Goal: Use online tool/utility: Utilize a website feature to perform a specific function

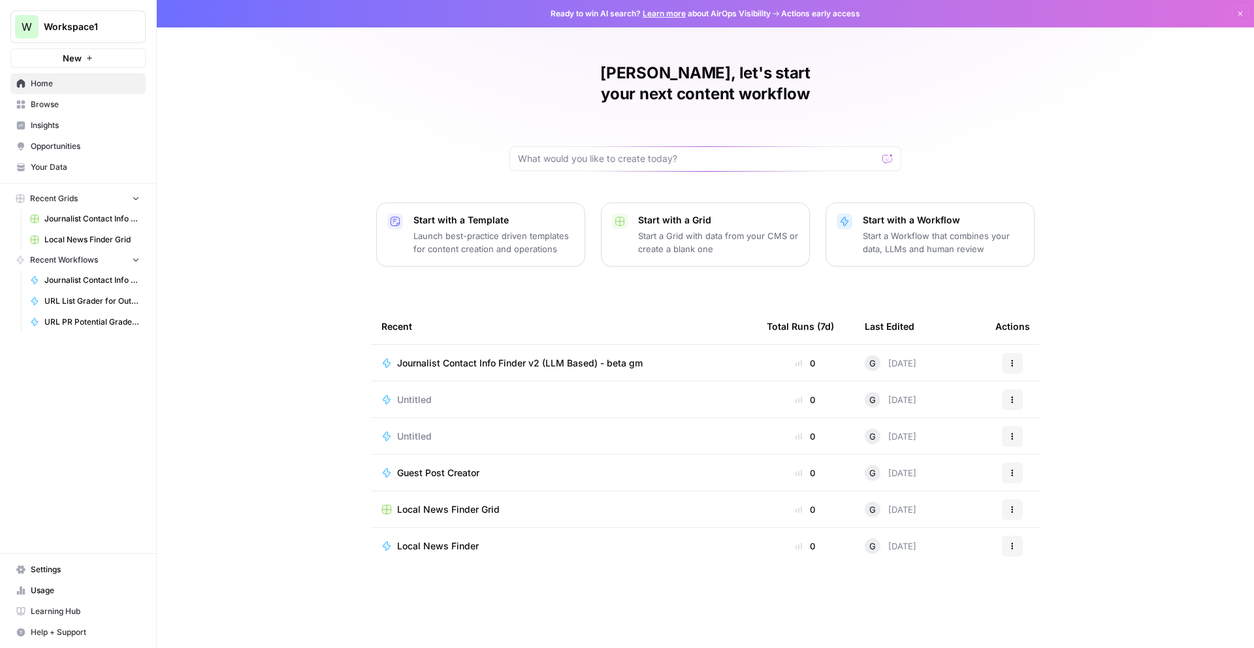
click at [621, 356] on span "Journalist Contact Info Finder v2 (LLM Based) - beta gm" at bounding box center [519, 362] width 245 height 13
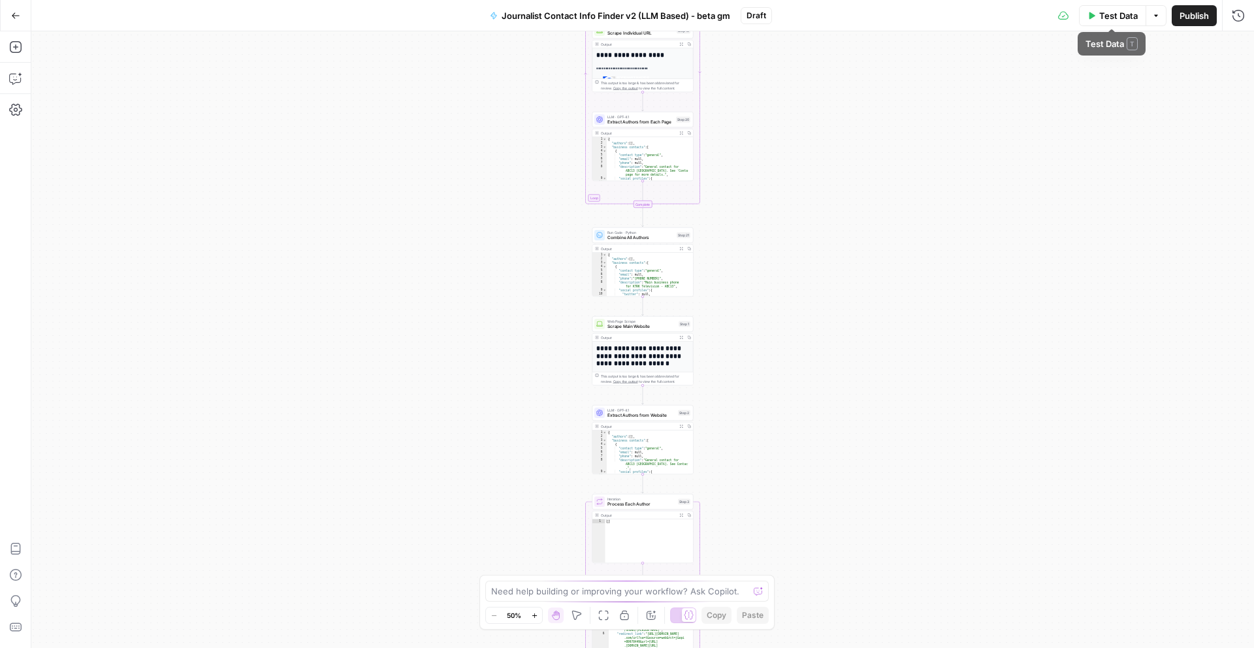
click at [1105, 16] on span "Test Data" at bounding box center [1118, 15] width 39 height 13
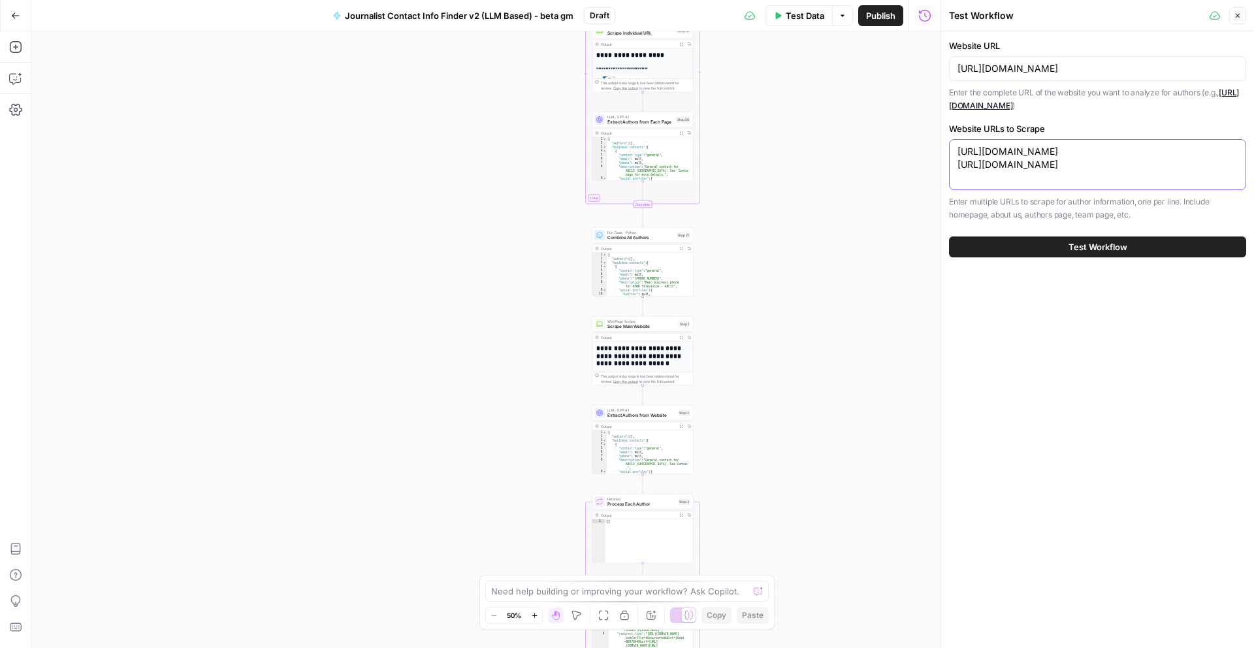
click at [1019, 148] on textarea "https://abc13.com/contactus/ https://abc13.com/about/" at bounding box center [1097, 158] width 280 height 26
paste textarea "ktla.com/news/california/californias-most-haunted-places/"
type textarea "https://ktla.com/news/california/californias-most-haunted-places/https://abc13.…"
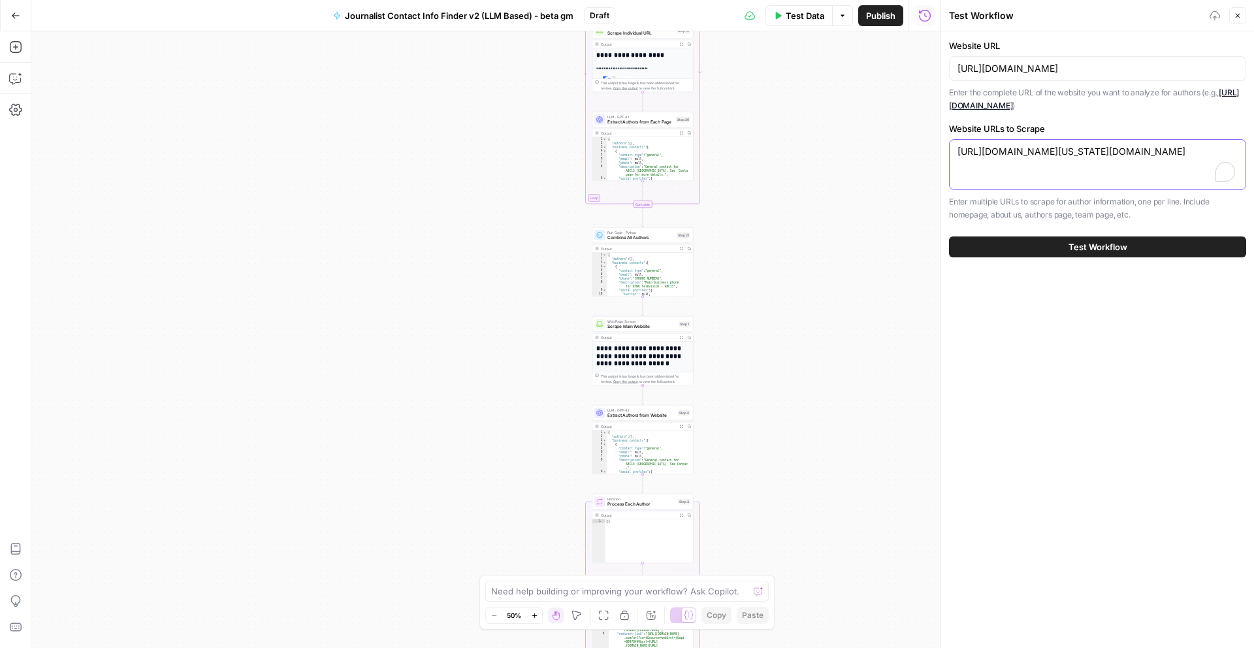
click at [1013, 158] on textarea "https://ktla.com/news/california/californias-most-haunted-places/https://abc13.…" at bounding box center [1097, 151] width 280 height 13
paste textarea "https://ktla.com/news/california/californias-most-haunted-places/"
drag, startPoint x: 1030, startPoint y: 150, endPoint x: 949, endPoint y: 153, distance: 81.1
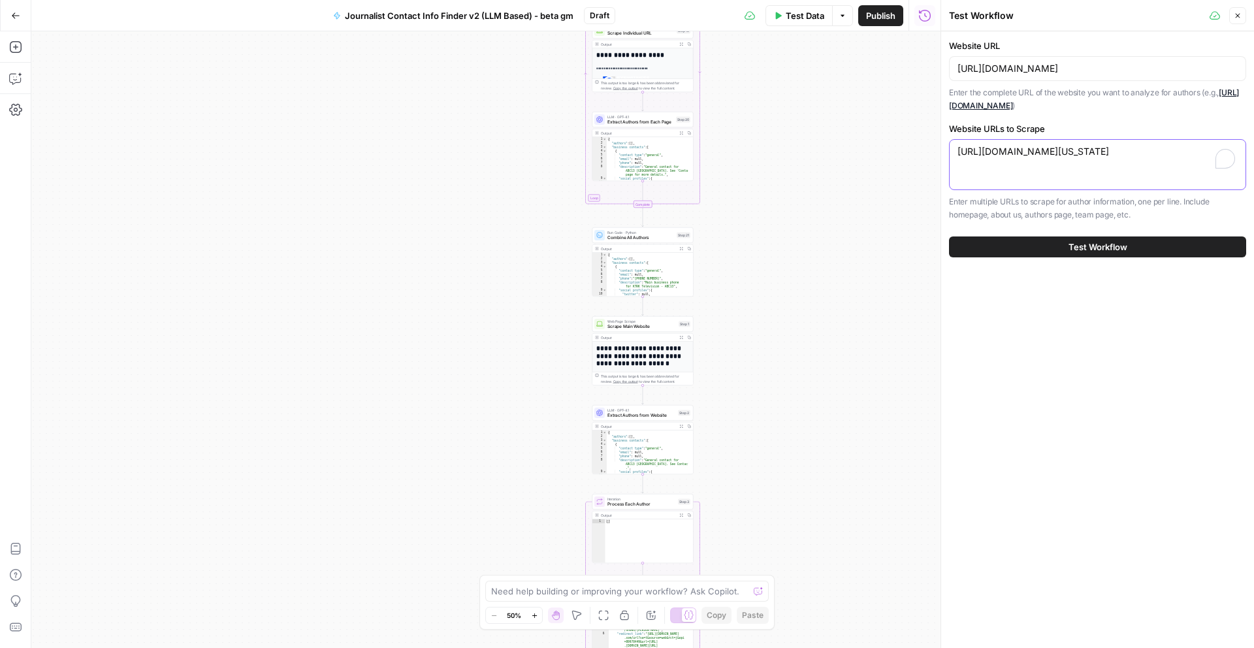
click at [949, 153] on div "https://ktla.com/news/california/californias-most-haunted-places/ https://ktla.…" at bounding box center [1097, 164] width 297 height 51
type textarea "https://ktla.com/news/california/californias-most-haunted-places/"
click at [987, 73] on input "https://abc13.com/" at bounding box center [1097, 68] width 280 height 13
click at [987, 76] on div "https://abc13.com/" at bounding box center [1097, 68] width 297 height 25
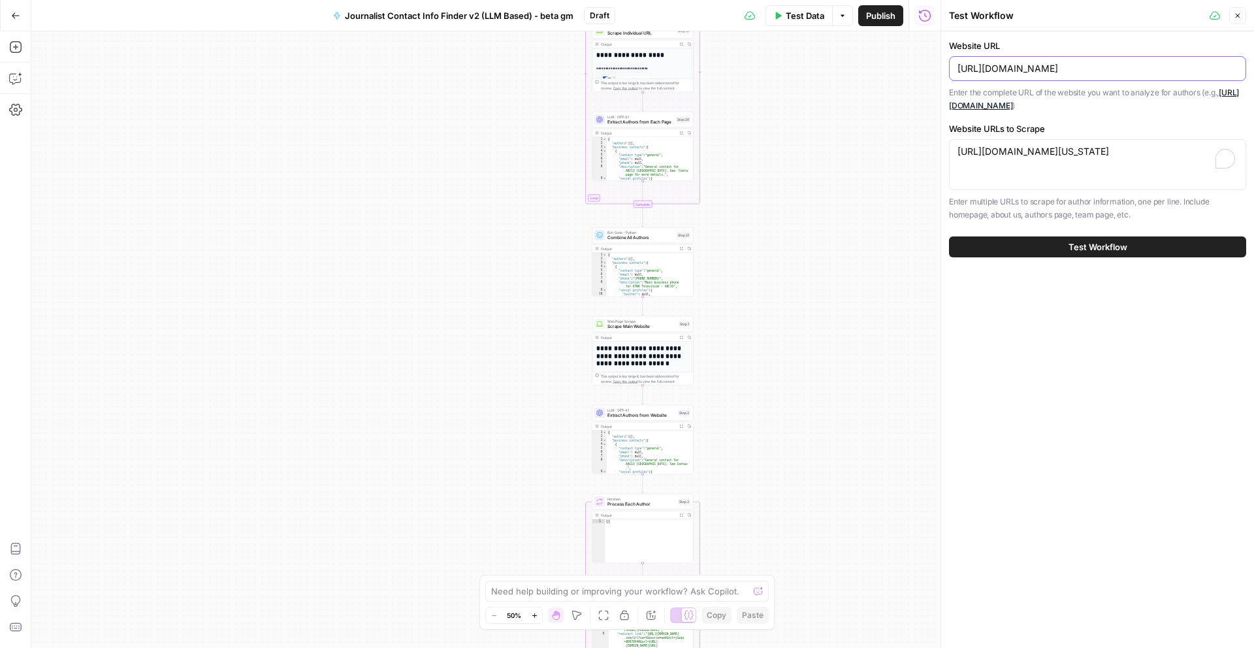
paste input "ktla"
type input "https://ktla.com/"
click at [989, 155] on textarea "https://ktla.com/news/california/californias-most-haunted-places/" at bounding box center [1097, 151] width 280 height 13
click at [988, 174] on div "https://ktla.com/news/california/californias-most-haunted-places/ https://ktla.…" at bounding box center [1097, 164] width 297 height 51
click at [1005, 158] on textarea "https://ktla.com/news/california/californias-most-haunted-places/" at bounding box center [1097, 151] width 280 height 13
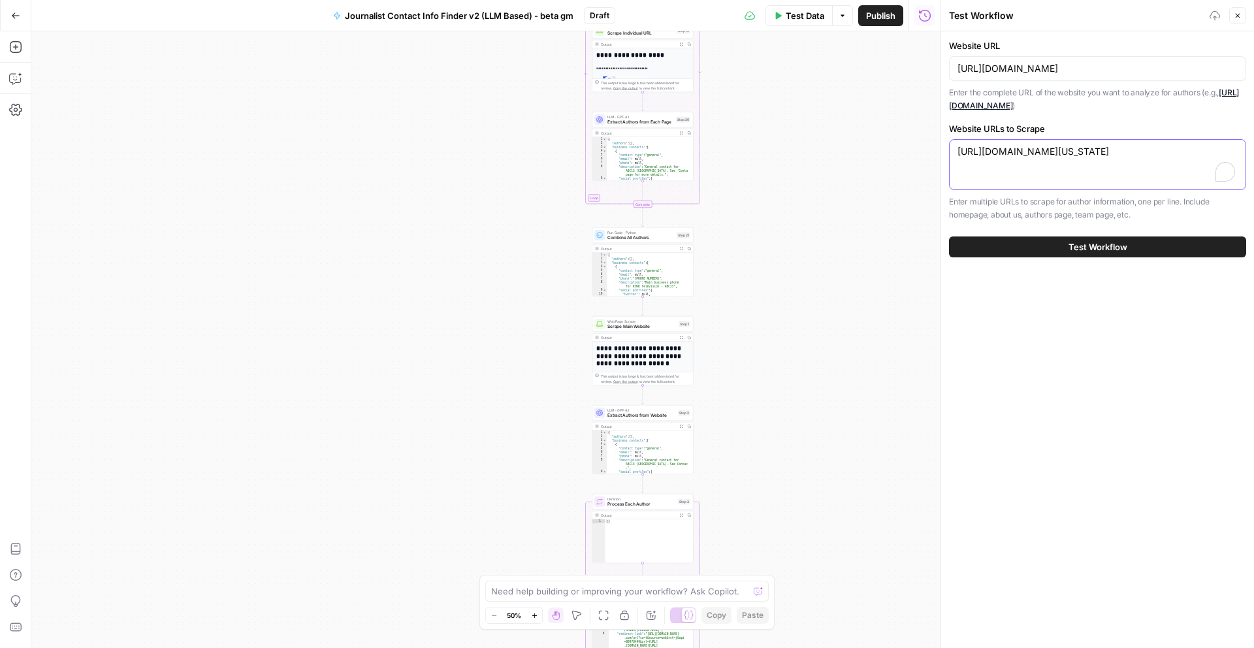
paste textarea "https://ktla.com/about-ktla/"
paste textarea "https://ktla.com/about-ktla/news-team/"
paste textarea "https://ktla.com/about-ktla/contact-us/"
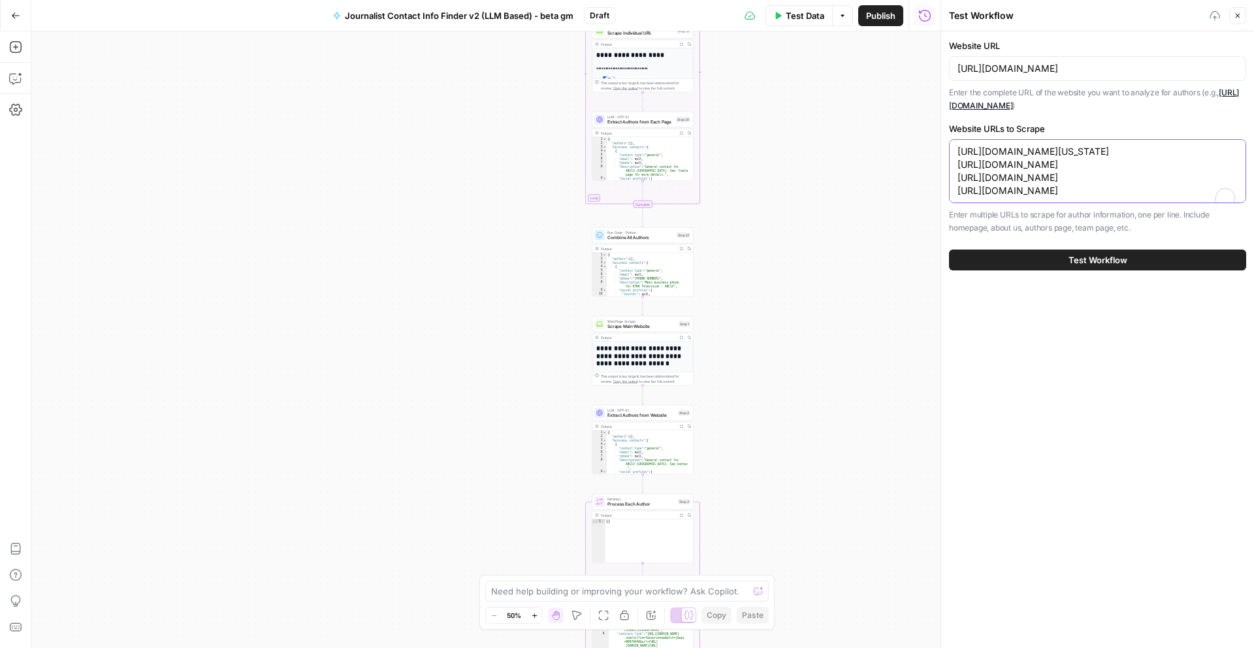
type textarea "https://ktla.com/news/california/californias-most-haunted-places/ https://ktla.…"
click at [1071, 266] on span "Test Workflow" at bounding box center [1097, 259] width 59 height 13
click at [799, 22] on span "Test Data" at bounding box center [804, 15] width 39 height 13
click at [1133, 270] on button "Test Workflow" at bounding box center [1097, 259] width 297 height 21
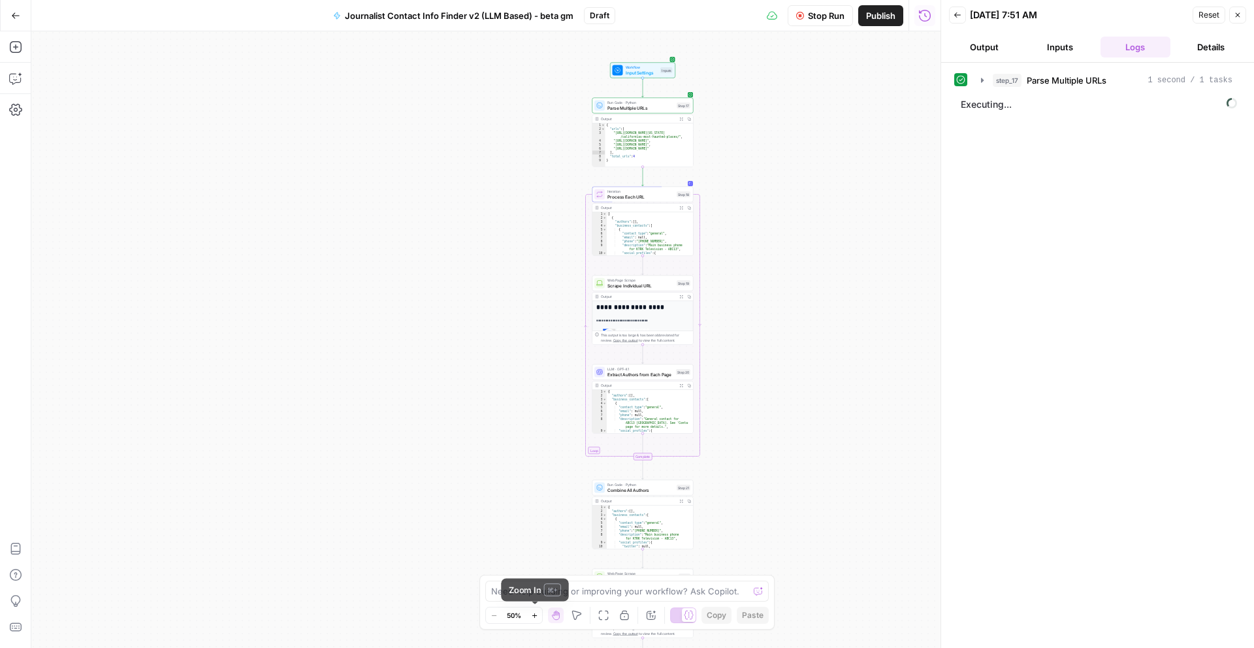
click at [533, 617] on icon "button" at bounding box center [534, 615] width 7 height 7
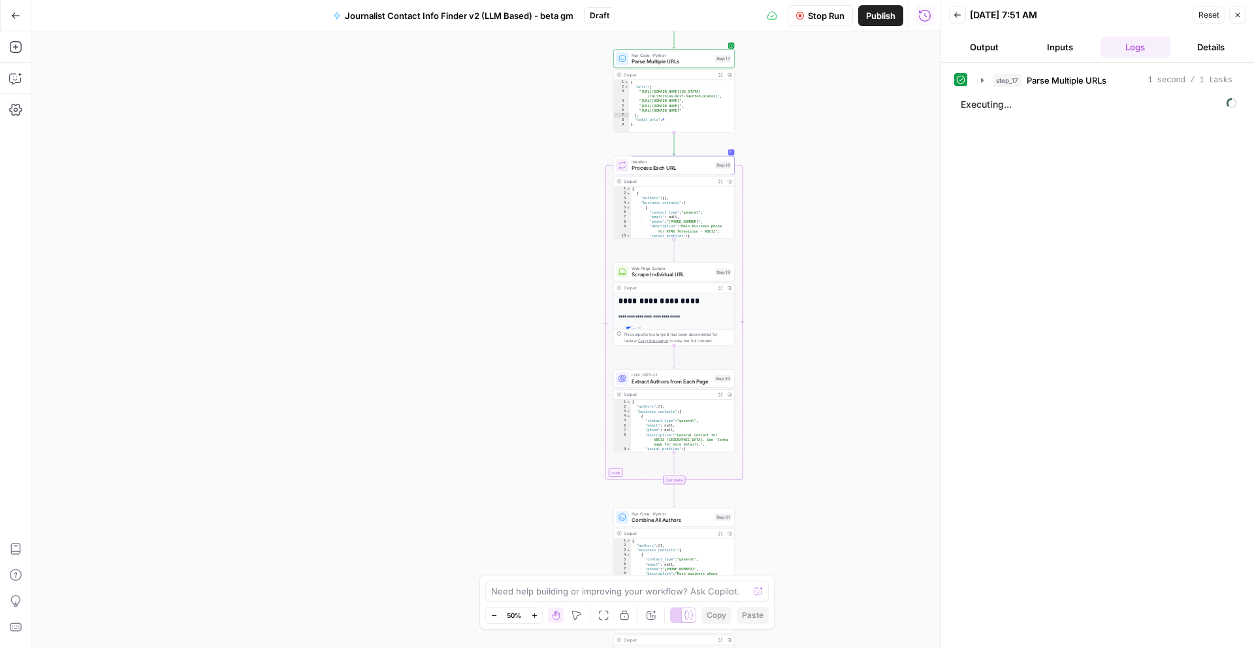
click at [533, 617] on icon "button" at bounding box center [534, 615] width 7 height 7
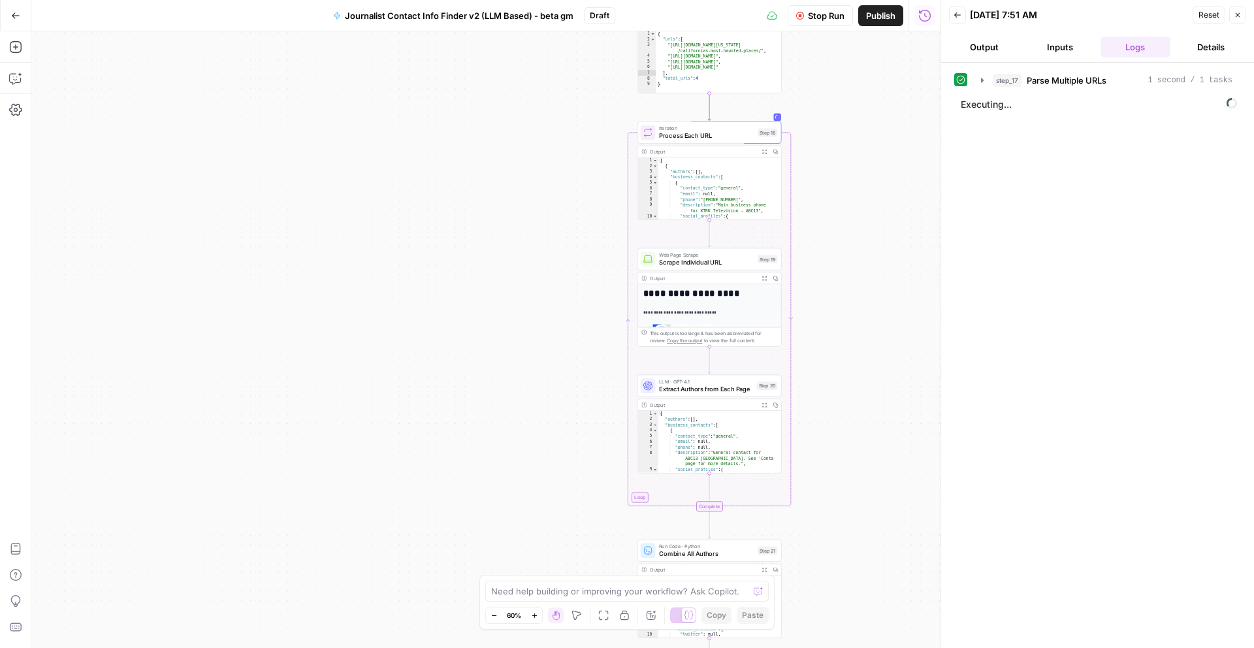
click at [533, 617] on icon "button" at bounding box center [534, 615] width 7 height 7
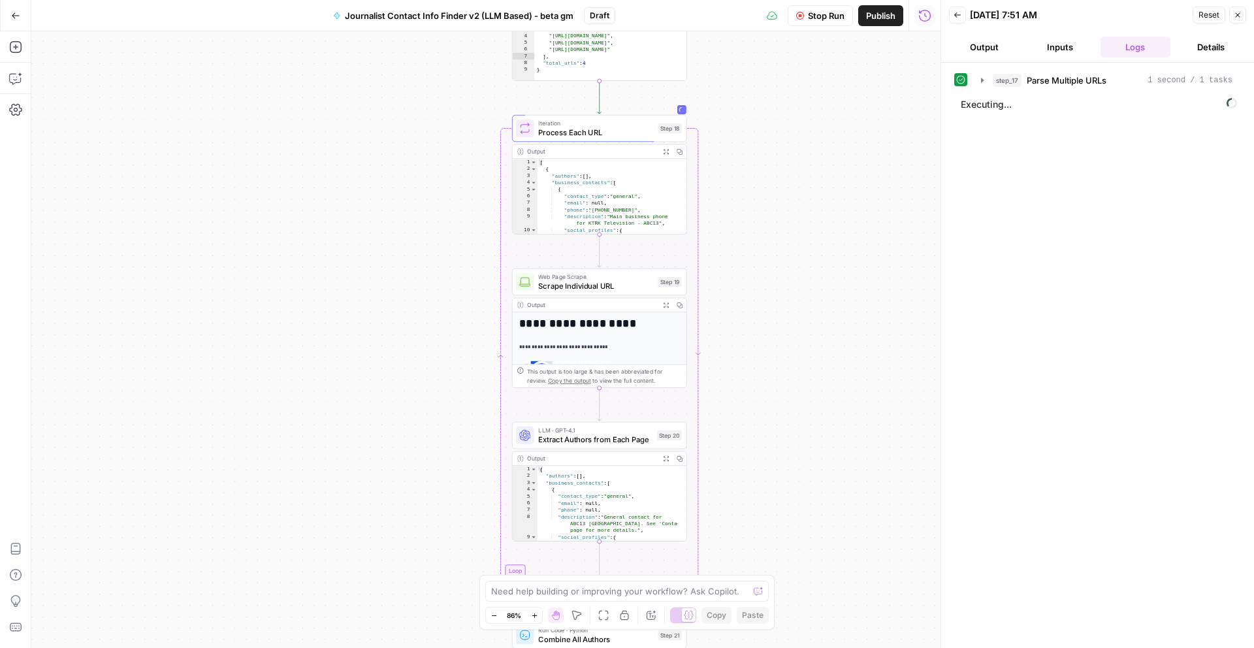
drag, startPoint x: 520, startPoint y: 503, endPoint x: 379, endPoint y: 554, distance: 149.7
click at [378, 554] on div "Workflow Input Settings Inputs Run Code · Python Parse Multiple URLs Step 17 Ou…" at bounding box center [485, 339] width 909 height 616
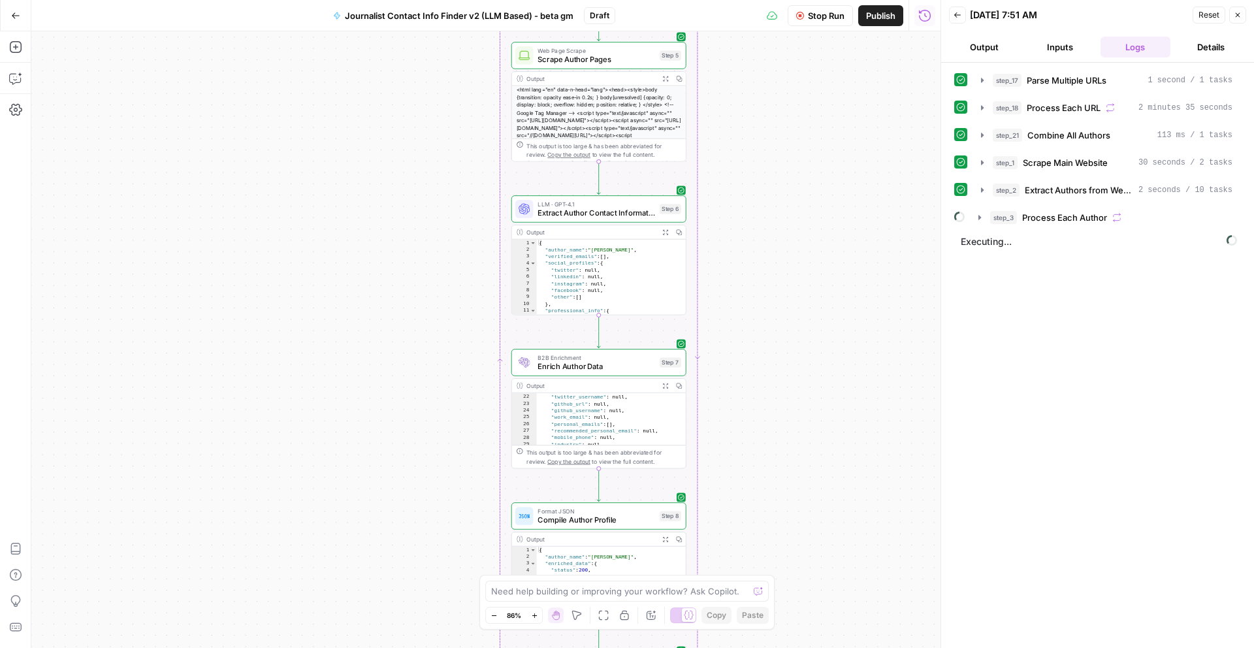
scroll to position [172, 0]
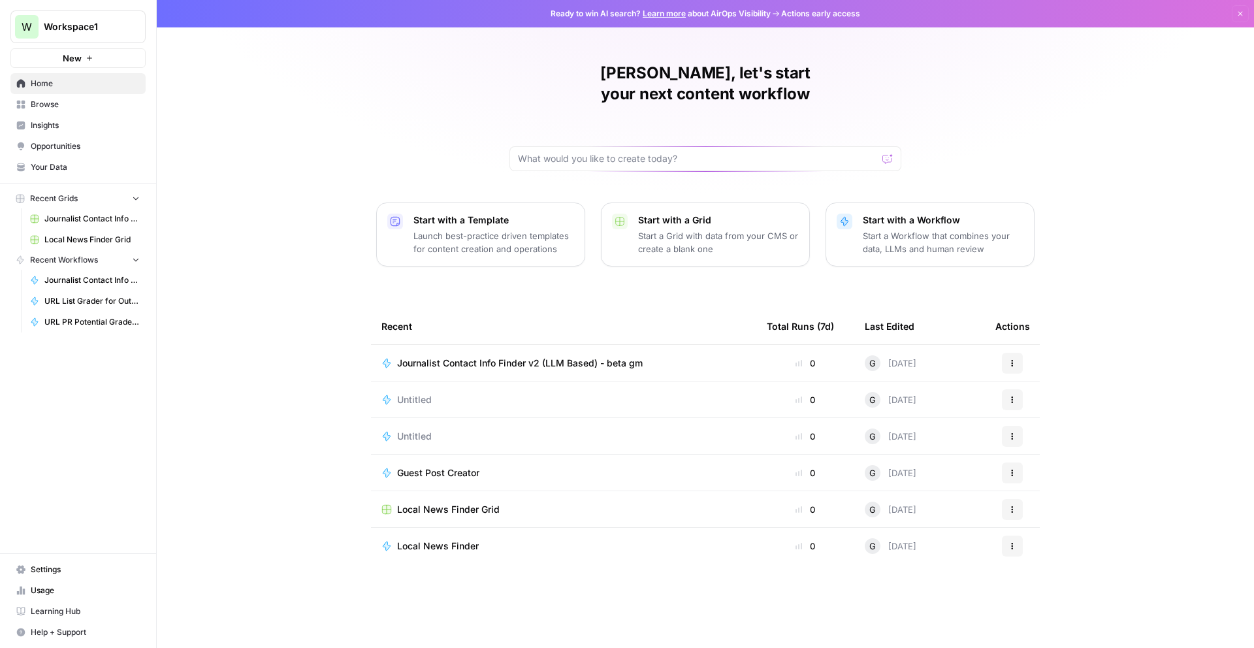
click at [93, 221] on span "Journalist Contact Info Finder v2 (LLM Based) Grid" at bounding box center [91, 219] width 95 height 12
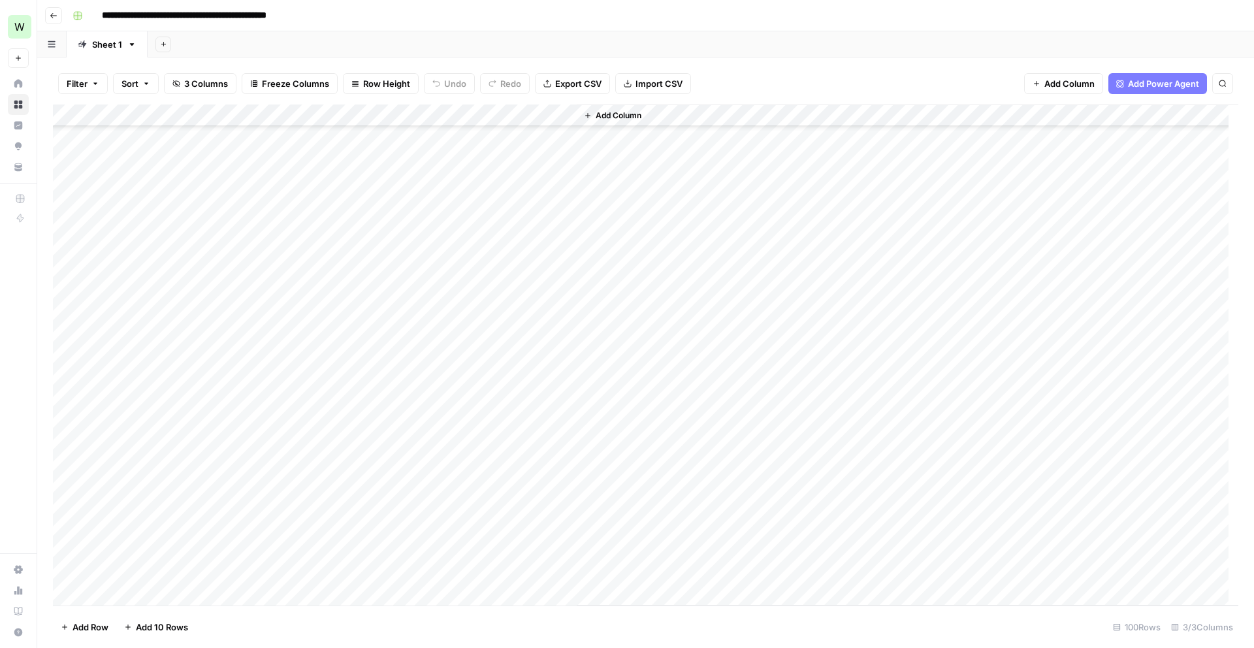
scroll to position [1762, 0]
click at [132, 221] on div "Add Column" at bounding box center [645, 354] width 1185 height 501
click at [659, 289] on div "Add Column" at bounding box center [907, 354] width 661 height 501
click at [537, 454] on div "Add Column" at bounding box center [645, 354] width 1185 height 501
click at [559, 459] on div "Add Column" at bounding box center [645, 354] width 1185 height 501
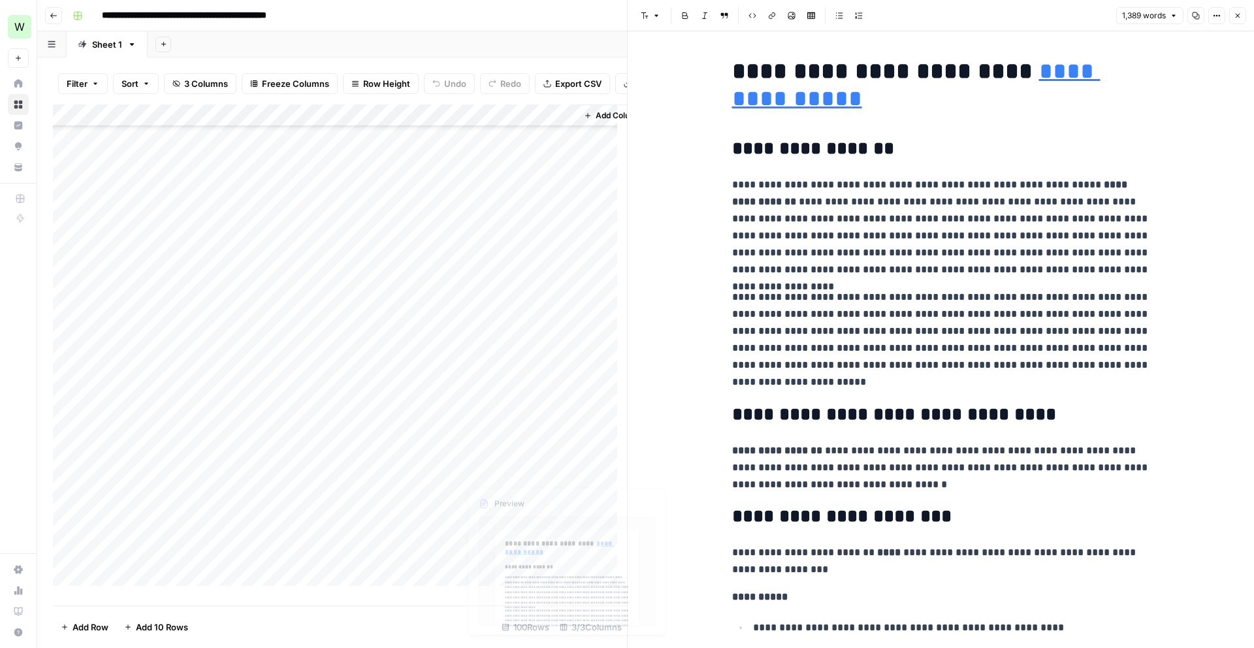
click at [548, 490] on div "Add Column" at bounding box center [340, 349] width 574 height 491
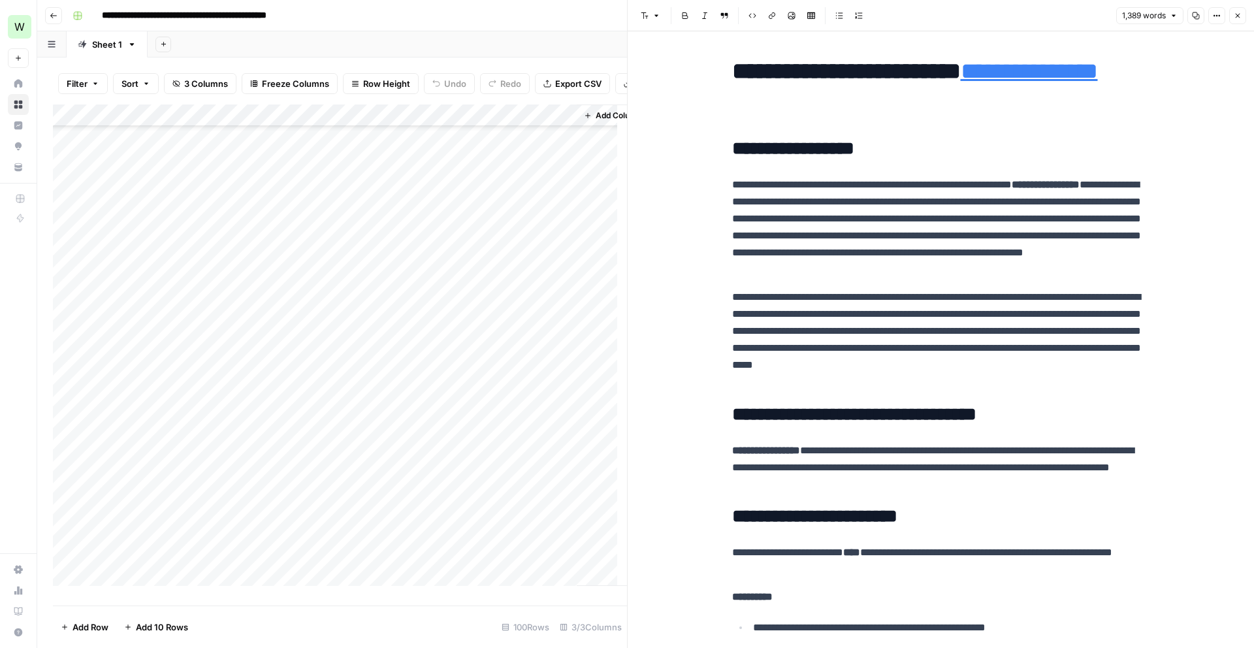
scroll to position [1782, 0]
click at [138, 584] on div "Add Column" at bounding box center [340, 349] width 574 height 491
click at [151, 621] on span "Add 10 Rows" at bounding box center [162, 626] width 52 height 13
click at [167, 629] on span "Add 10 Rows" at bounding box center [162, 626] width 52 height 13
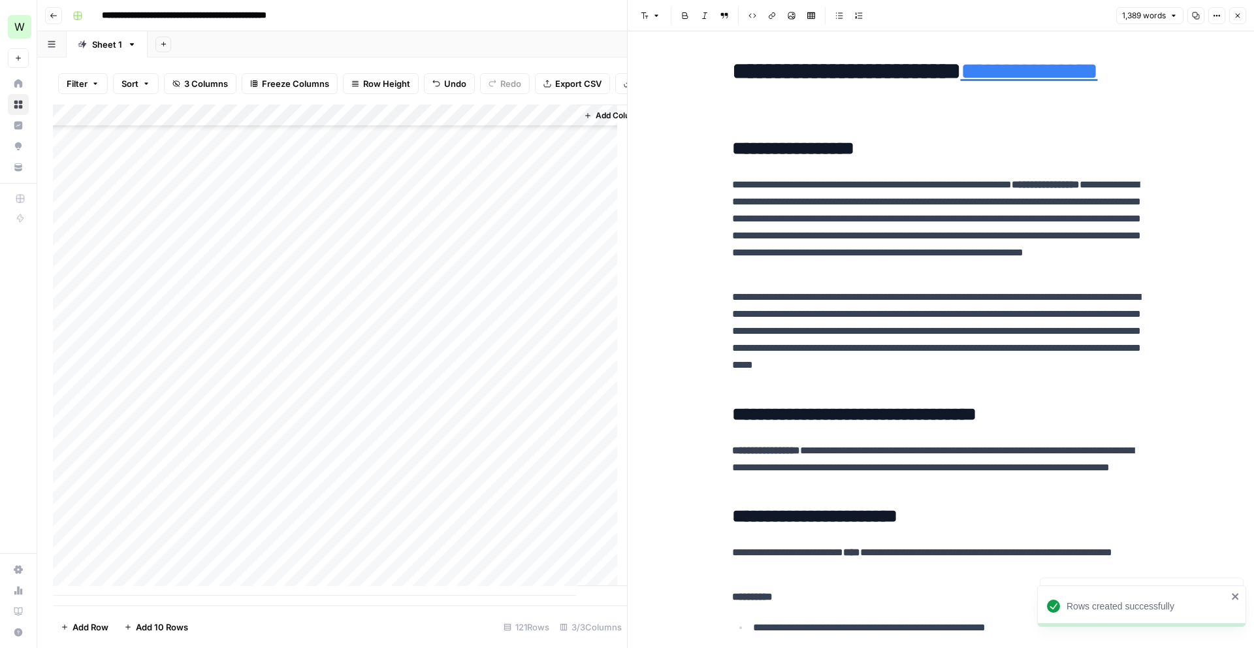
scroll to position [1954, 0]
click at [133, 405] on div "Add Column" at bounding box center [340, 349] width 574 height 491
click at [147, 447] on div "Add Column" at bounding box center [340, 349] width 574 height 491
click at [139, 417] on div "Add Column" at bounding box center [340, 349] width 574 height 491
click at [147, 409] on button "button" at bounding box center [193, 412] width 189 height 23
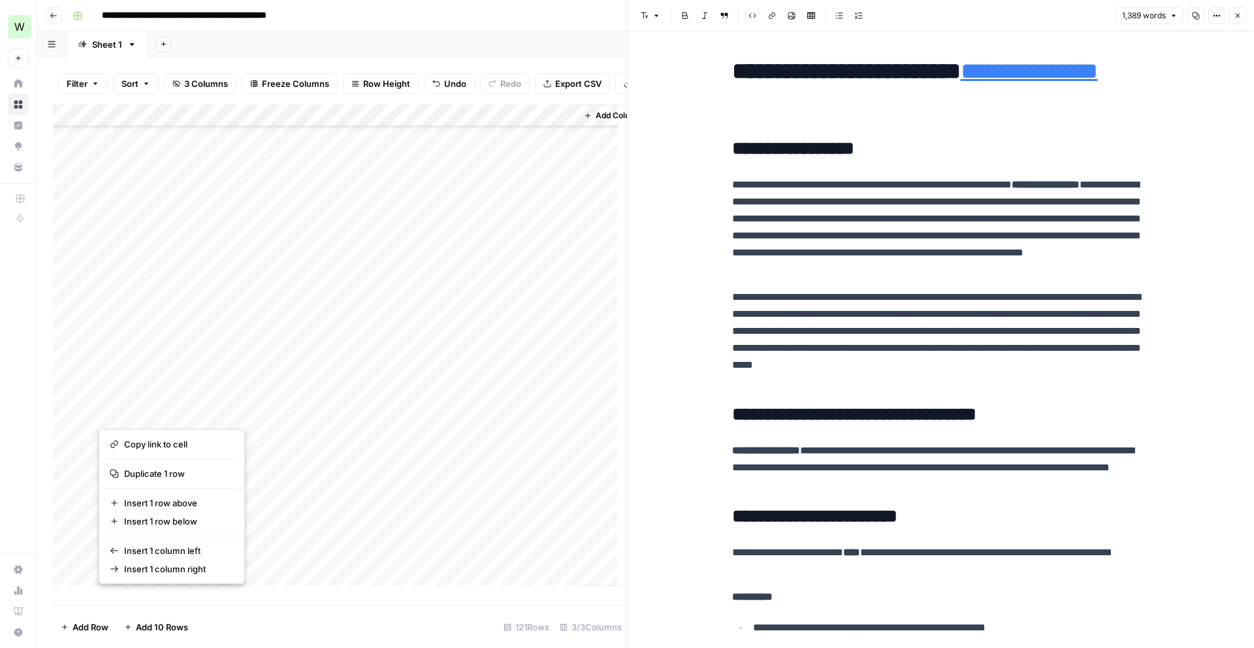
click at [420, 415] on div "Add Column" at bounding box center [340, 349] width 574 height 491
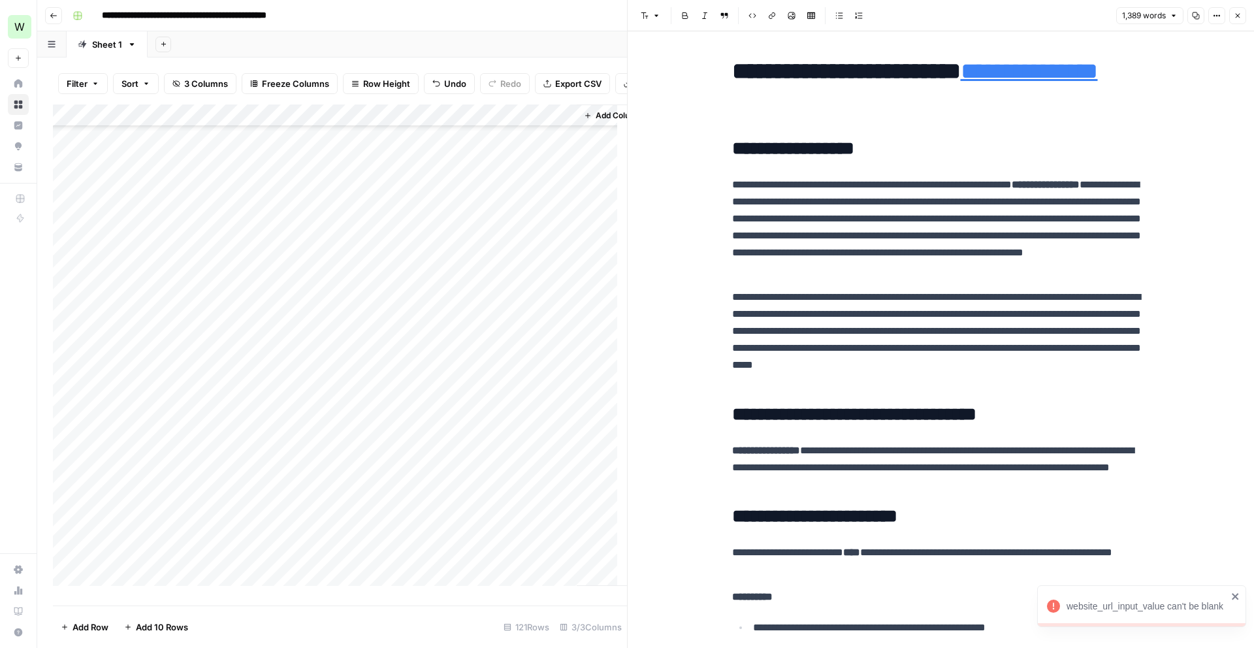
click at [165, 415] on div "Add Column" at bounding box center [340, 349] width 574 height 491
click at [369, 332] on div "Add Column" at bounding box center [340, 349] width 574 height 491
click at [373, 356] on div "Add Column" at bounding box center [340, 349] width 574 height 491
click at [370, 383] on div "Add Column" at bounding box center [340, 349] width 574 height 491
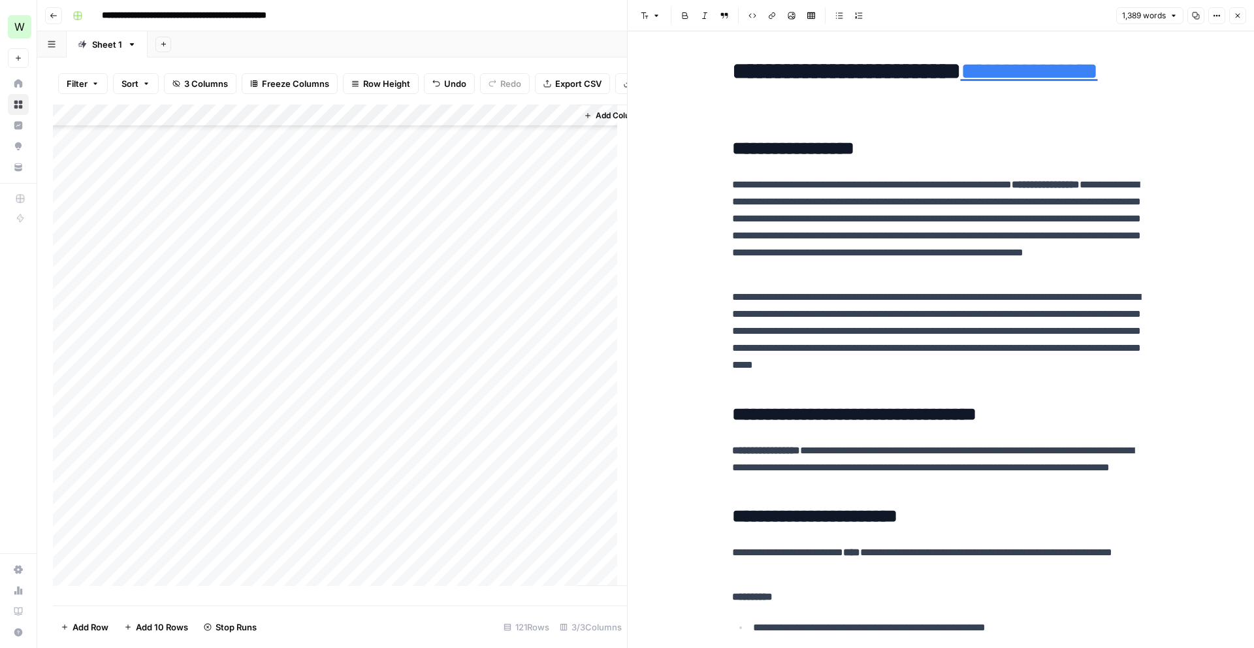
click at [372, 404] on div "Add Column" at bounding box center [340, 349] width 574 height 491
click at [368, 426] on div "Add Column" at bounding box center [340, 349] width 574 height 491
click at [370, 445] on div "Add Column" at bounding box center [340, 349] width 574 height 491
click at [371, 470] on div "Add Column" at bounding box center [340, 349] width 574 height 491
click at [372, 492] on div "Add Column" at bounding box center [340, 349] width 574 height 491
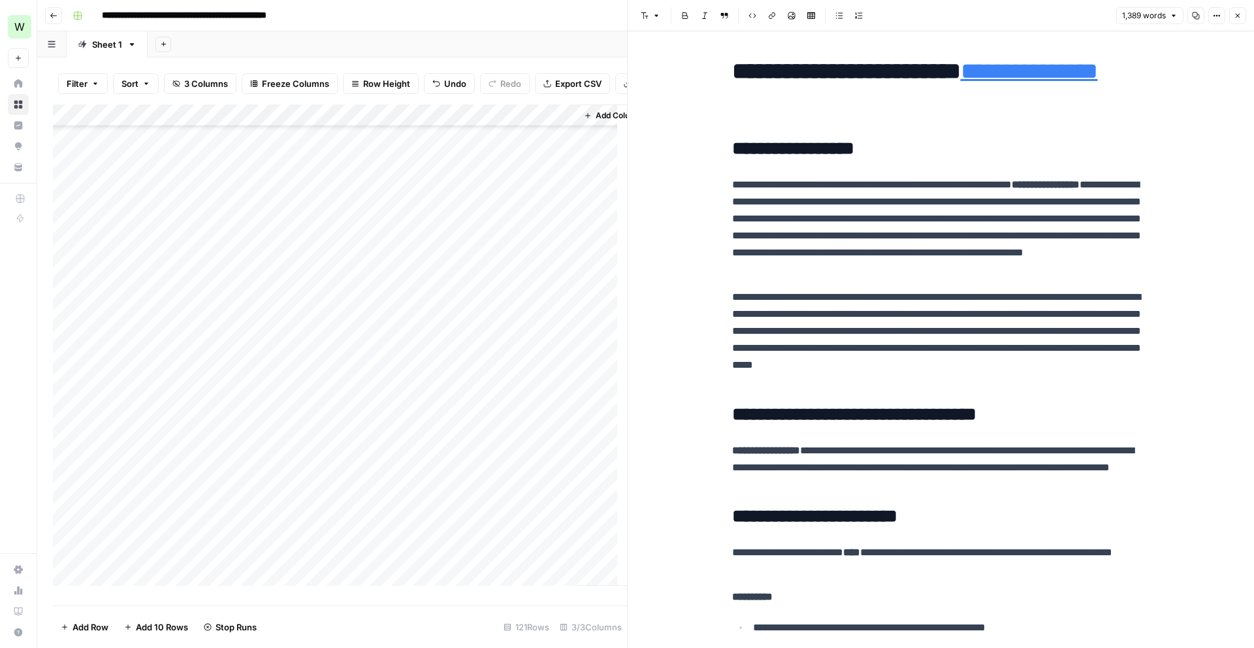
click at [371, 513] on div "Add Column" at bounding box center [340, 349] width 574 height 491
click at [375, 540] on div "Add Column" at bounding box center [340, 349] width 574 height 491
click at [373, 558] on div "Add Column" at bounding box center [340, 349] width 574 height 491
click at [371, 582] on div "Add Column" at bounding box center [340, 349] width 574 height 491
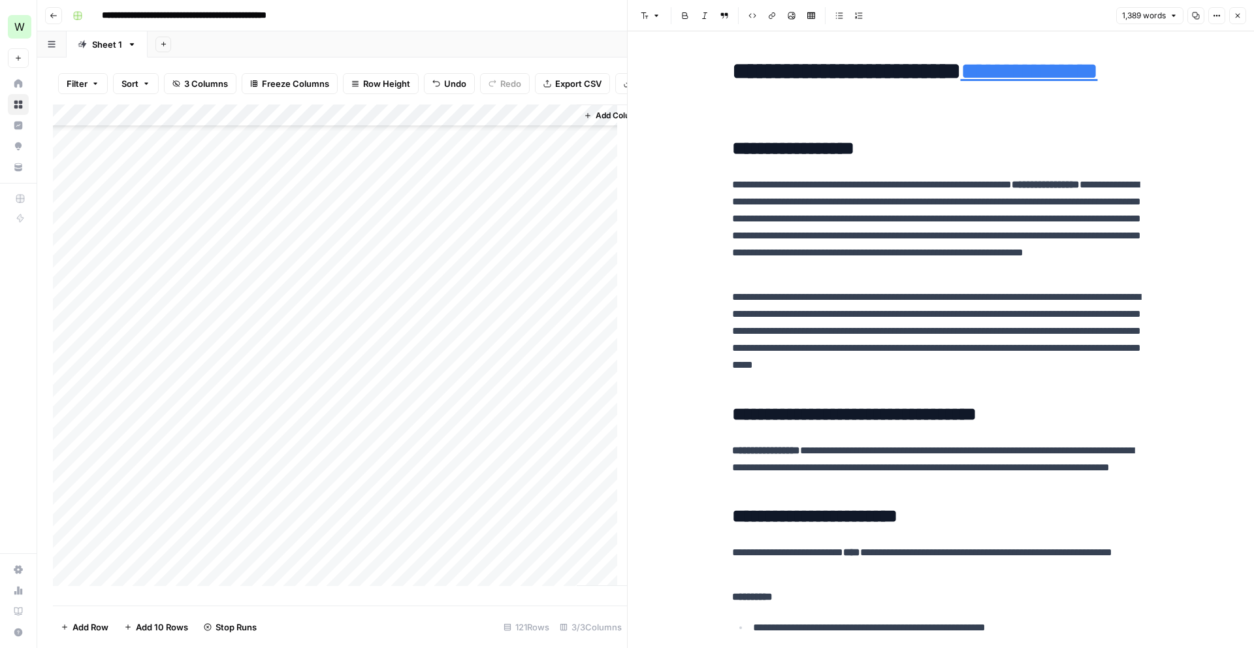
click at [371, 464] on div "Add Column" at bounding box center [340, 349] width 574 height 491
click at [372, 396] on div "Add Column" at bounding box center [340, 349] width 574 height 491
click at [375, 503] on div "Add Column" at bounding box center [340, 349] width 574 height 491
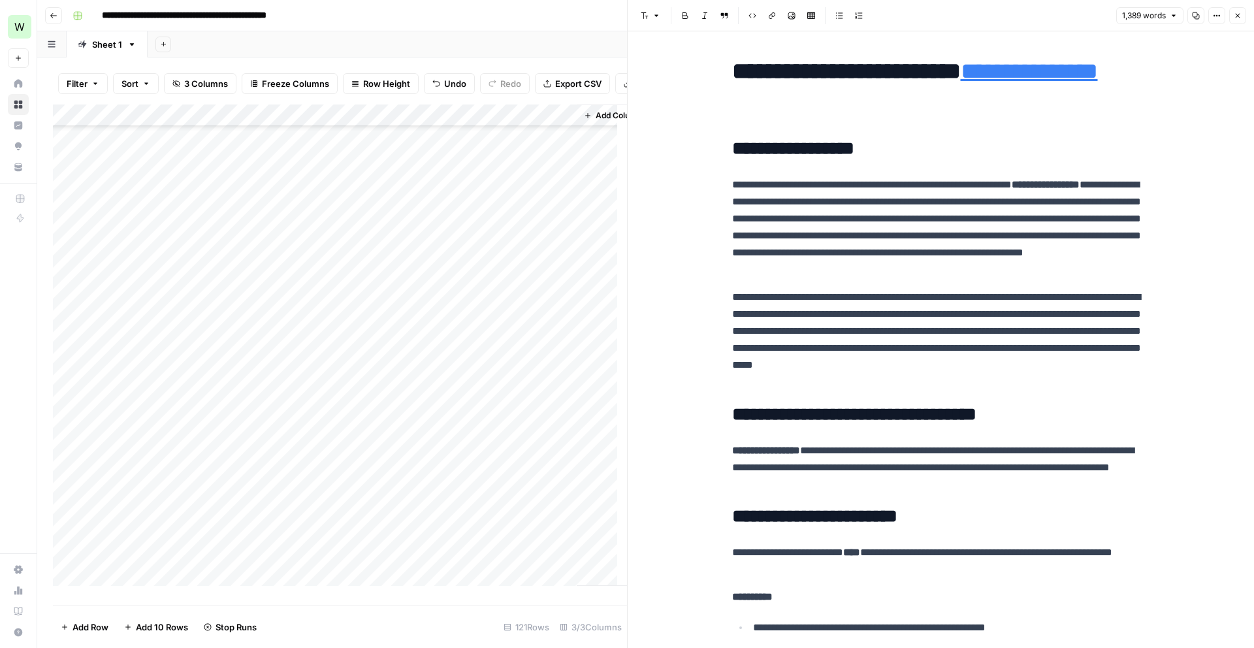
click at [372, 450] on div "Add Column" at bounding box center [340, 349] width 574 height 491
click at [372, 470] on div "Add Column" at bounding box center [340, 349] width 574 height 491
click at [371, 449] on div "Add Column" at bounding box center [340, 349] width 574 height 491
click at [375, 494] on div "Add Column" at bounding box center [340, 349] width 574 height 491
click at [373, 514] on div "Add Column" at bounding box center [340, 349] width 574 height 491
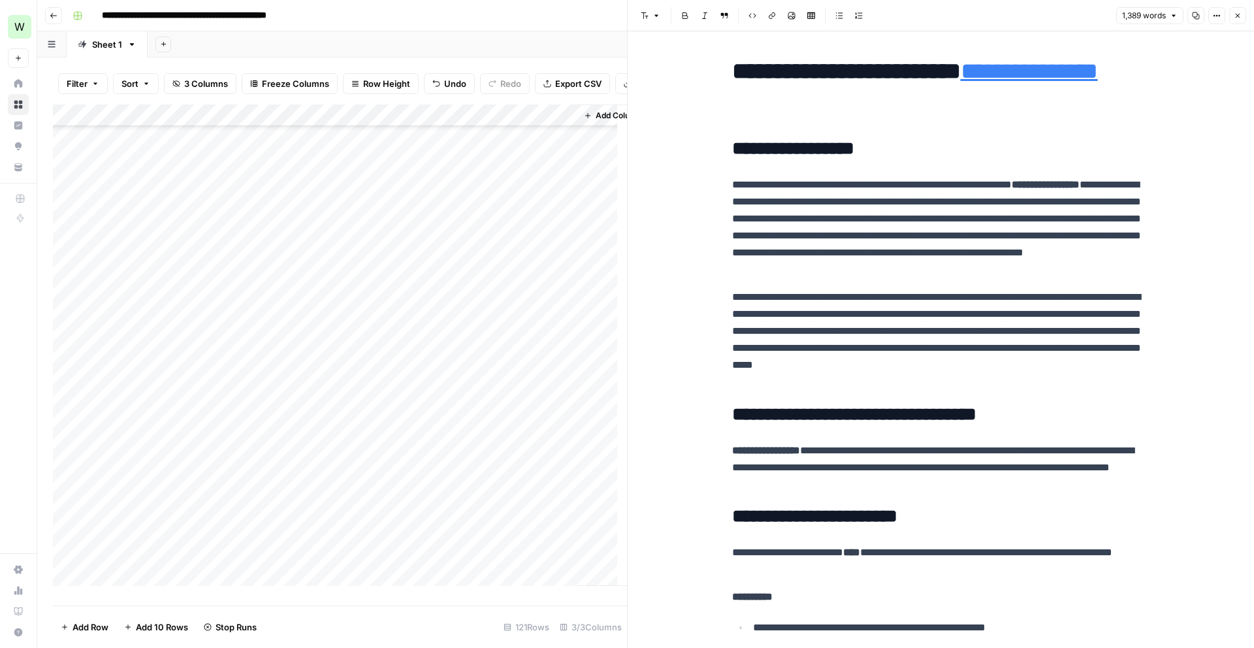
click at [372, 539] on div "Add Column" at bounding box center [340, 349] width 574 height 491
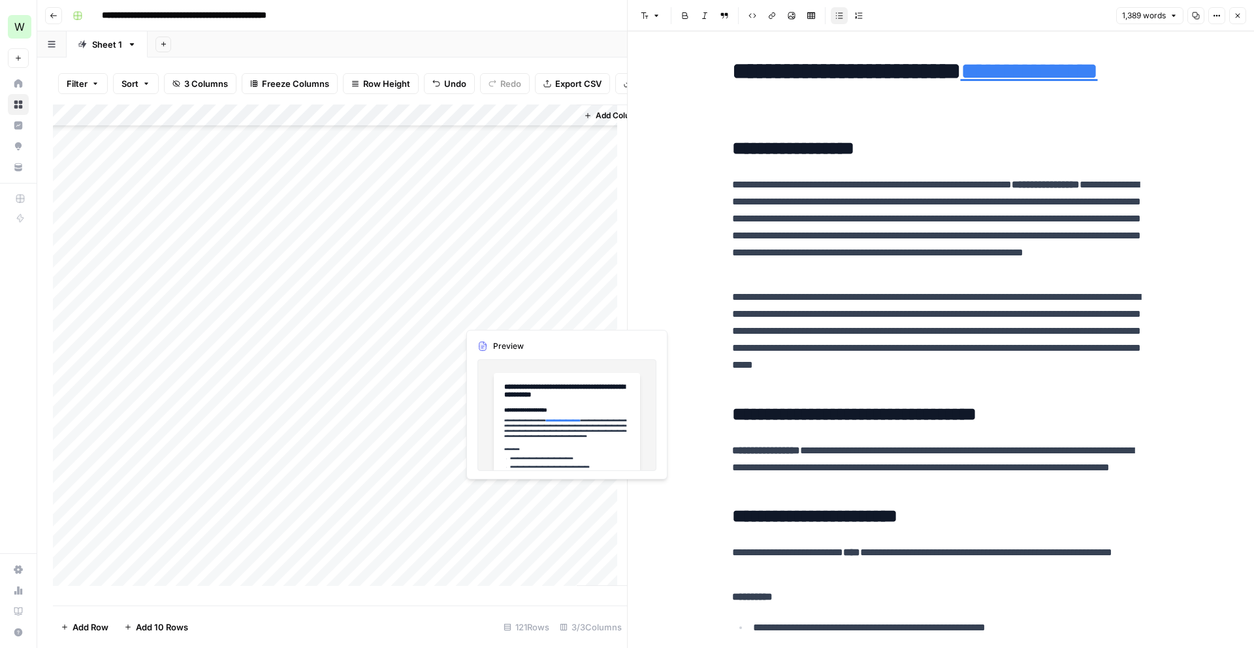
click at [540, 320] on div "Add Column" at bounding box center [340, 349] width 574 height 491
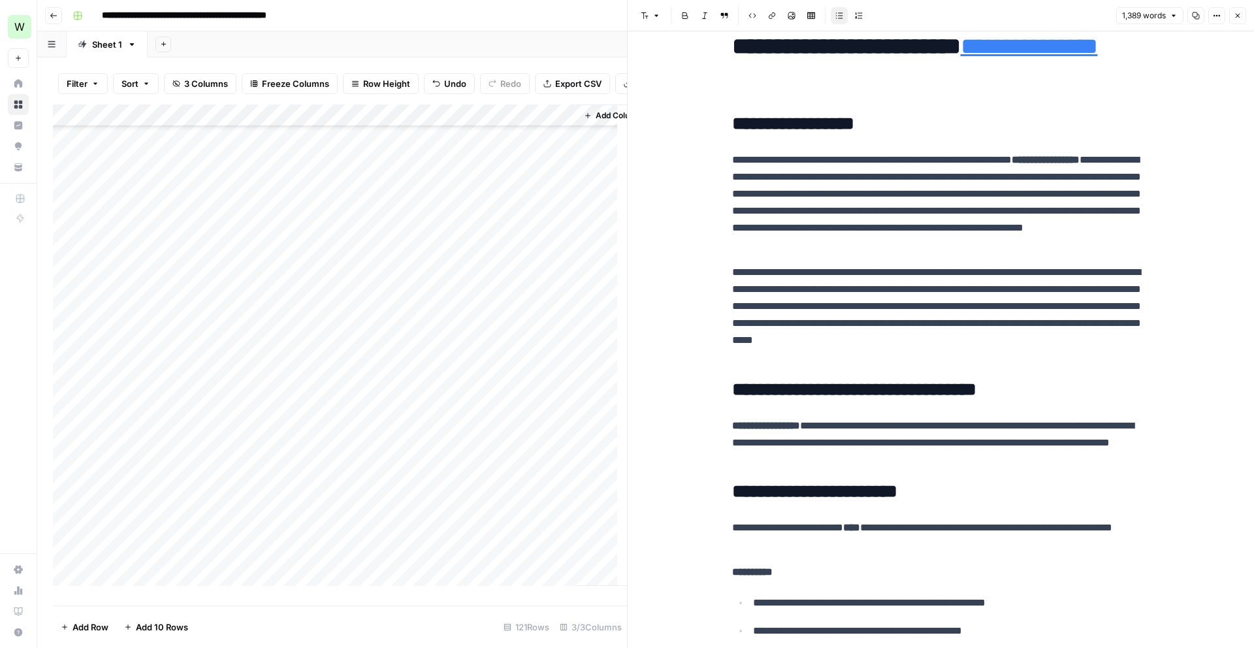
scroll to position [14, 0]
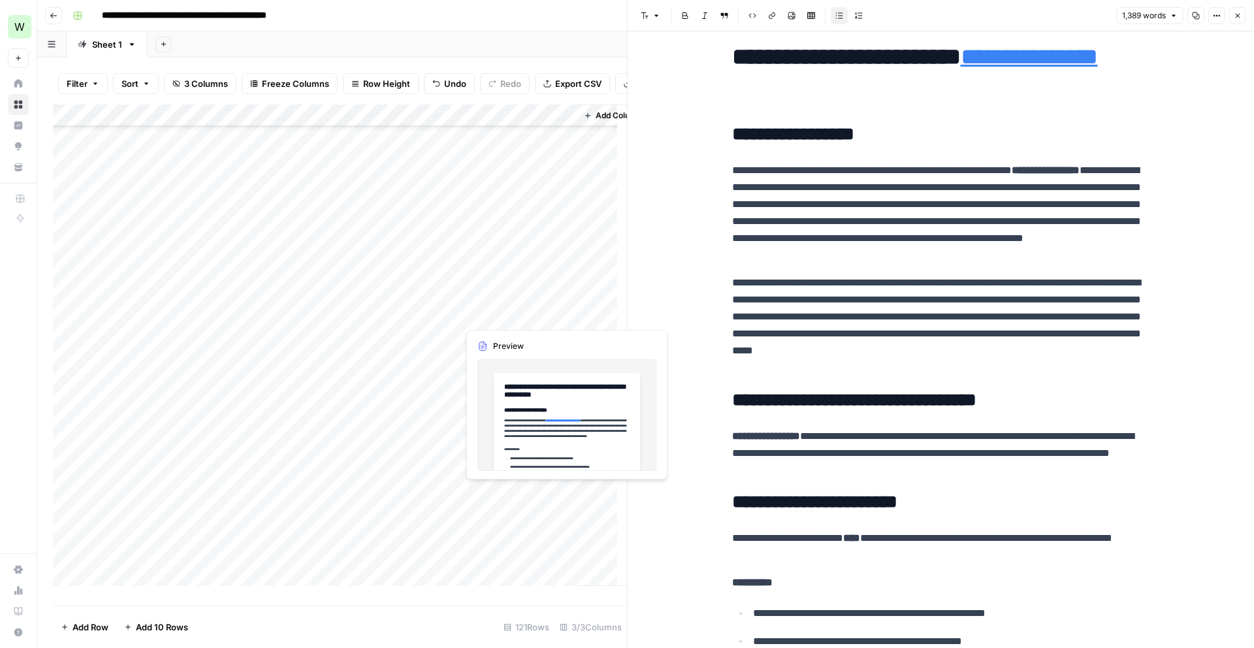
click at [561, 307] on div "Add Column" at bounding box center [340, 349] width 574 height 491
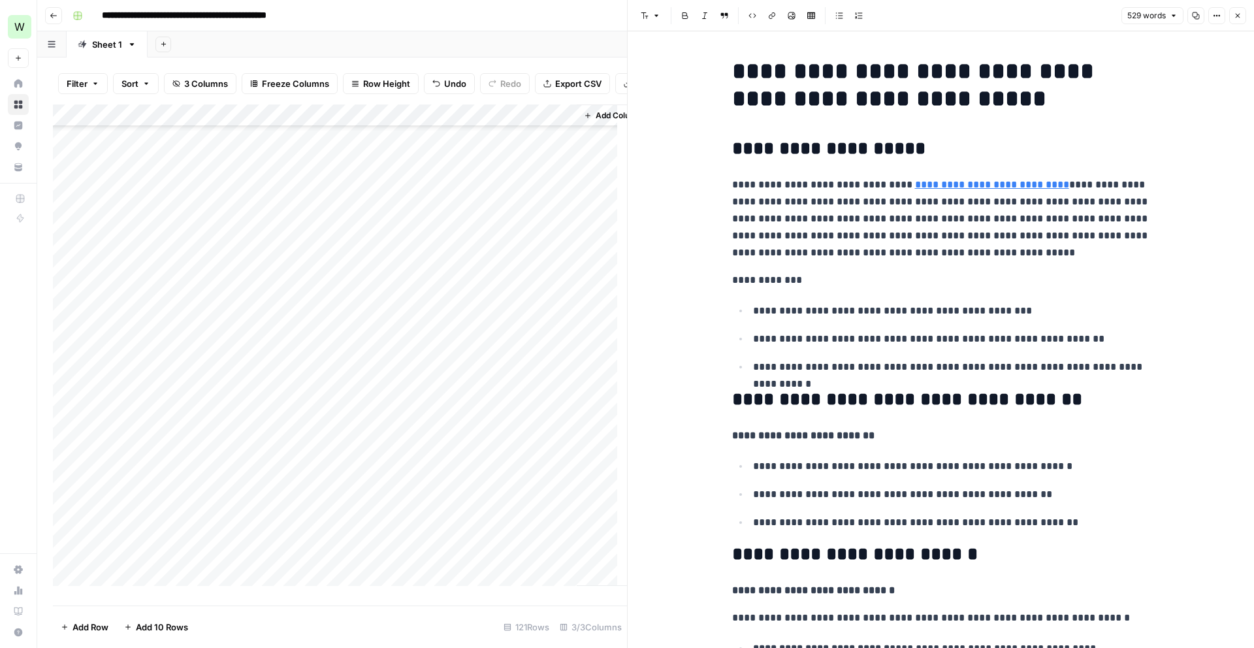
scroll to position [40, 0]
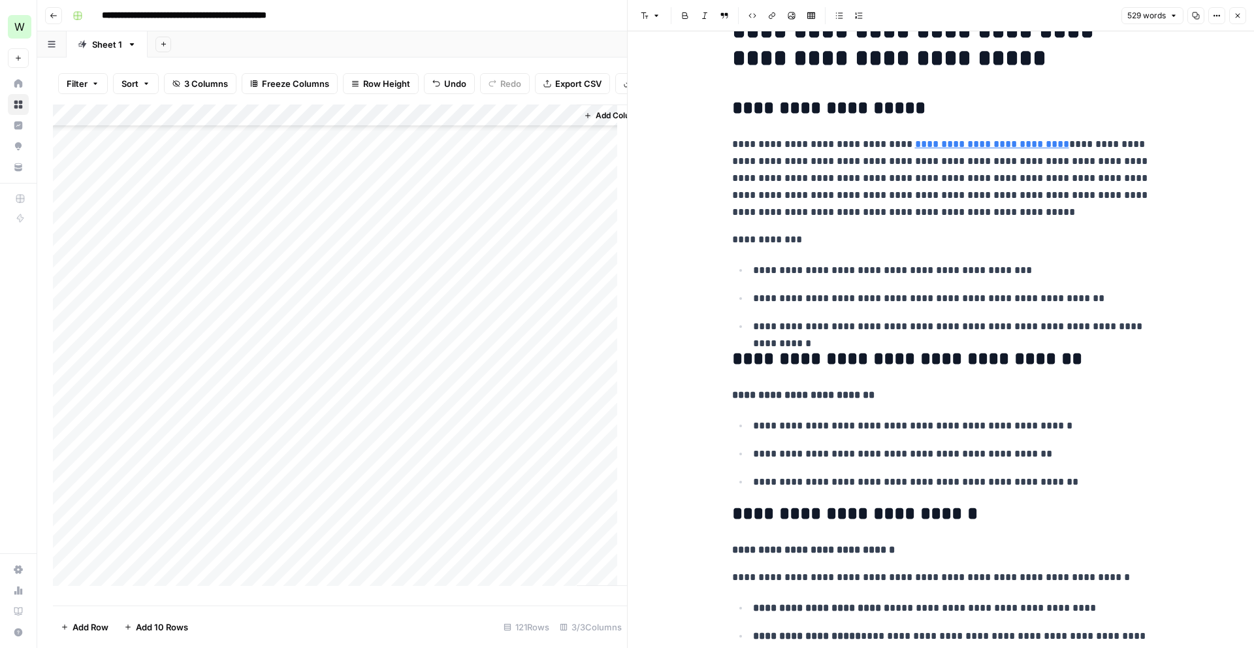
click at [567, 338] on div "Add Column" at bounding box center [340, 349] width 574 height 491
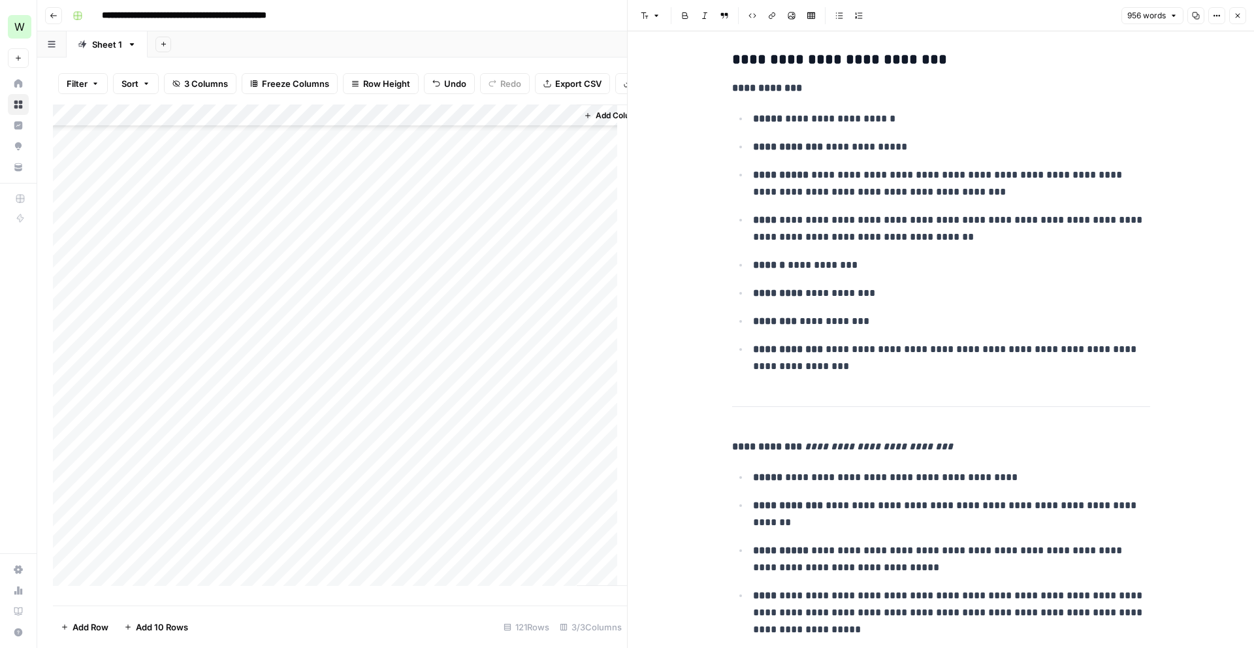
scroll to position [2907, 0]
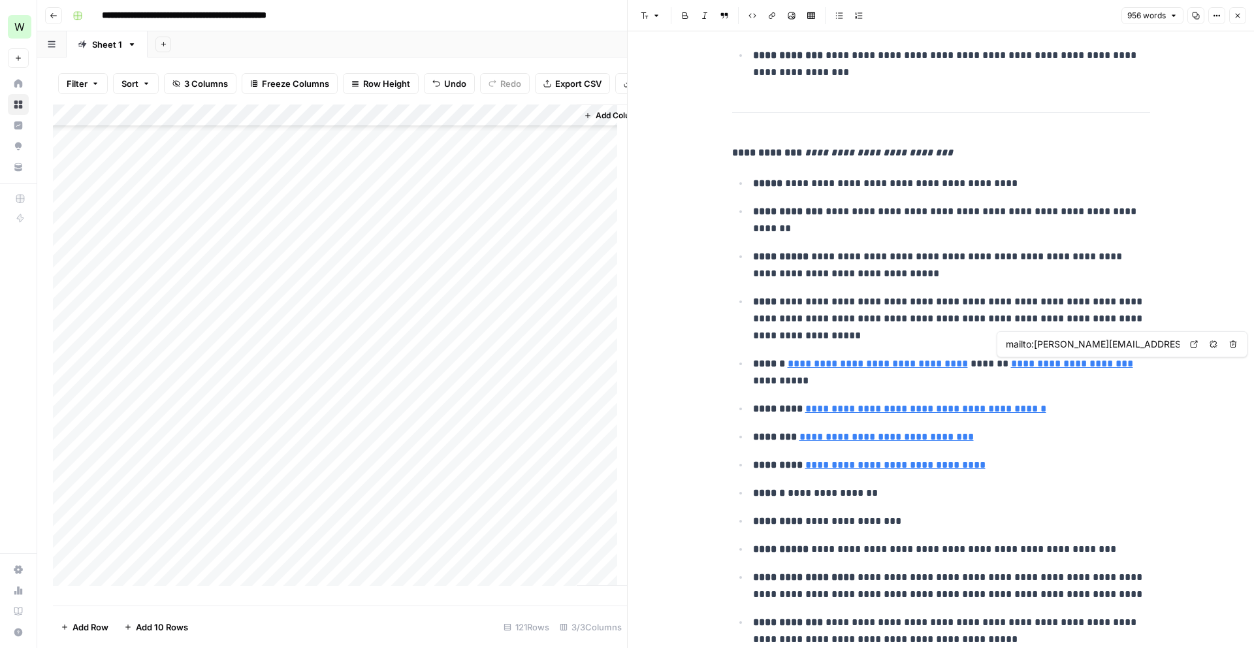
type input "mailto:[PERSON_NAME][EMAIL_ADDRESS][DOMAIN_NAME]"
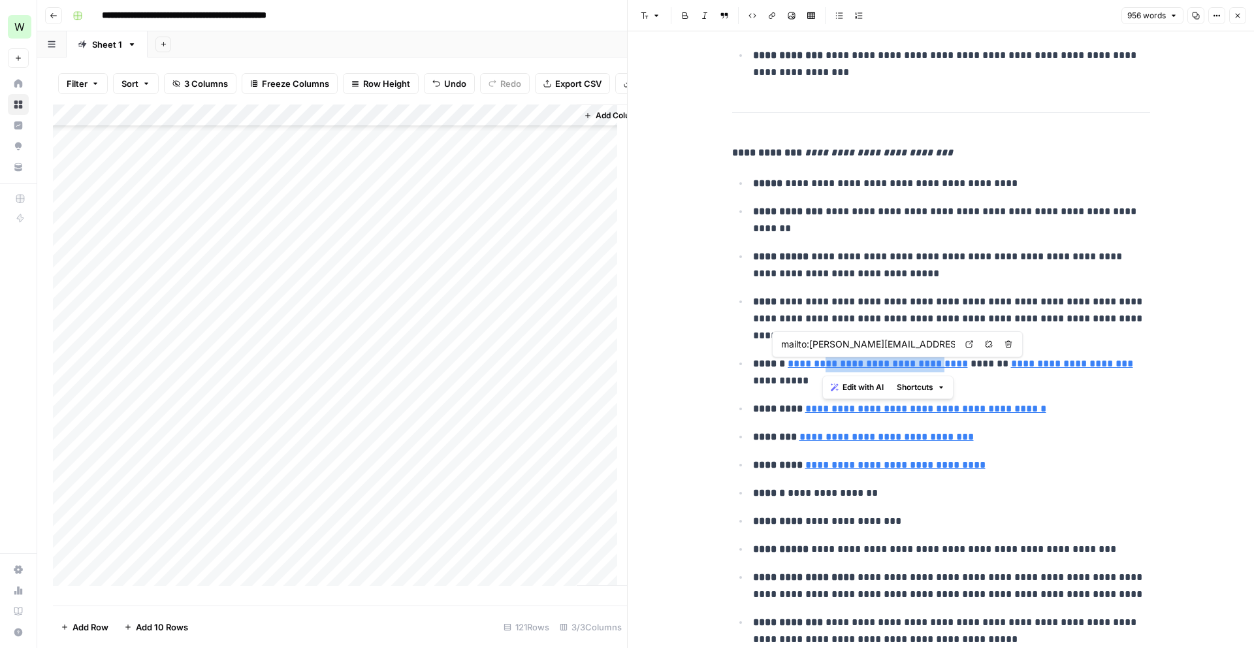
copy link "**********"
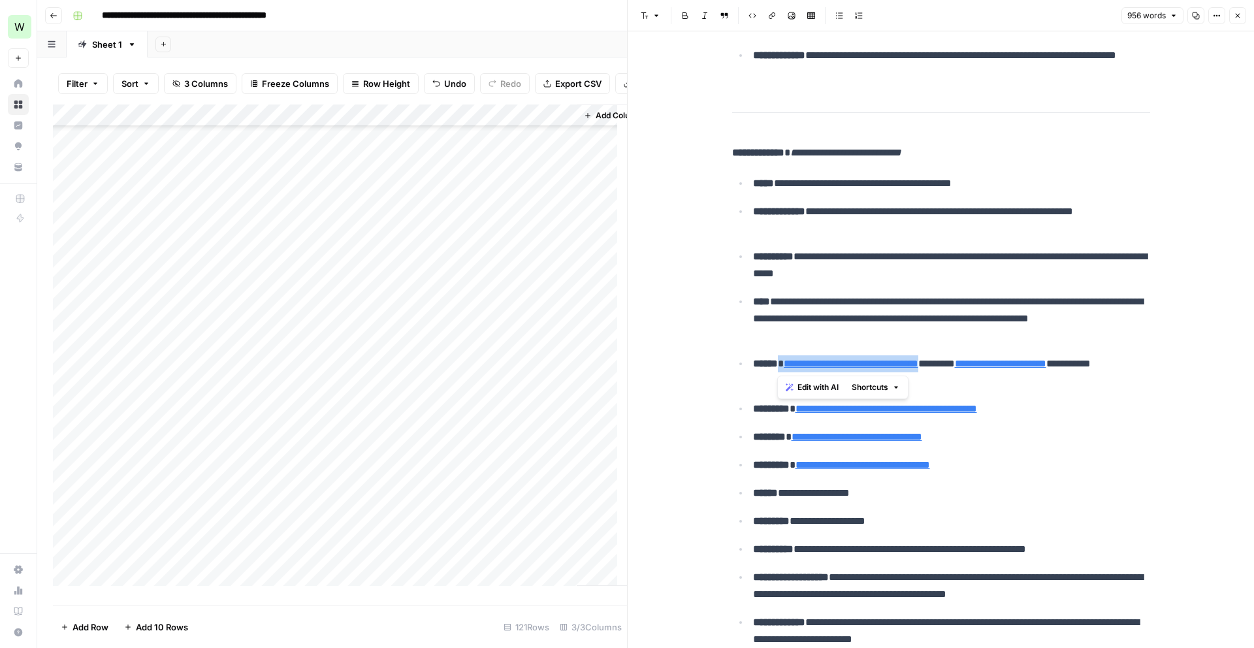
drag, startPoint x: 778, startPoint y: 364, endPoint x: 966, endPoint y: 365, distance: 188.0
click at [966, 365] on p "**********" at bounding box center [951, 372] width 397 height 34
copy p "**********"
drag, startPoint x: 795, startPoint y: 153, endPoint x: 722, endPoint y: 151, distance: 72.5
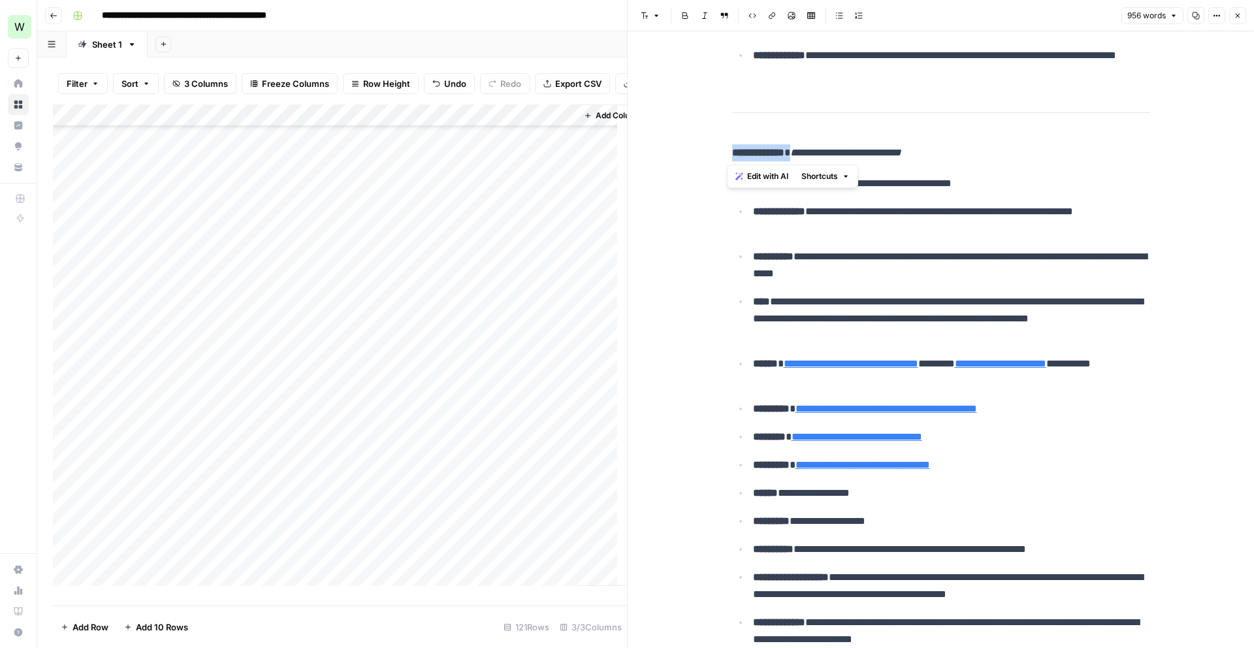
copy p "**********"
click at [1002, 185] on p "**********" at bounding box center [951, 183] width 397 height 17
drag, startPoint x: 1008, startPoint y: 183, endPoint x: 755, endPoint y: 183, distance: 253.3
click at [780, 183] on p "**********" at bounding box center [951, 183] width 397 height 17
drag, startPoint x: 778, startPoint y: 185, endPoint x: 999, endPoint y: 186, distance: 220.7
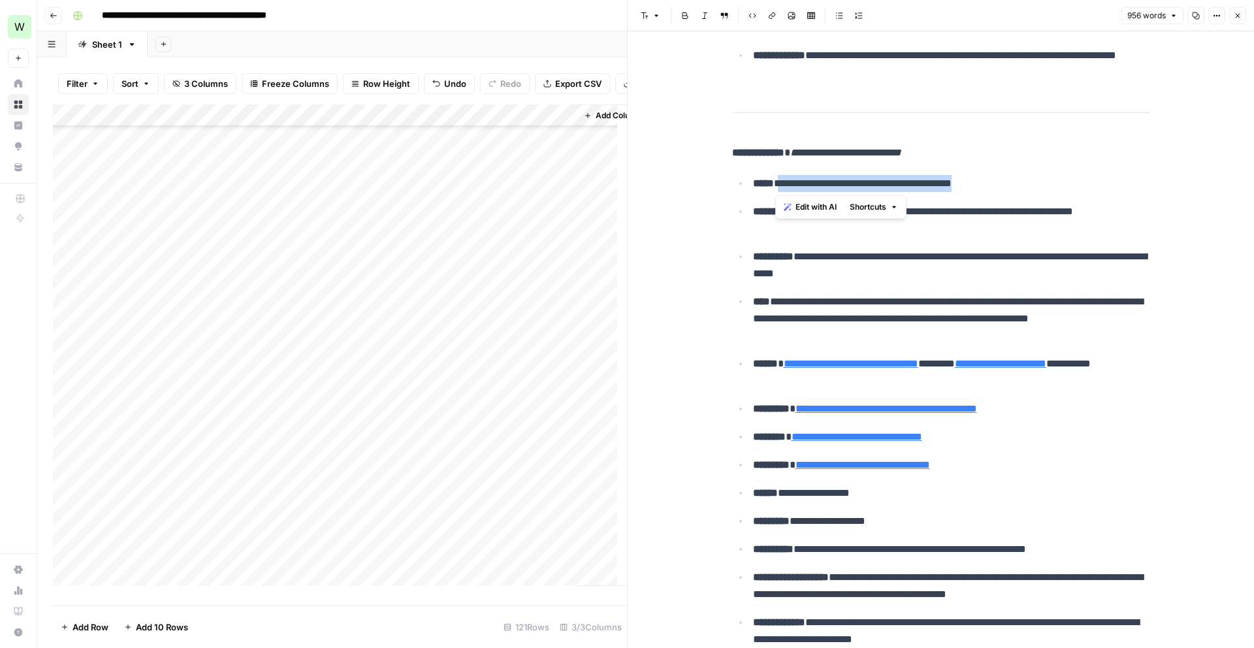
click at [999, 186] on p "**********" at bounding box center [951, 183] width 397 height 17
copy p "**********"
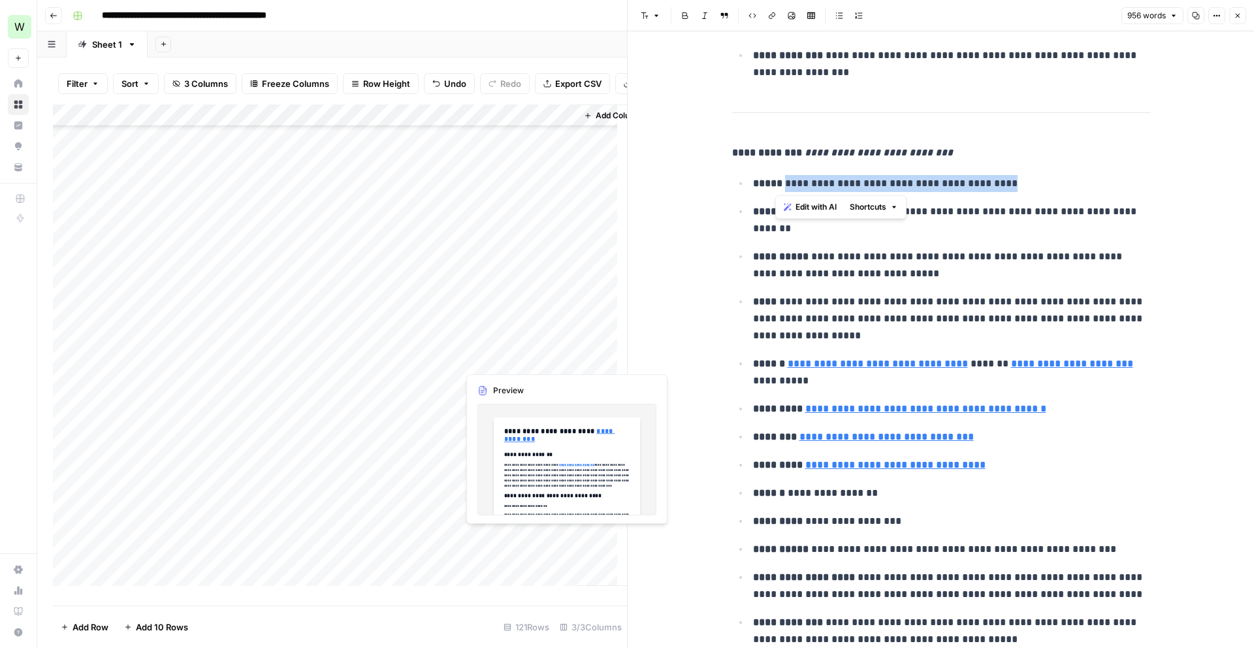
click at [567, 356] on div "Add Column" at bounding box center [340, 349] width 574 height 491
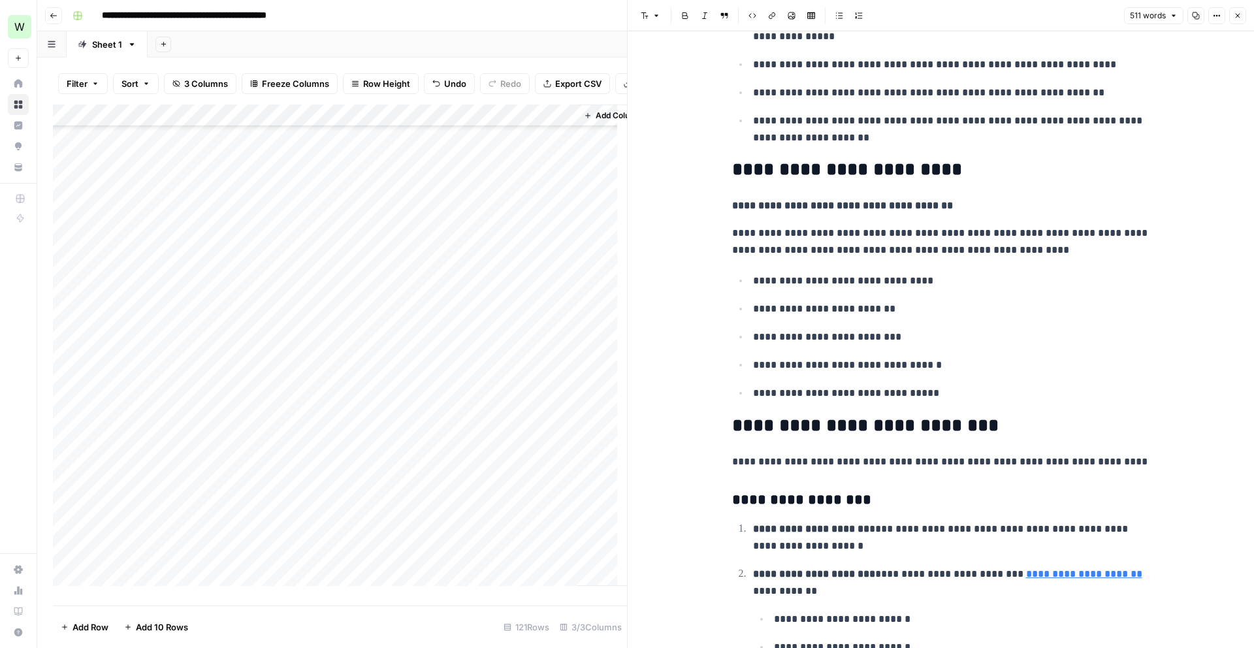
scroll to position [933, 0]
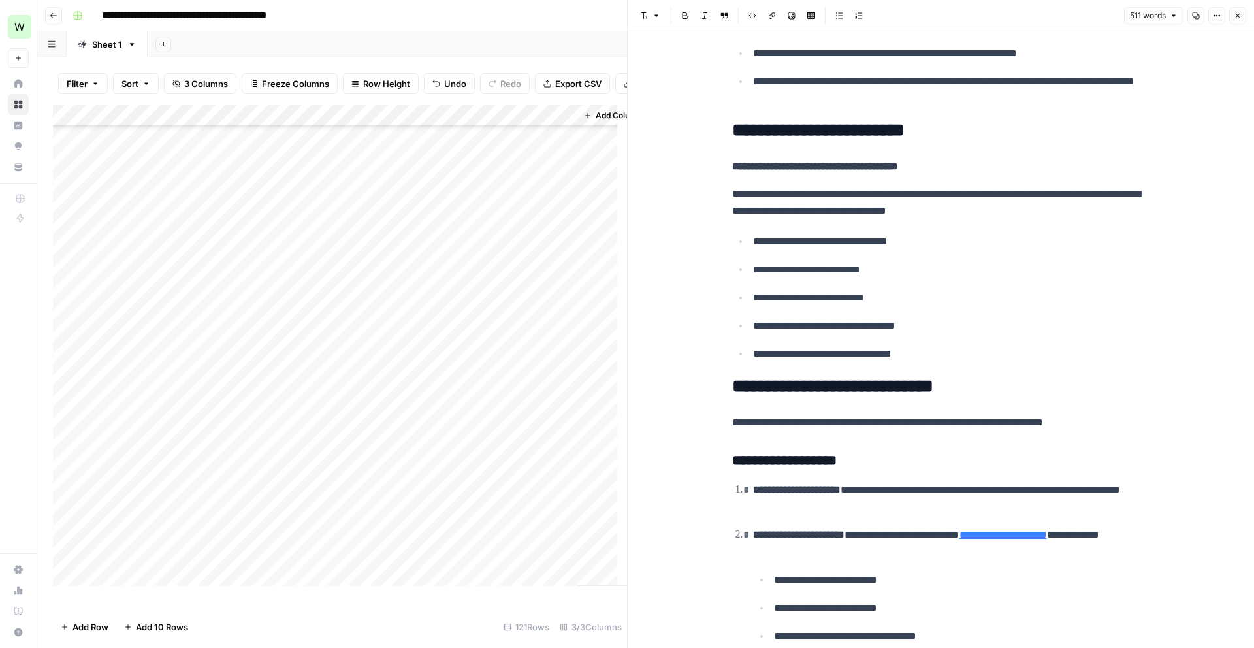
click at [561, 381] on div "Add Column" at bounding box center [340, 349] width 574 height 491
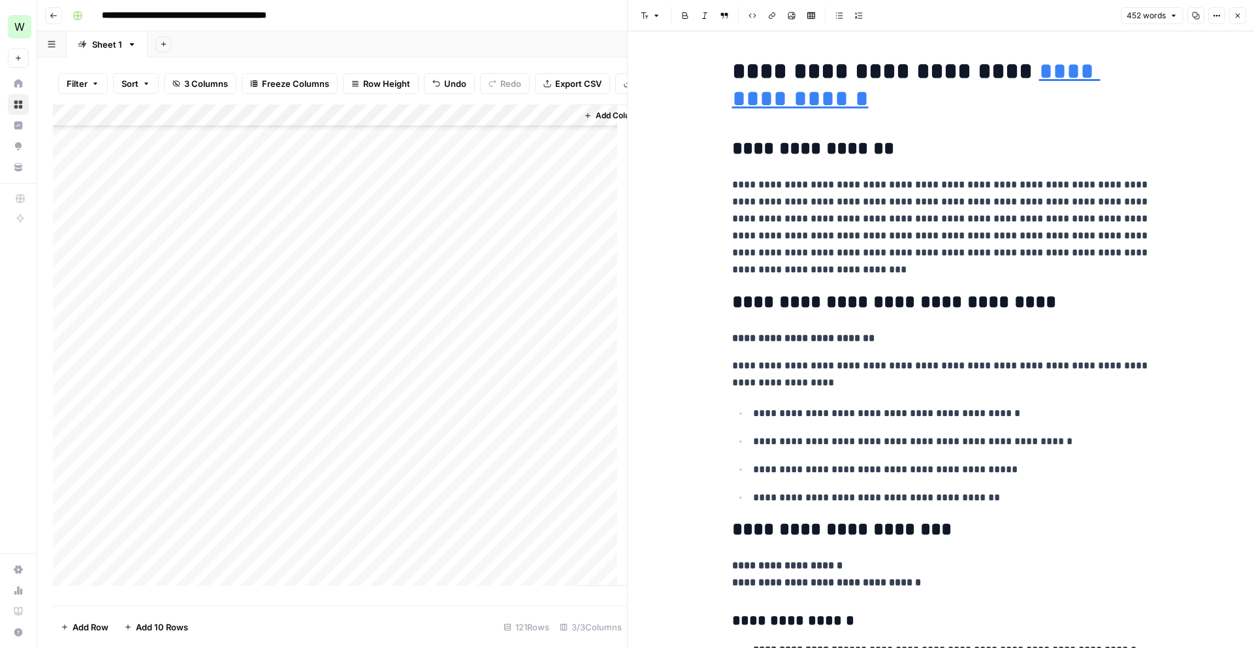
scroll to position [195, 0]
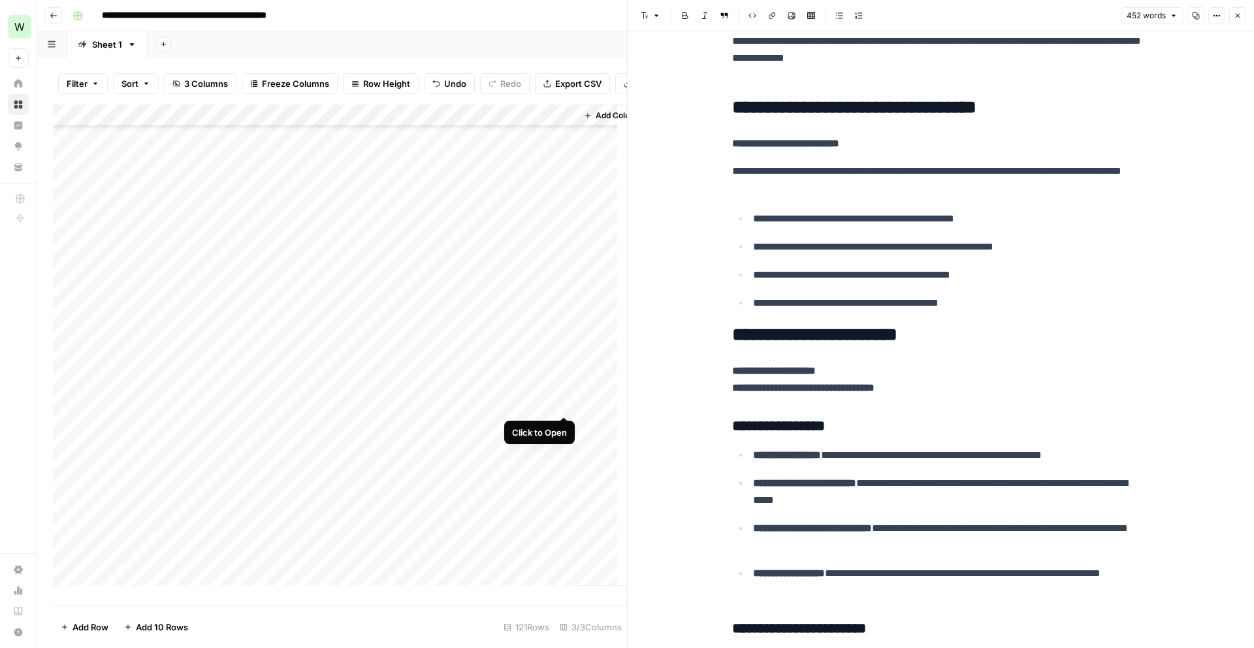
click at [564, 403] on div "Add Column" at bounding box center [340, 349] width 574 height 491
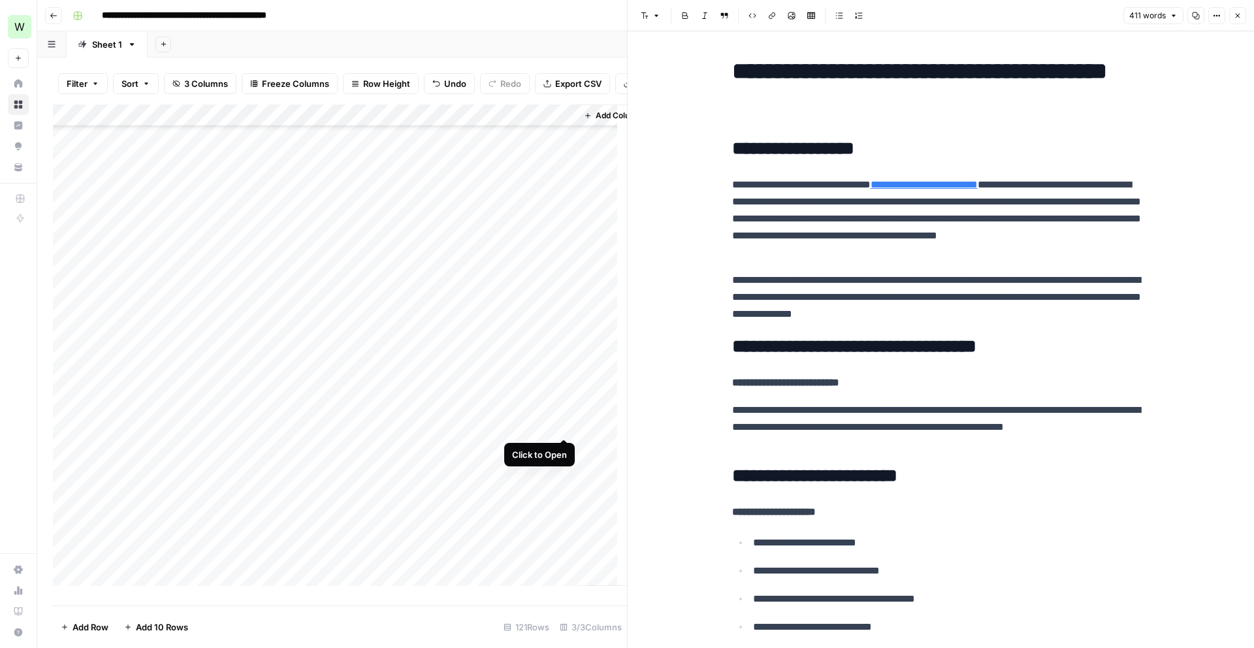
click at [564, 424] on div "Add Column" at bounding box center [340, 349] width 574 height 491
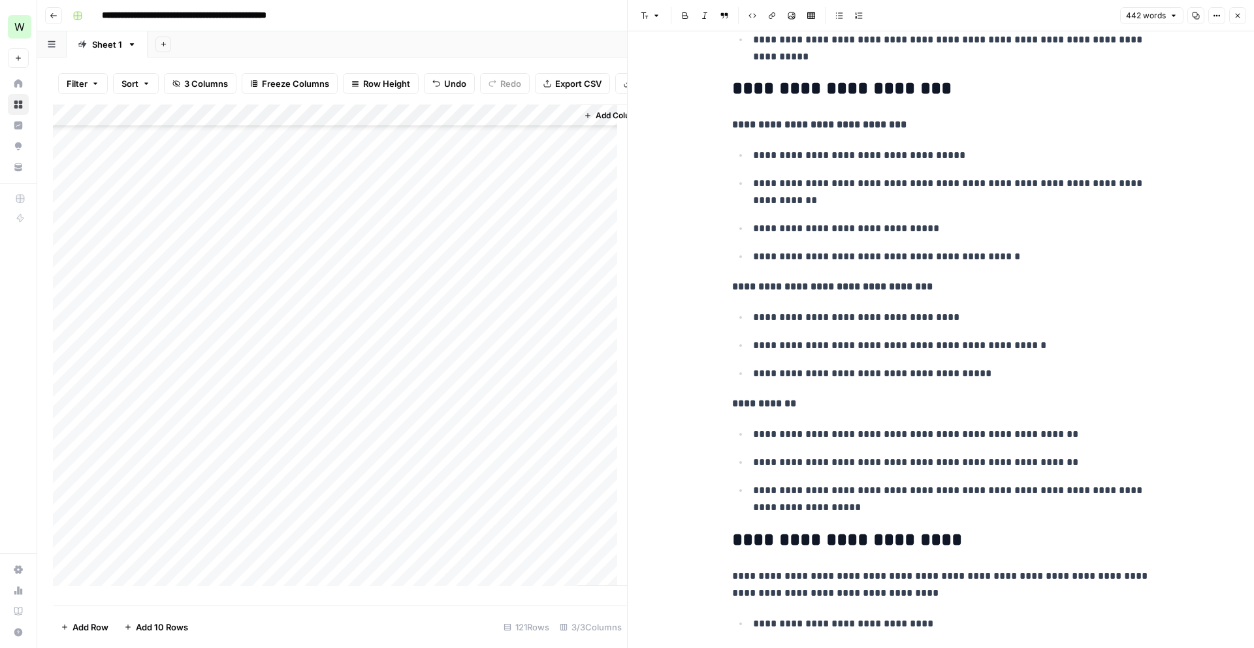
scroll to position [449, 0]
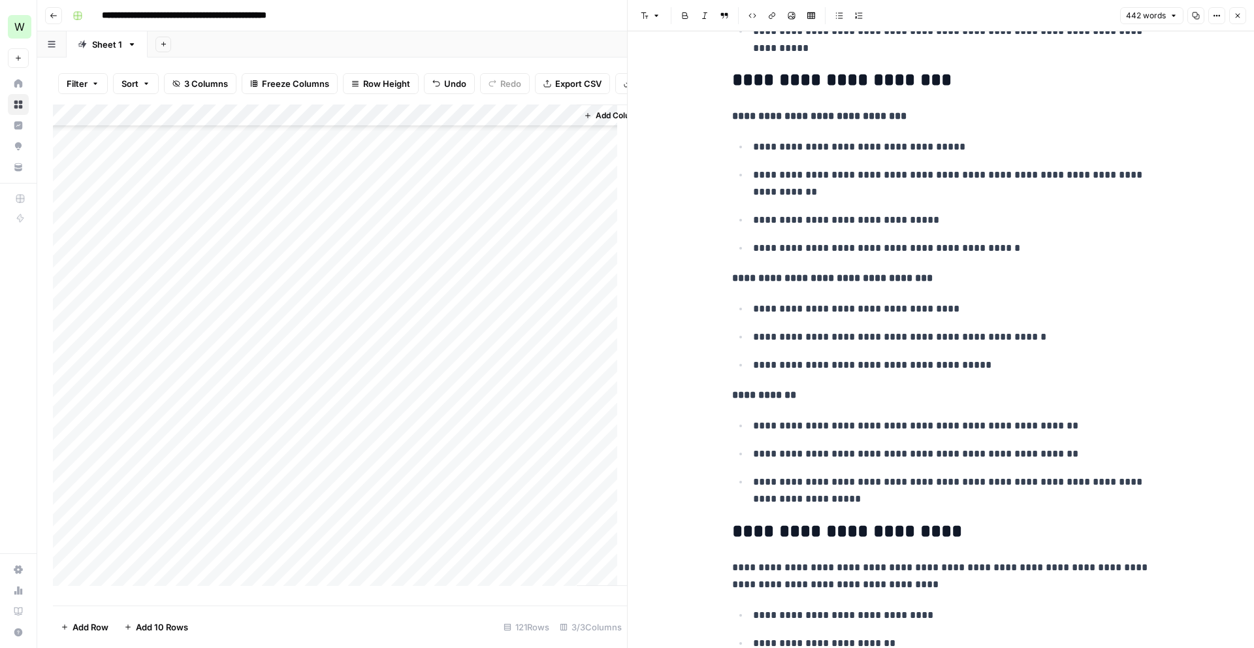
click at [559, 447] on div "Add Column" at bounding box center [340, 349] width 574 height 491
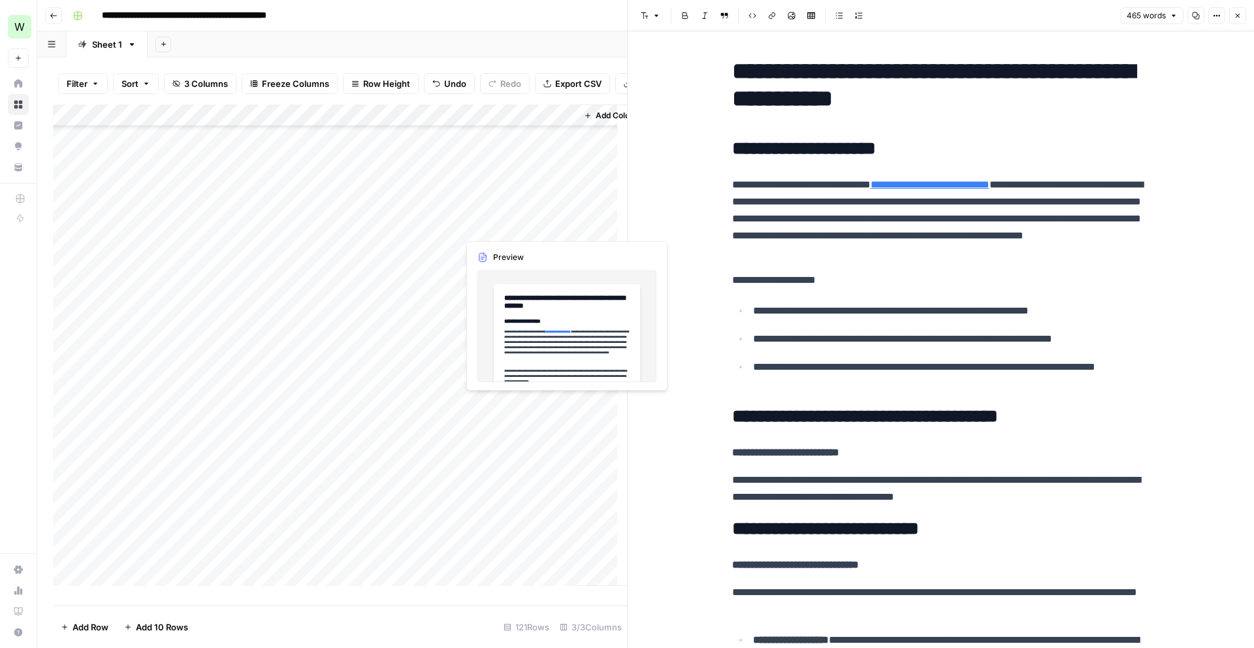
click at [560, 469] on div "Add Column" at bounding box center [340, 349] width 574 height 491
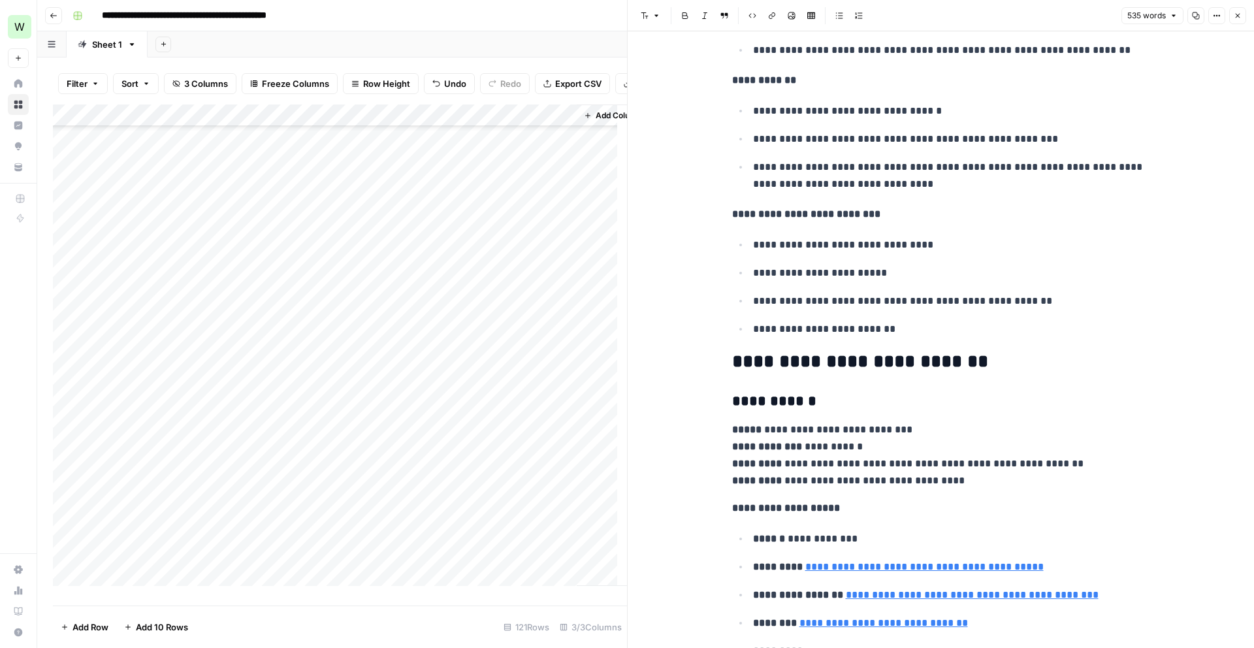
scroll to position [714, 0]
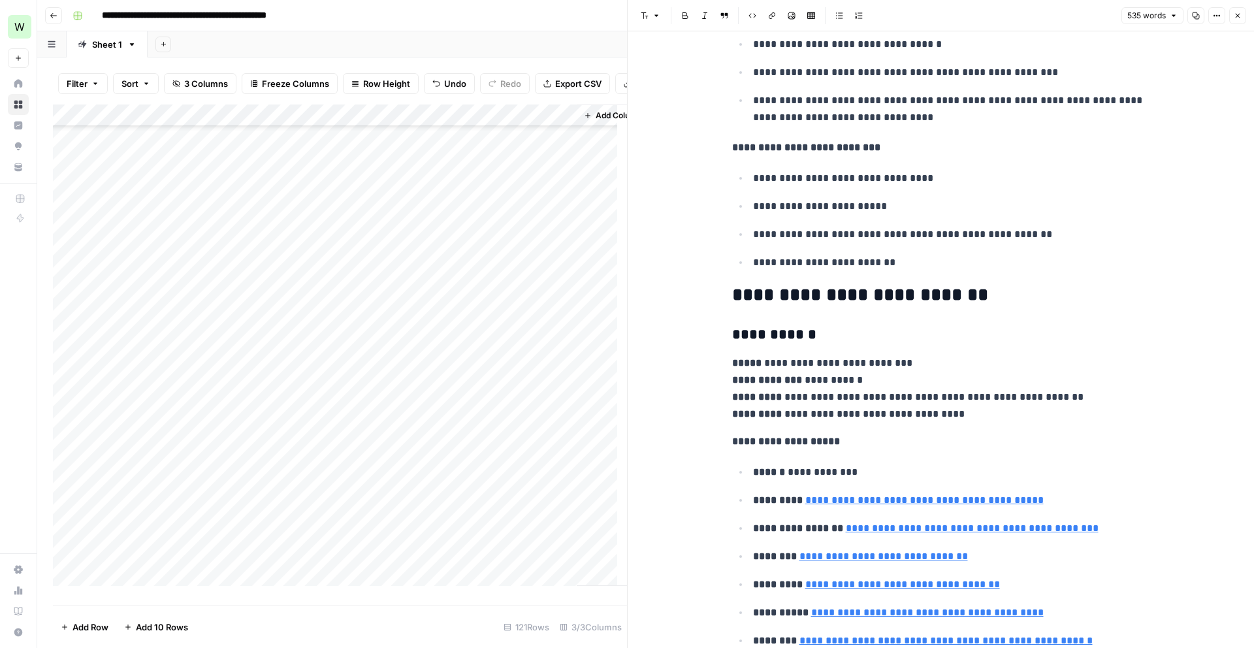
type input "[URL][DOMAIN_NAME]"
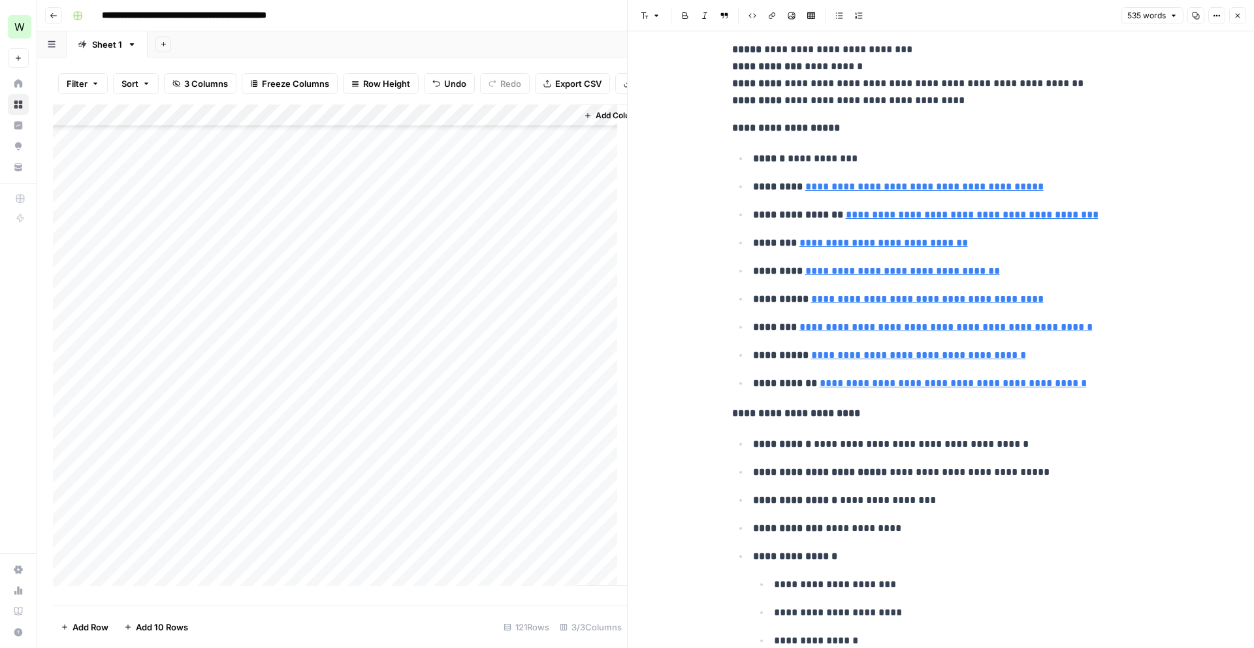
scroll to position [1019, 0]
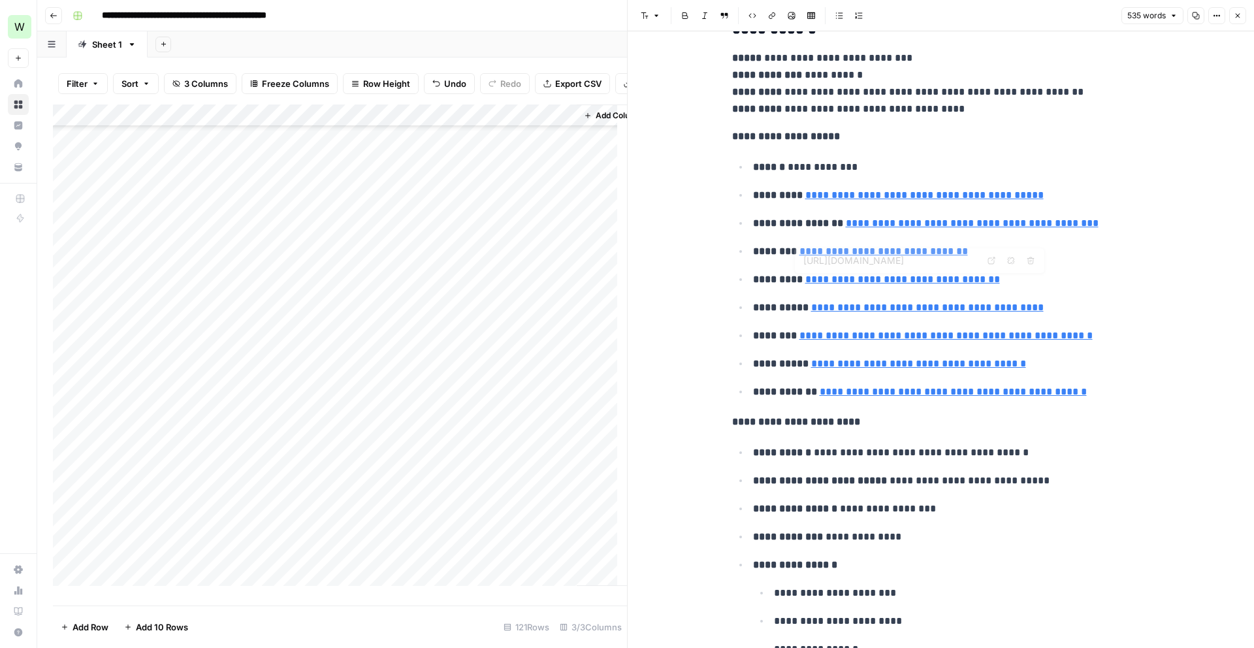
type input "[URL][DOMAIN_NAME]"
click at [1034, 193] on p "**********" at bounding box center [951, 195] width 397 height 17
click at [941, 195] on link "**********" at bounding box center [924, 195] width 238 height 10
click at [918, 180] on input "[URL][DOMAIN_NAME][PERSON_NAME]" at bounding box center [883, 176] width 174 height 13
click at [877, 173] on input "[URL][DOMAIN_NAME][PERSON_NAME]" at bounding box center [883, 176] width 174 height 13
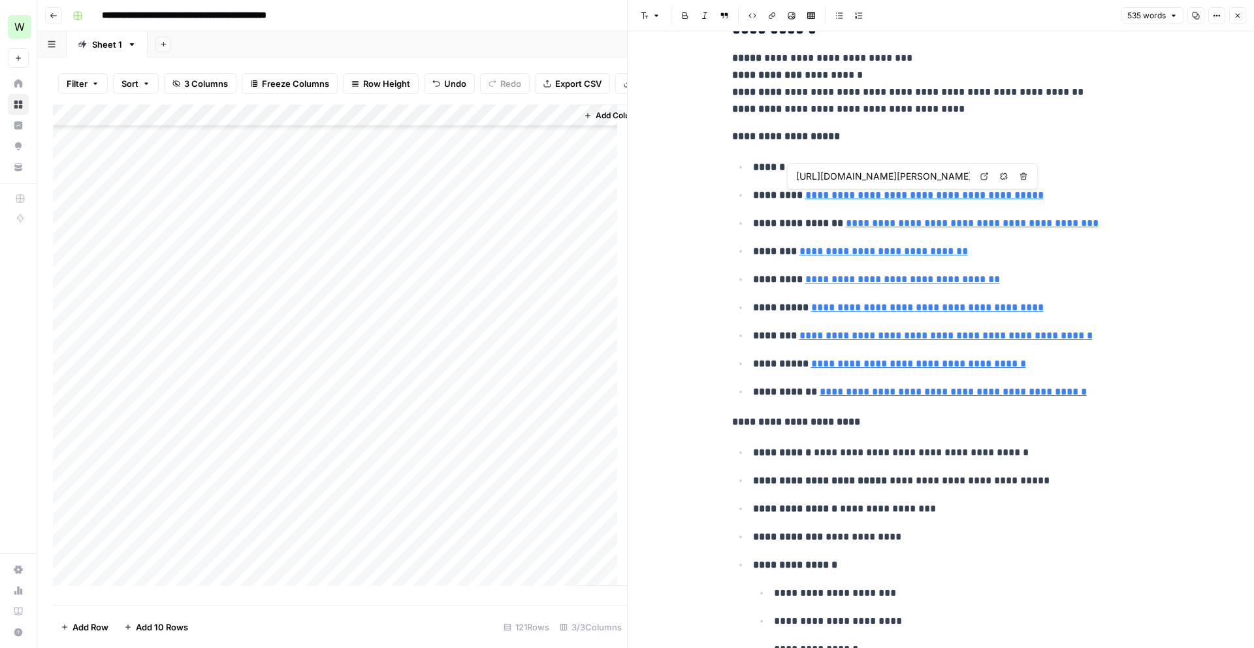
click at [877, 173] on input "[URL][DOMAIN_NAME][PERSON_NAME]" at bounding box center [883, 176] width 174 height 13
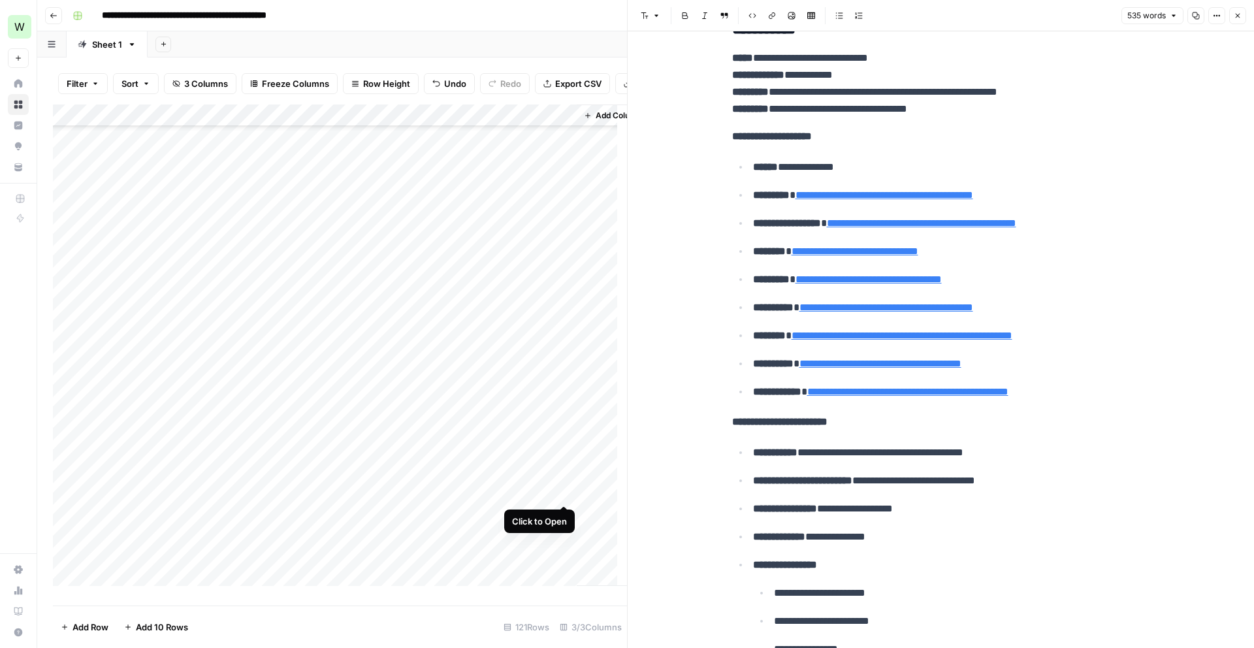
click at [560, 487] on div "Add Column" at bounding box center [340, 349] width 574 height 491
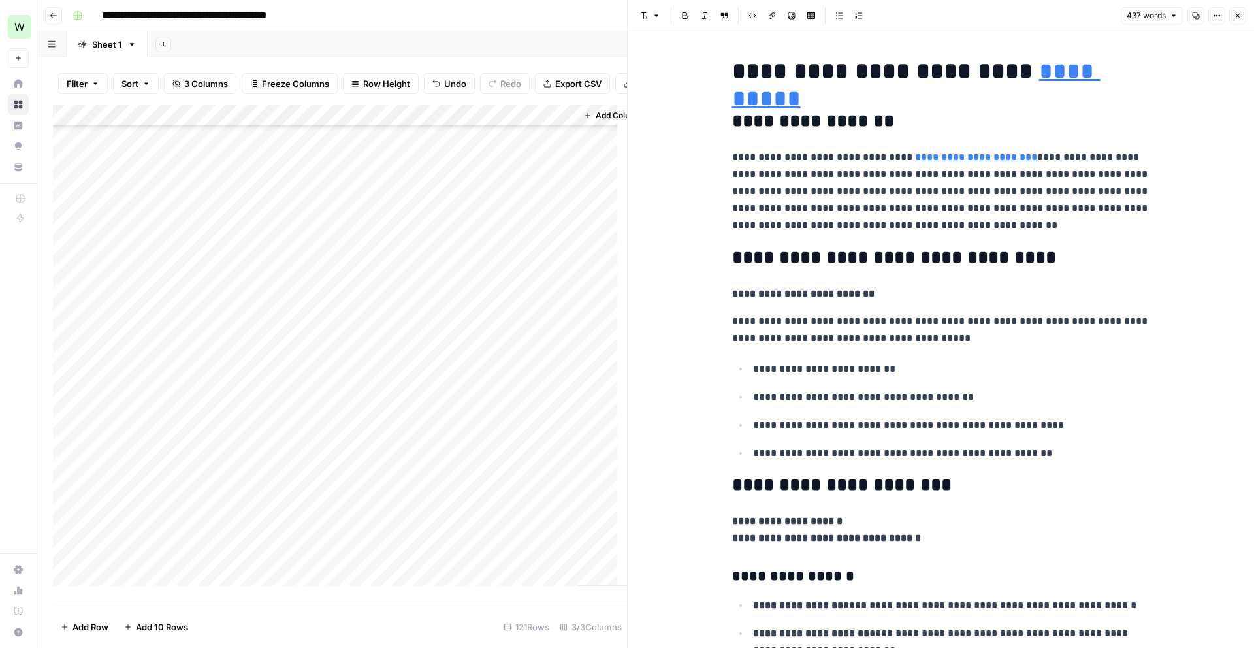
click at [556, 538] on div "Add Column" at bounding box center [340, 349] width 574 height 491
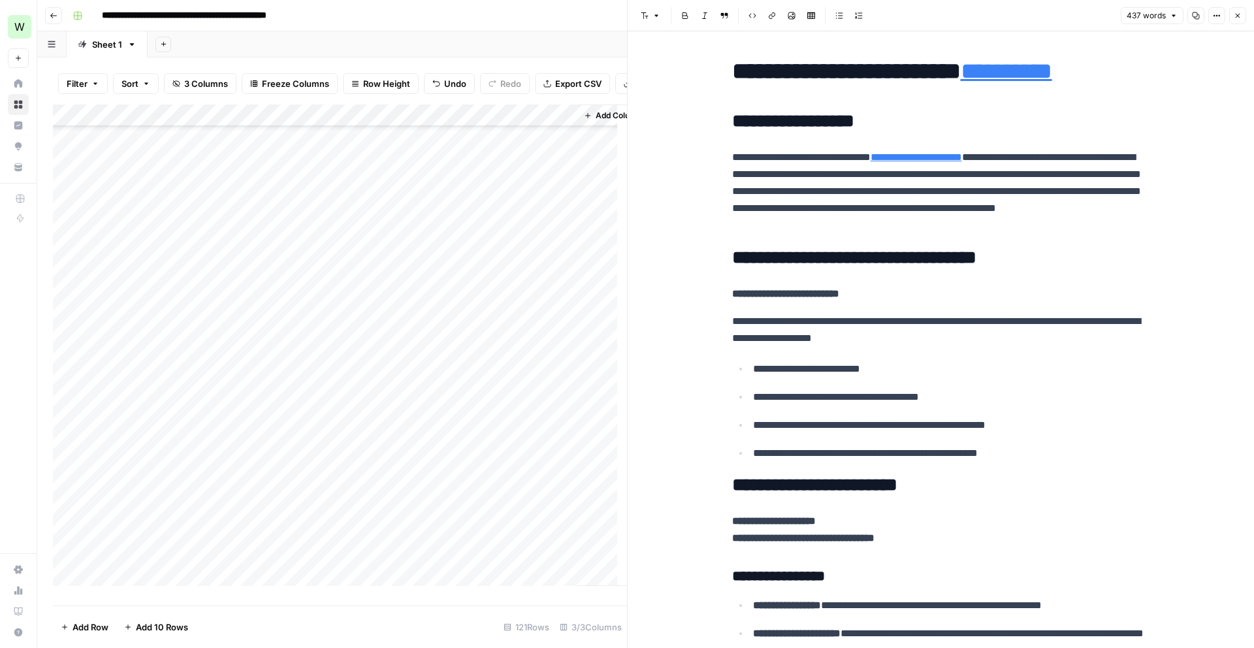
click at [562, 537] on div "Add Column" at bounding box center [340, 349] width 574 height 491
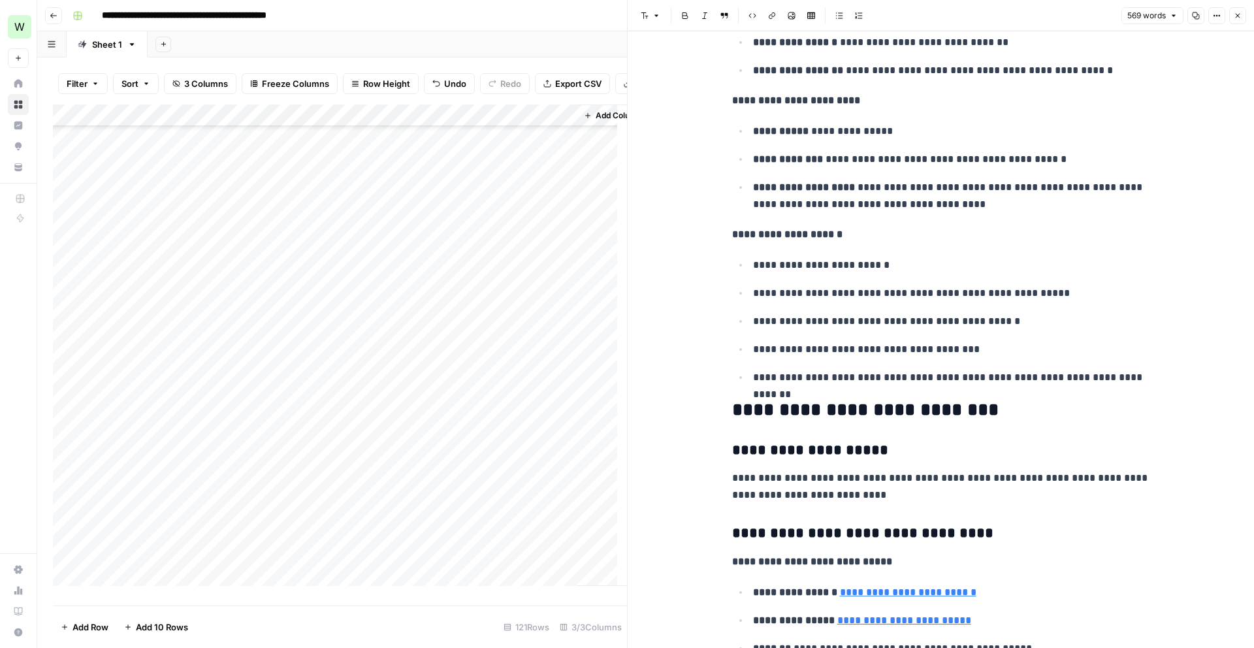
scroll to position [1771, 0]
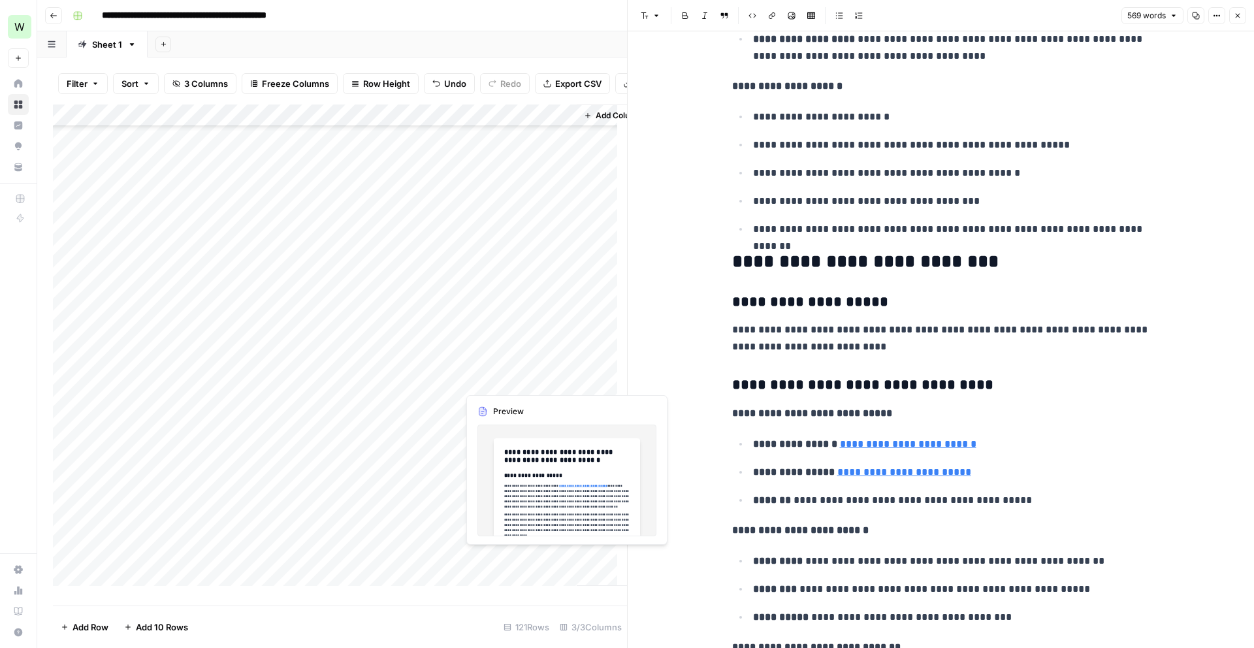
click at [489, 552] on div "Add Column" at bounding box center [340, 349] width 574 height 491
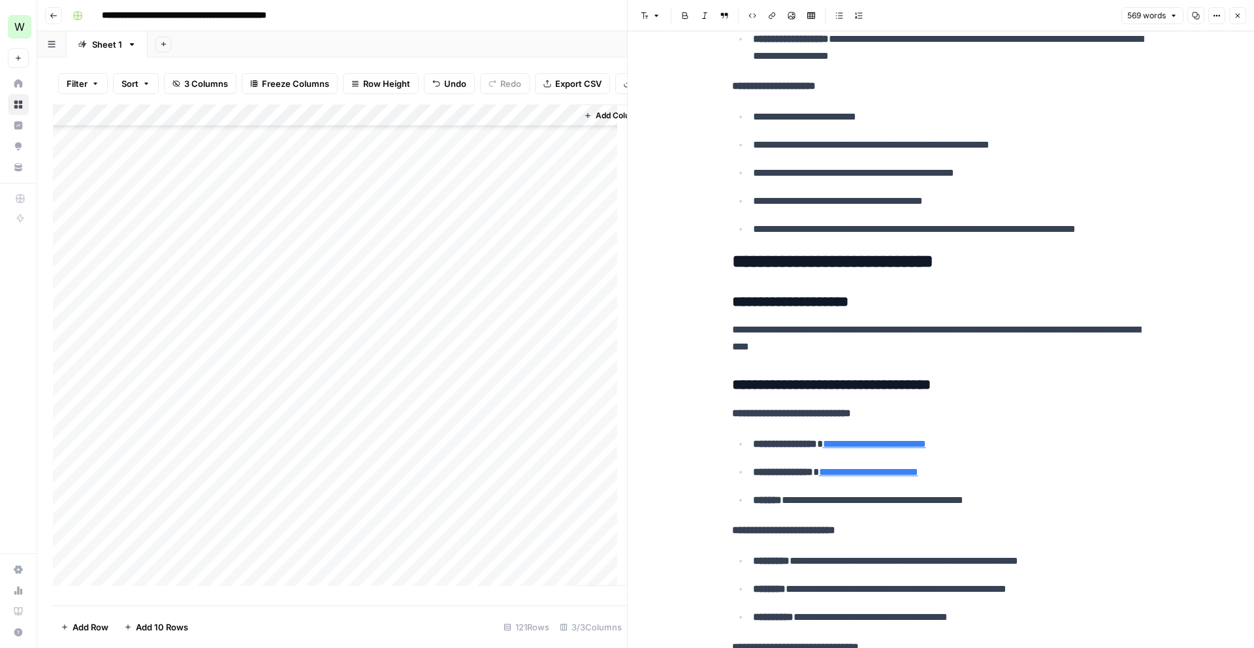
click at [559, 557] on div "Add Column" at bounding box center [340, 349] width 574 height 491
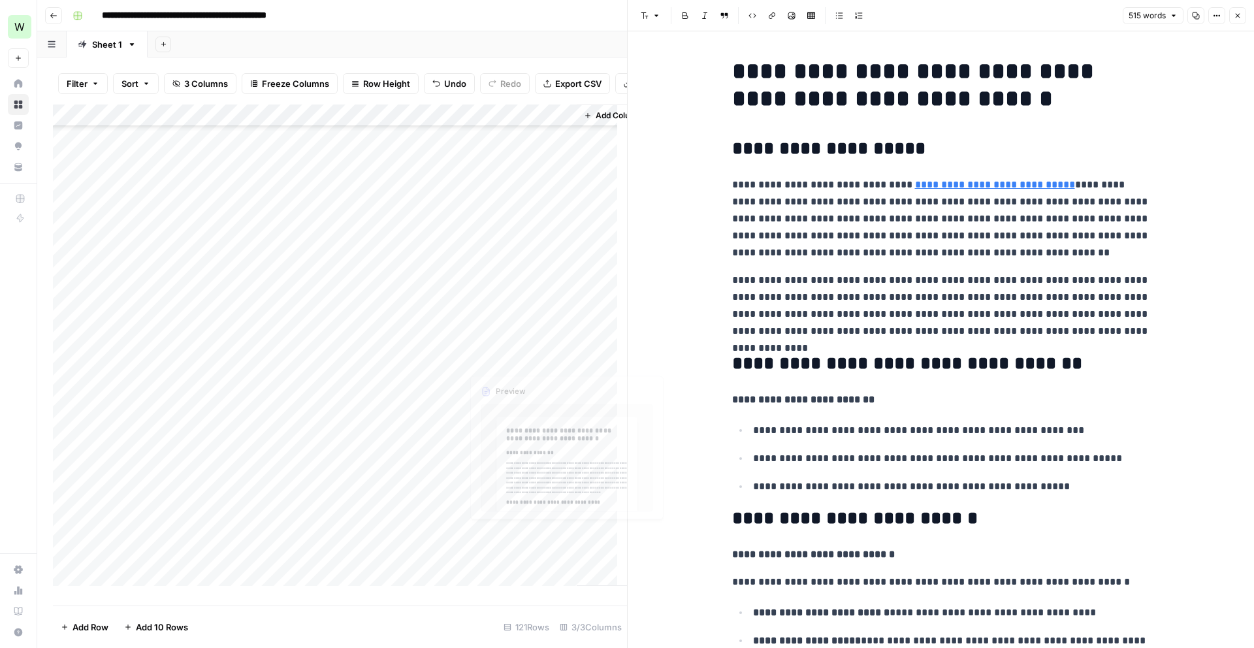
scroll to position [2060, 0]
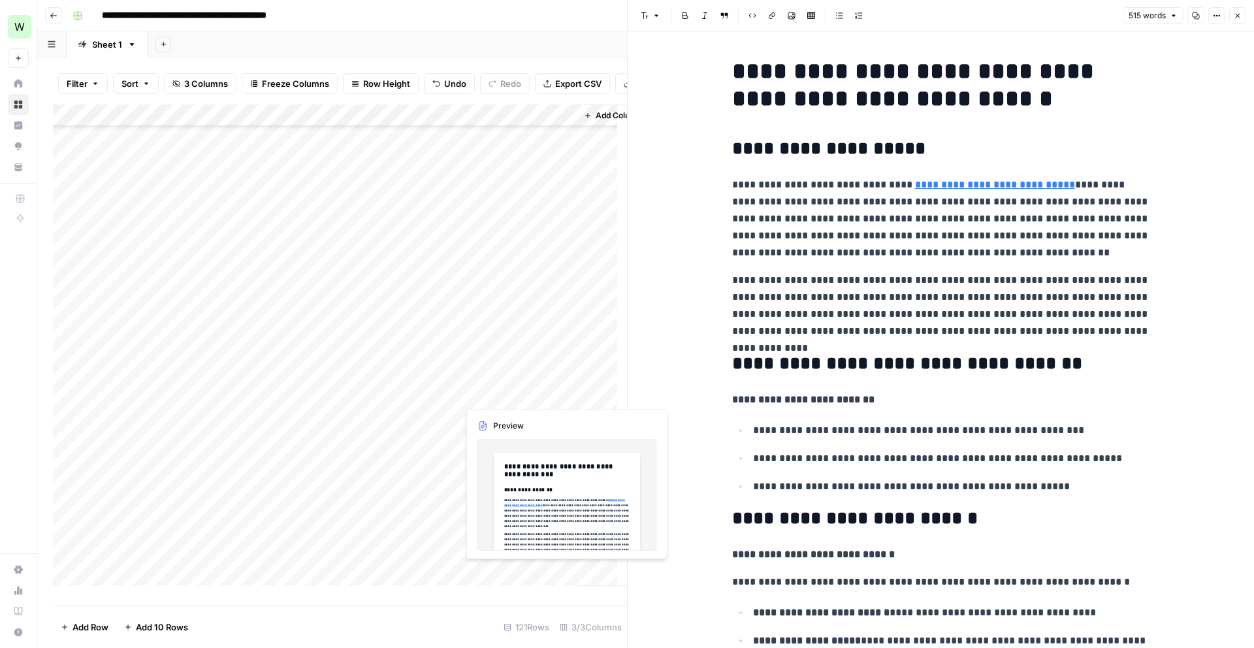
click at [557, 571] on div "Add Column" at bounding box center [340, 349] width 574 height 491
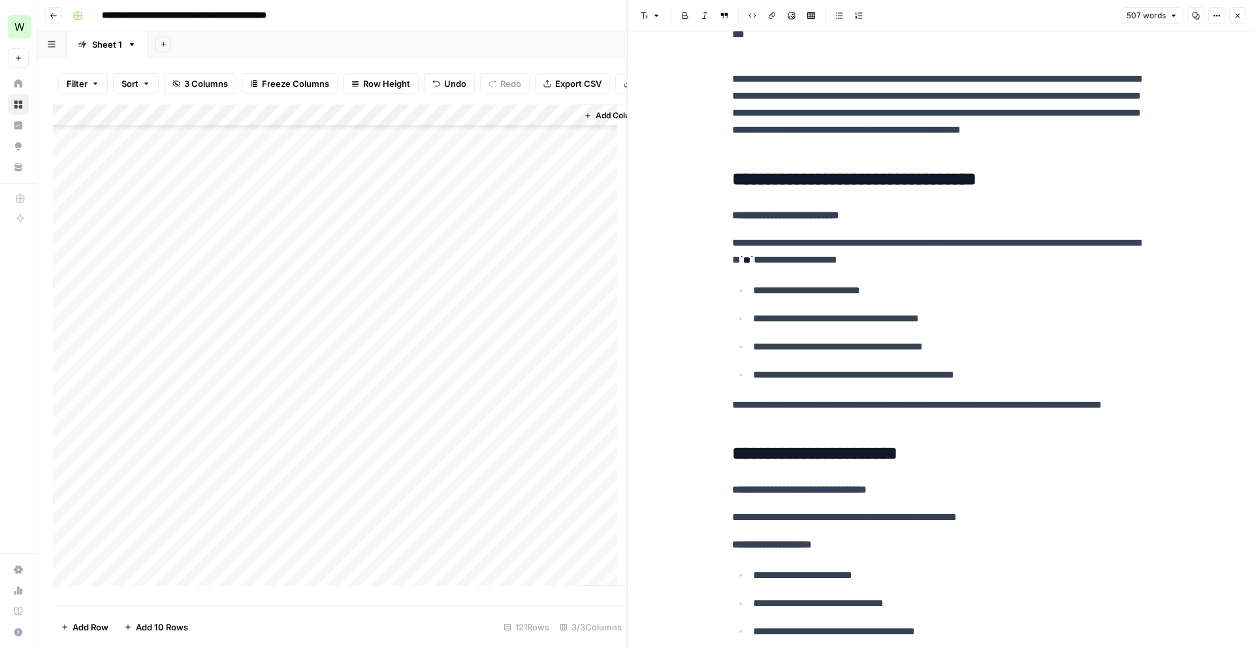
scroll to position [2195, 0]
click at [565, 464] on div "Add Column" at bounding box center [340, 349] width 574 height 491
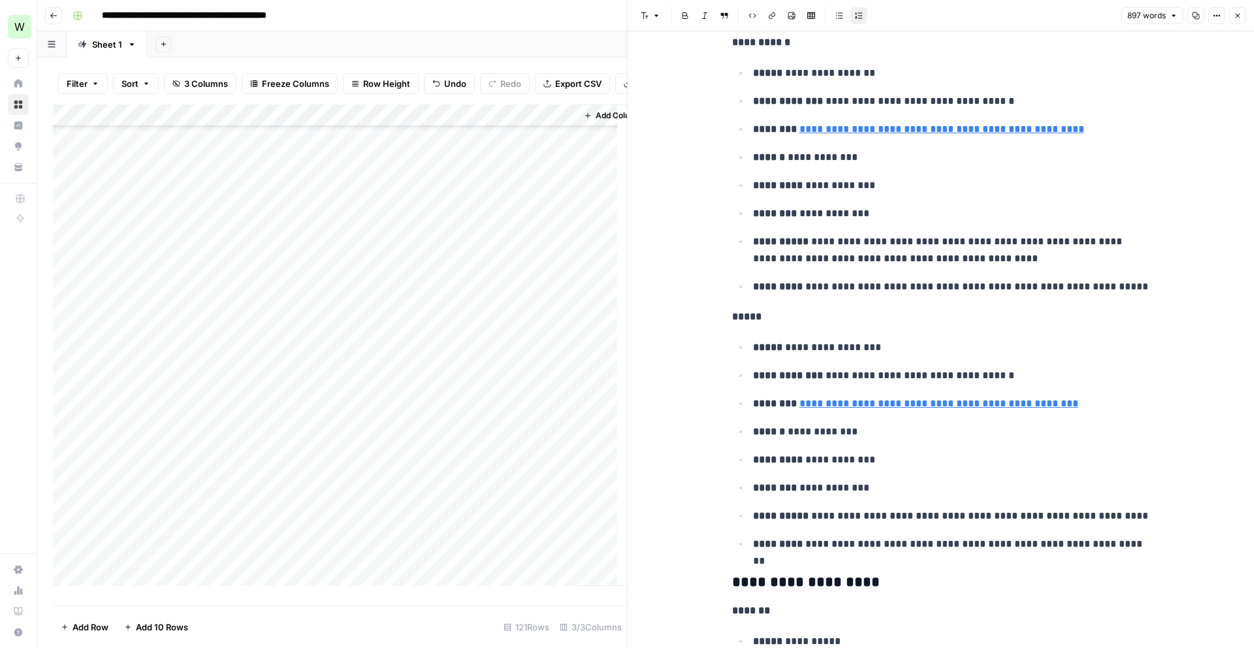
scroll to position [2106, 0]
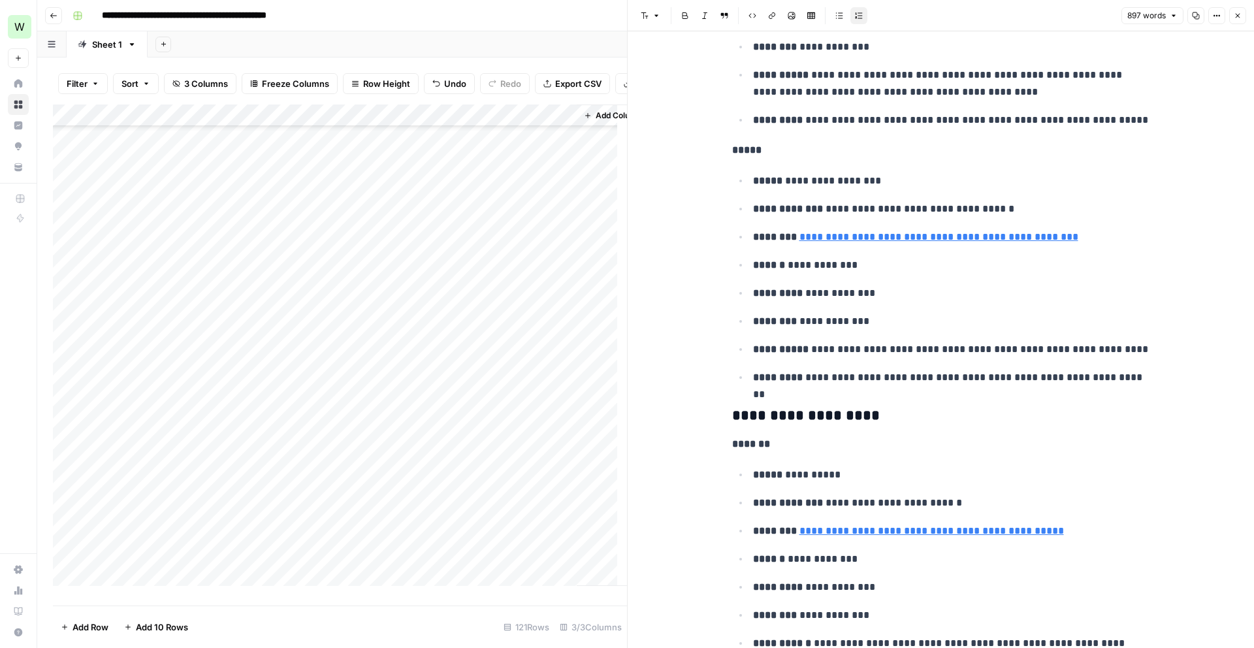
click at [881, 533] on link "**********" at bounding box center [931, 531] width 264 height 10
click at [902, 509] on input "[URL][DOMAIN_NAME]" at bounding box center [882, 511] width 174 height 13
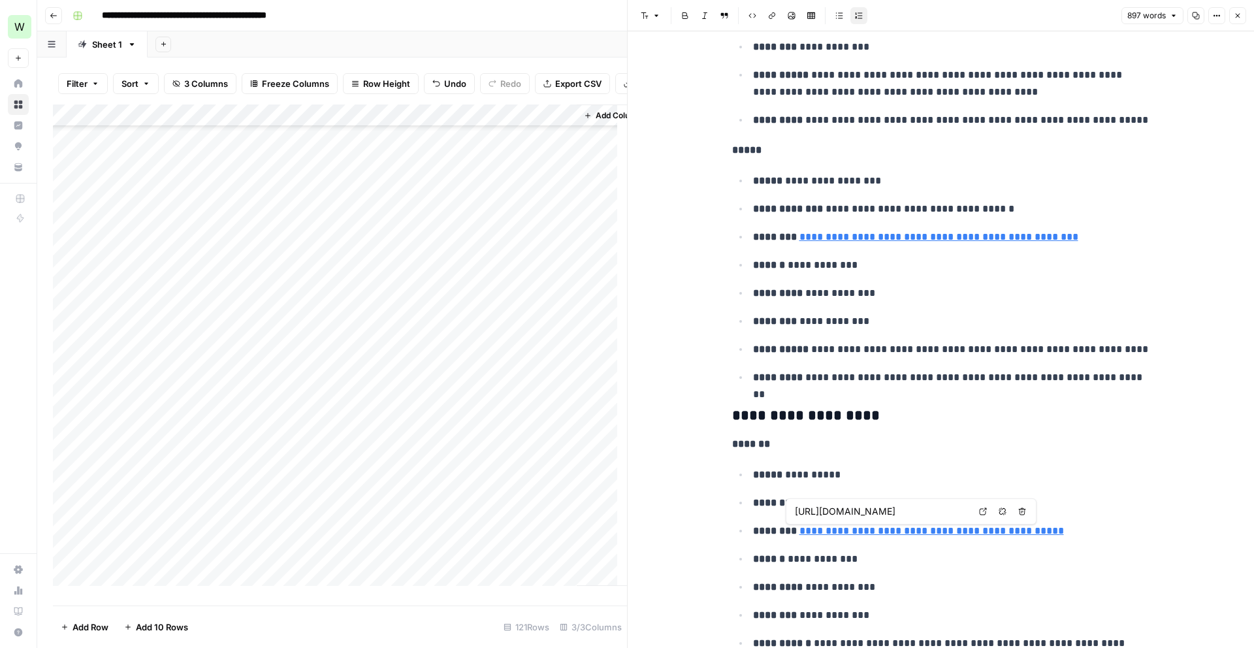
type input "[URL][DOMAIN_NAME]"
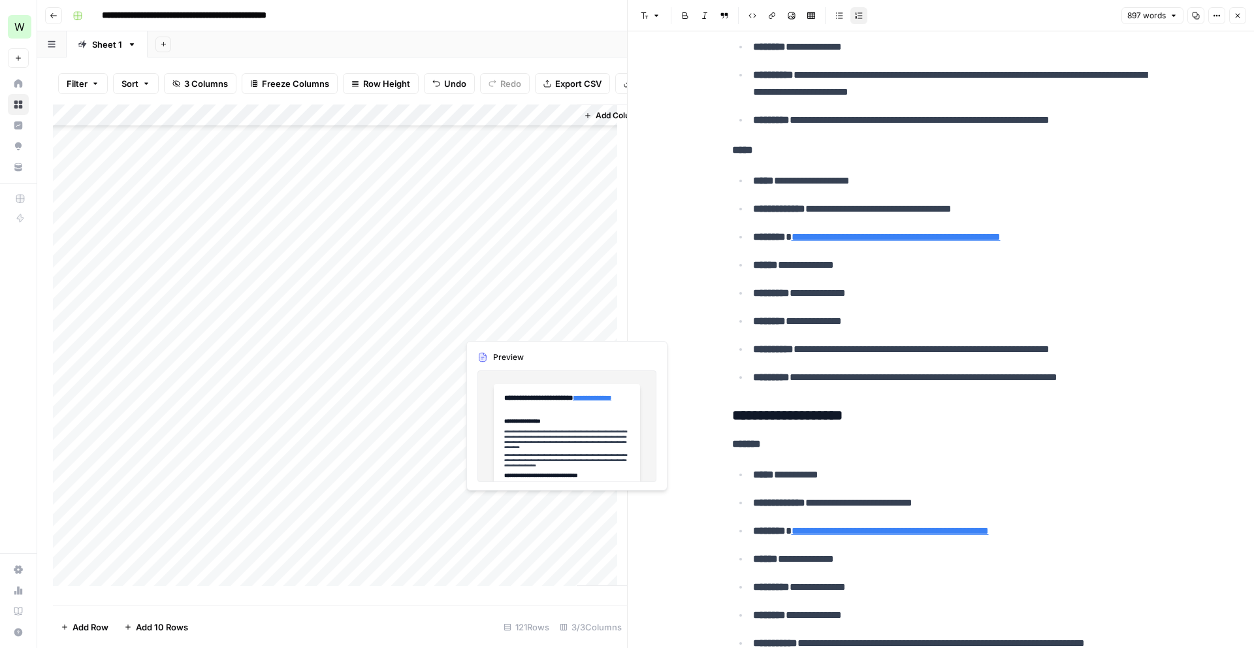
click at [532, 508] on div "Add Column" at bounding box center [340, 349] width 574 height 491
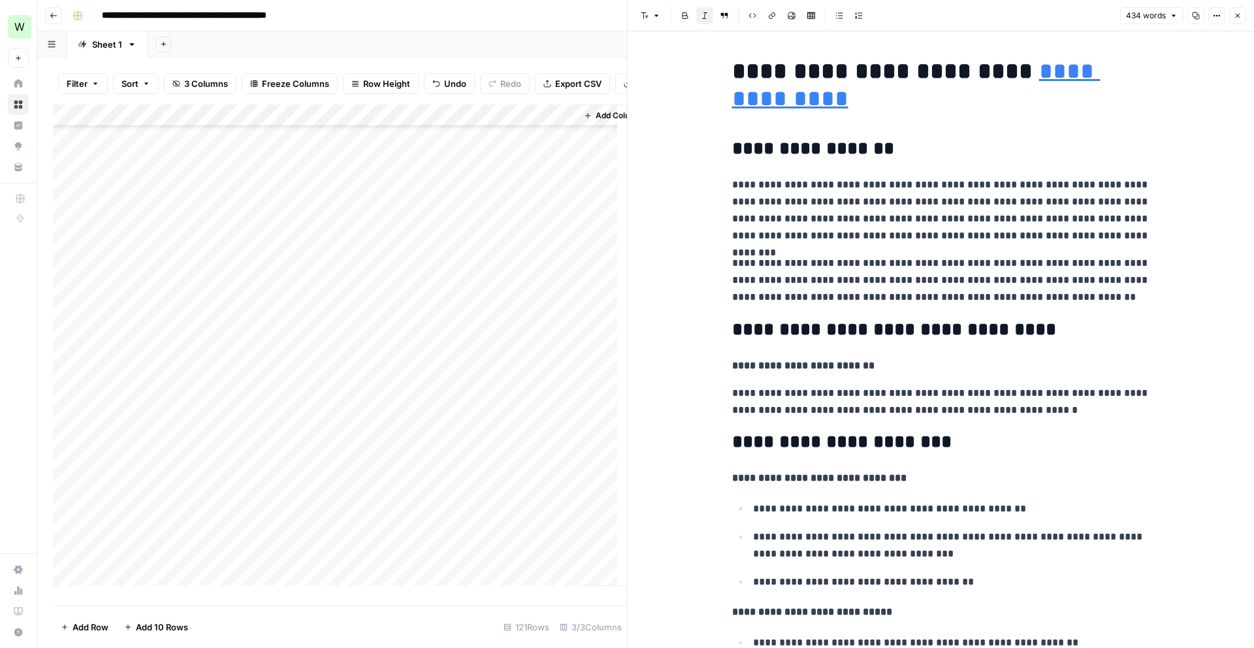
click at [541, 545] on div "Add Column" at bounding box center [340, 349] width 574 height 491
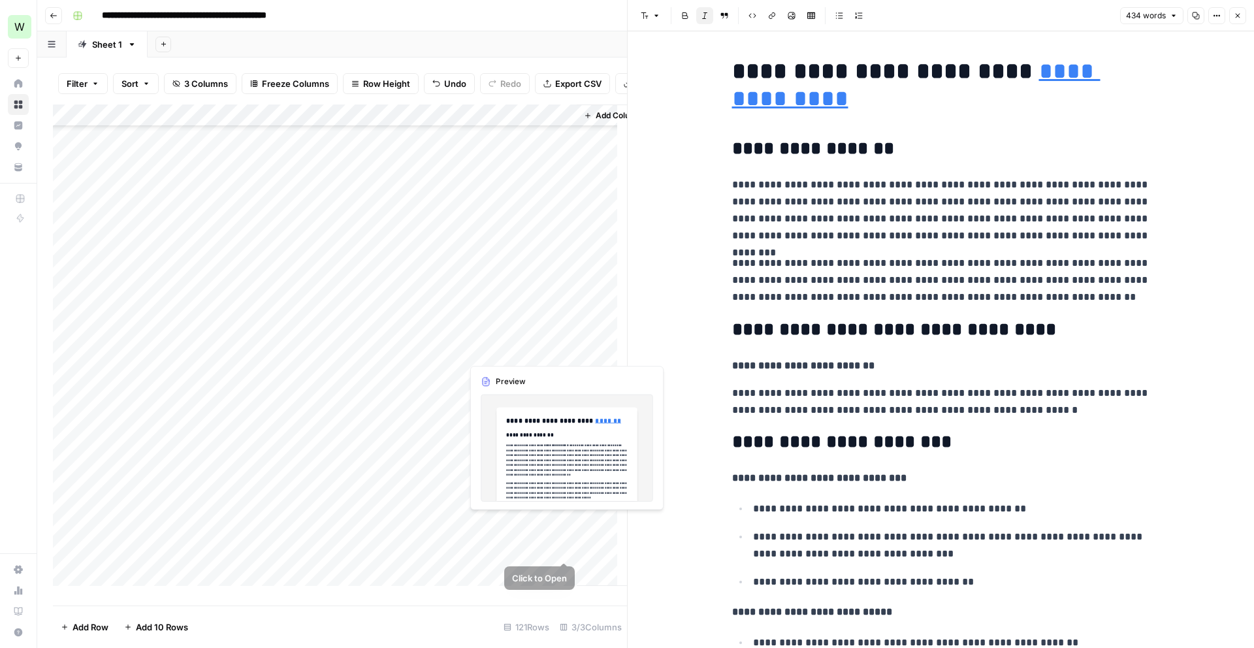
click at [565, 534] on div "Add Column" at bounding box center [340, 349] width 574 height 491
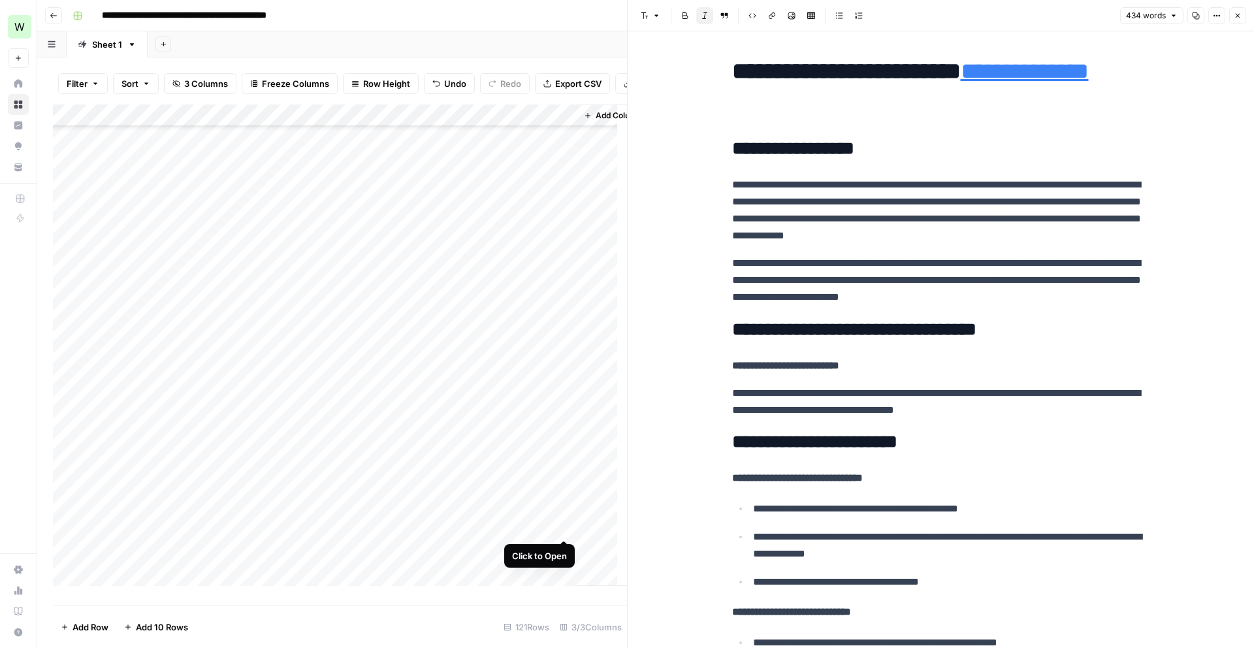
click at [565, 528] on div "Add Column" at bounding box center [340, 349] width 574 height 491
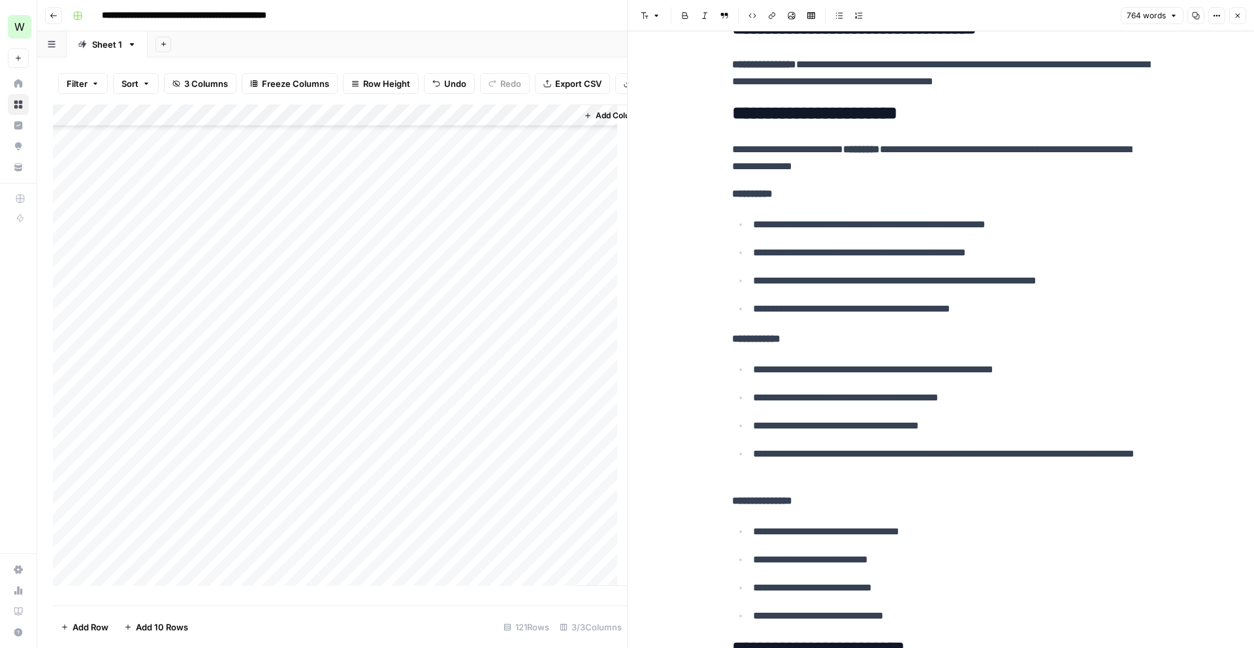
scroll to position [955, 0]
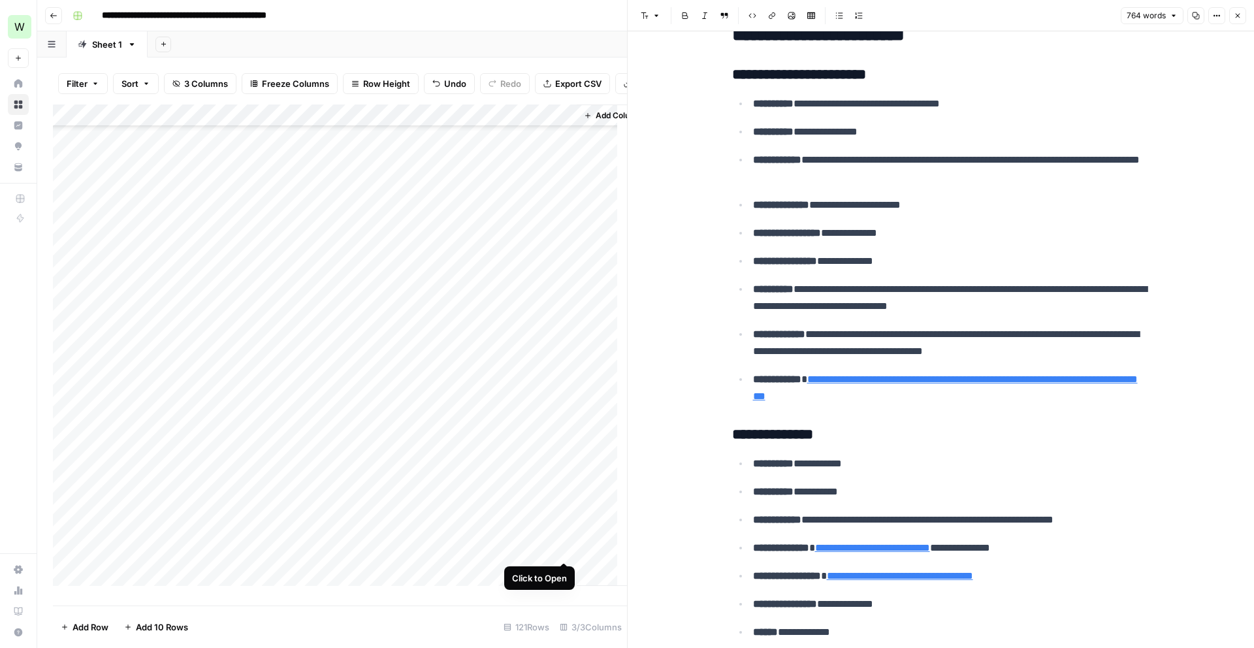
click at [563, 547] on div "Add Column" at bounding box center [340, 349] width 574 height 491
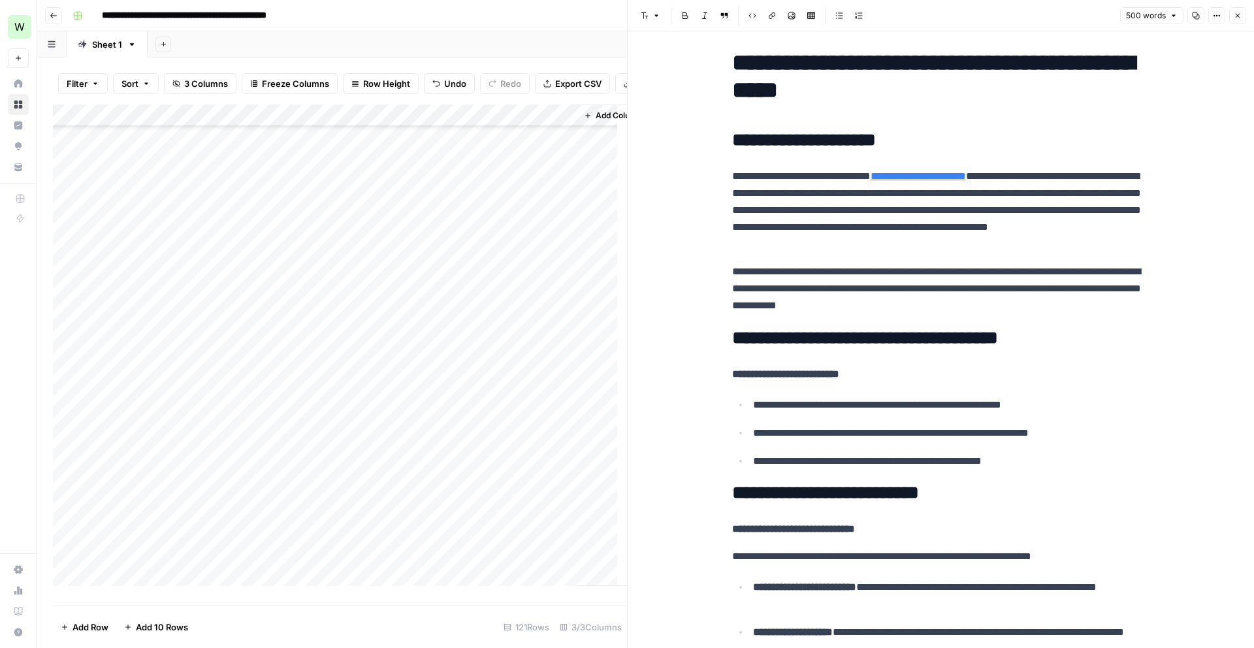
scroll to position [2248, 0]
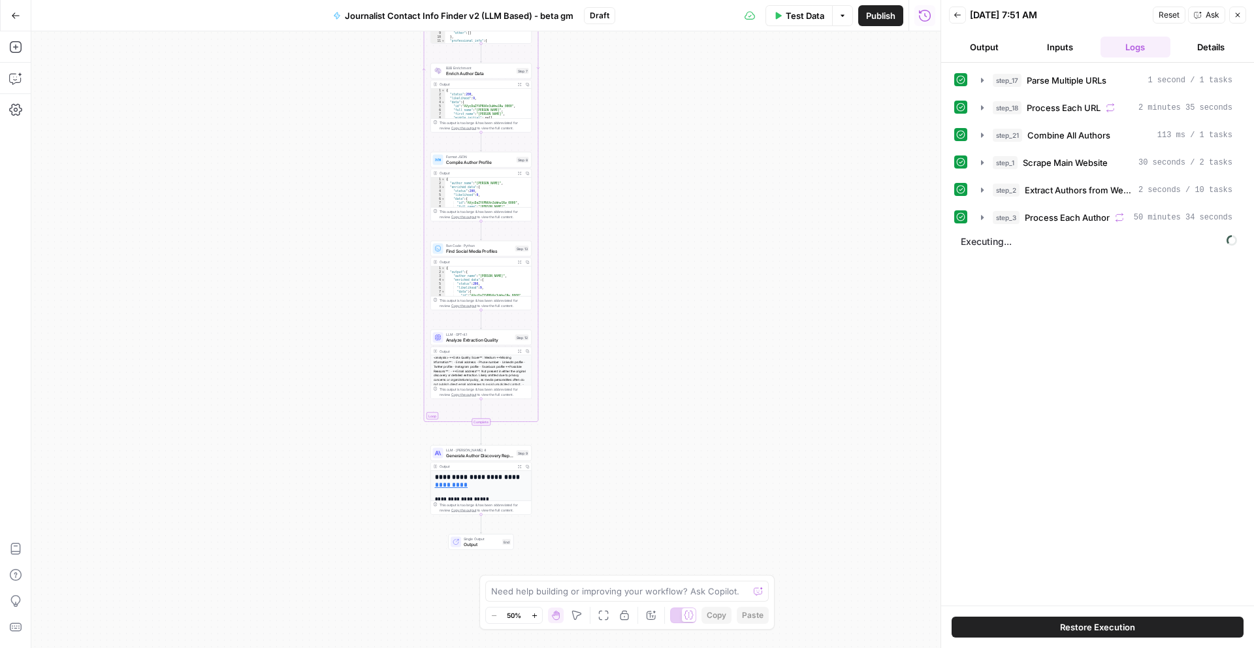
click at [539, 614] on button "Zoom In" at bounding box center [534, 615] width 16 height 16
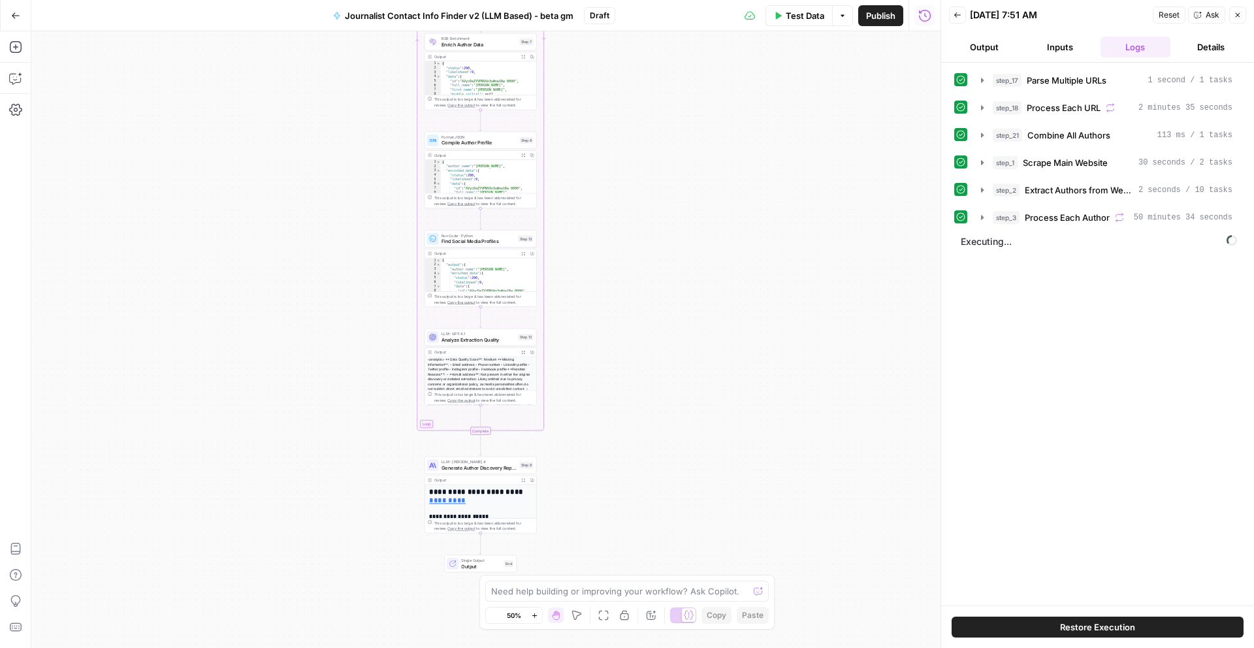
click at [539, 614] on button "Zoom In" at bounding box center [534, 615] width 16 height 16
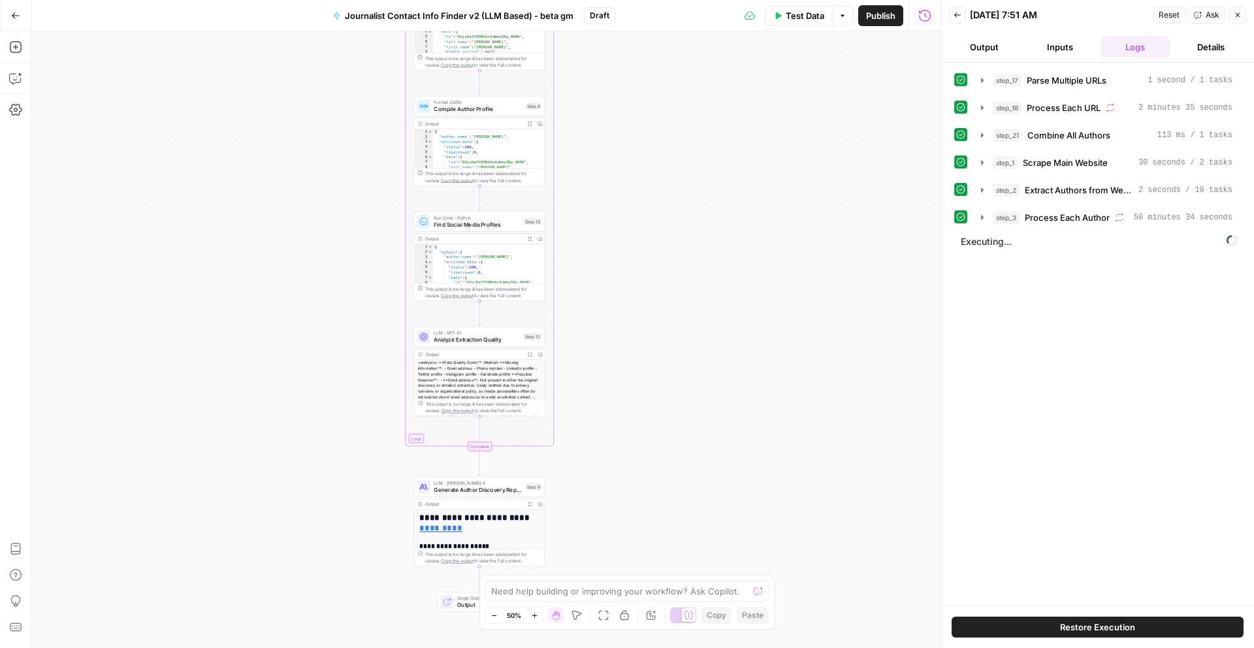
click at [539, 614] on button "Zoom In" at bounding box center [534, 615] width 16 height 16
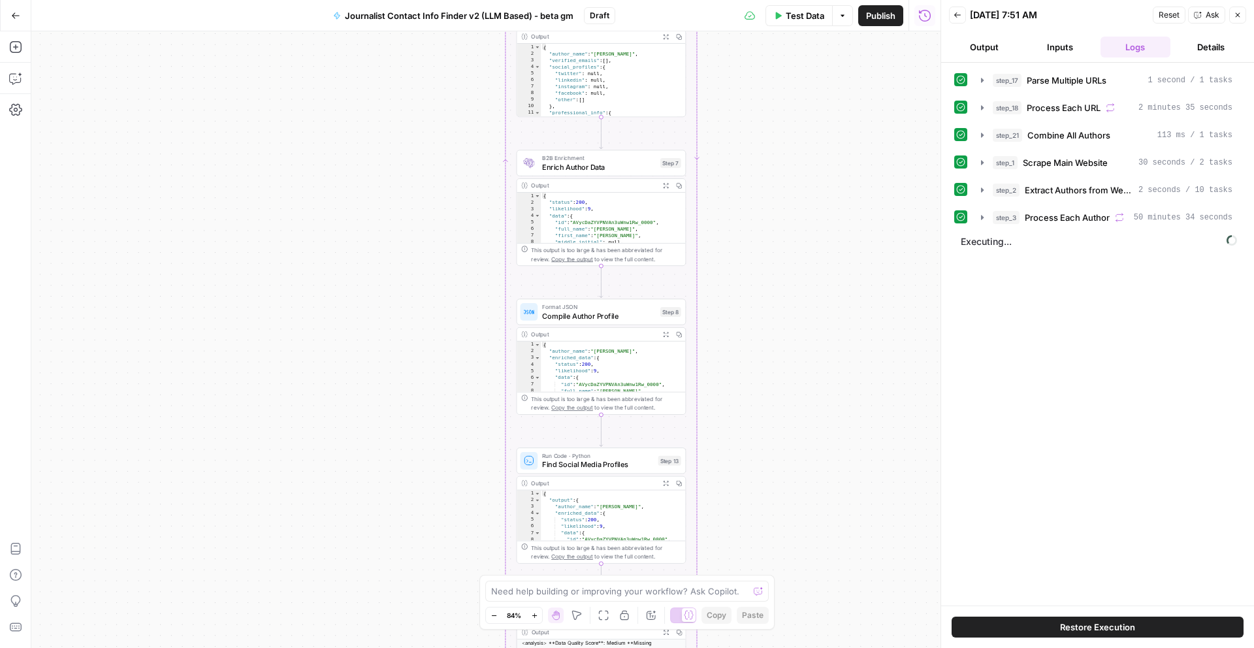
drag, startPoint x: 589, startPoint y: 373, endPoint x: 712, endPoint y: 647, distance: 300.1
click at [712, 647] on div "Workflow Input Settings Inputs Run Code · Python Parse Multiple URLs Step 17 Ou…" at bounding box center [485, 339] width 909 height 616
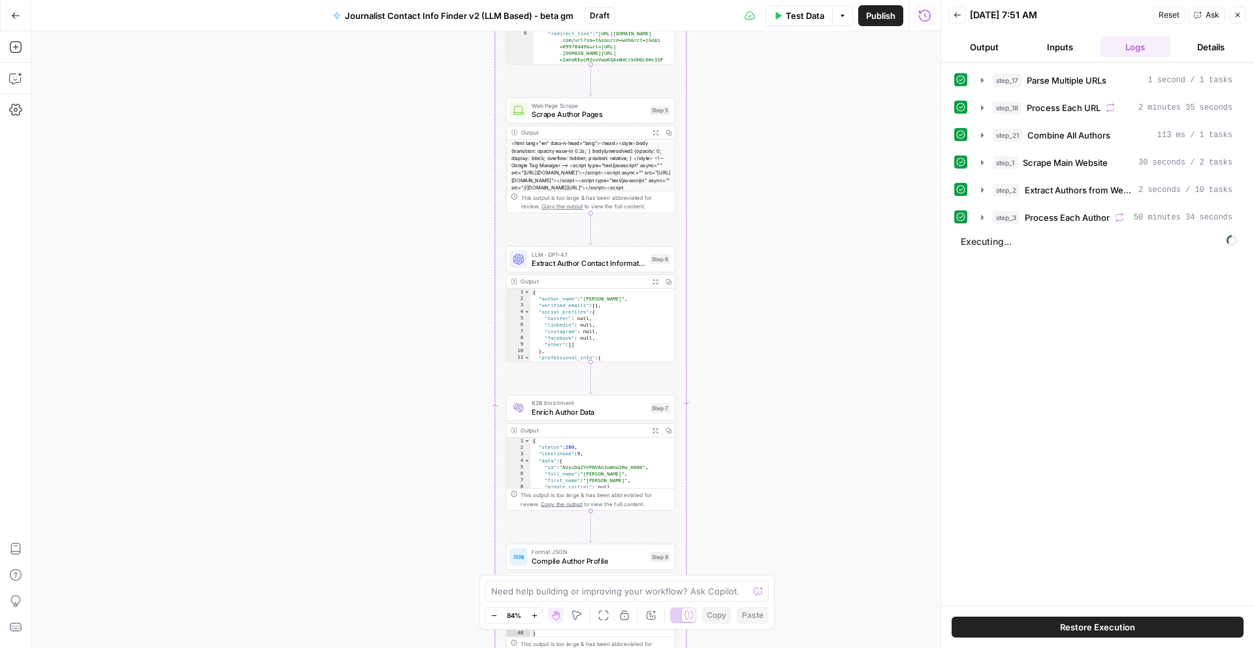
click at [742, 608] on body "W Workspace1 New Home Browse Insights Opportunities Your Data Recent Grids Jour…" at bounding box center [627, 324] width 1254 height 648
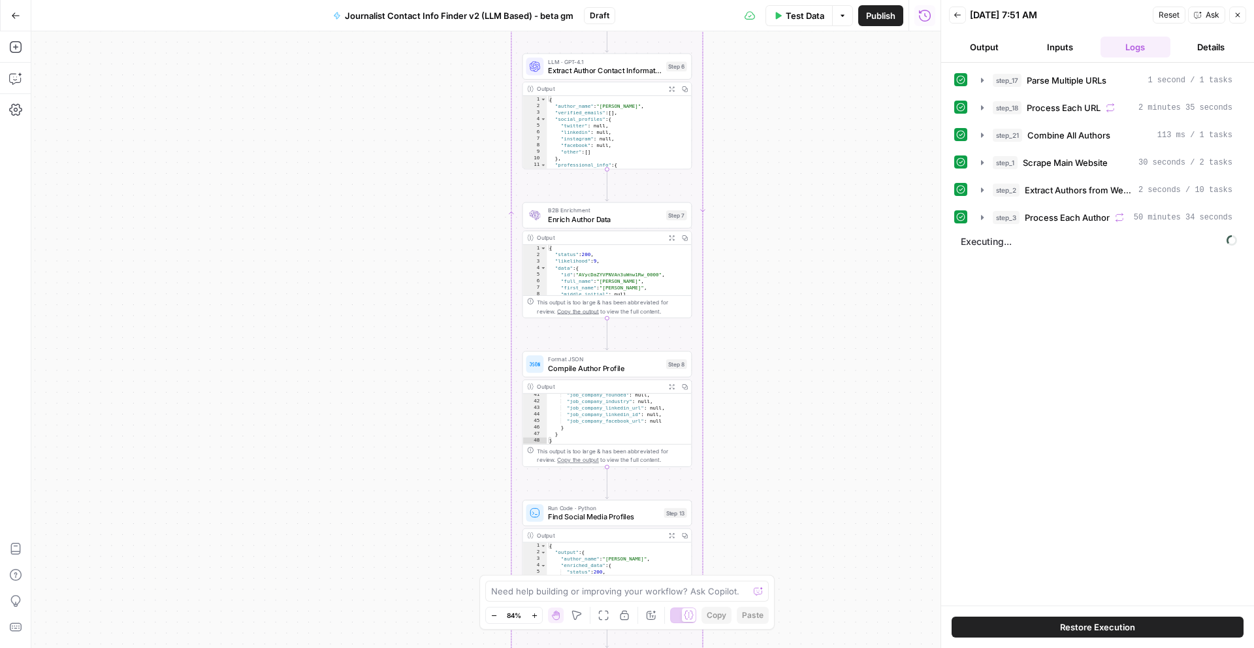
click at [767, 350] on div "Workflow Input Settings Inputs Run Code · Python Parse Multiple URLs Step 17 Ou…" at bounding box center [485, 339] width 909 height 616
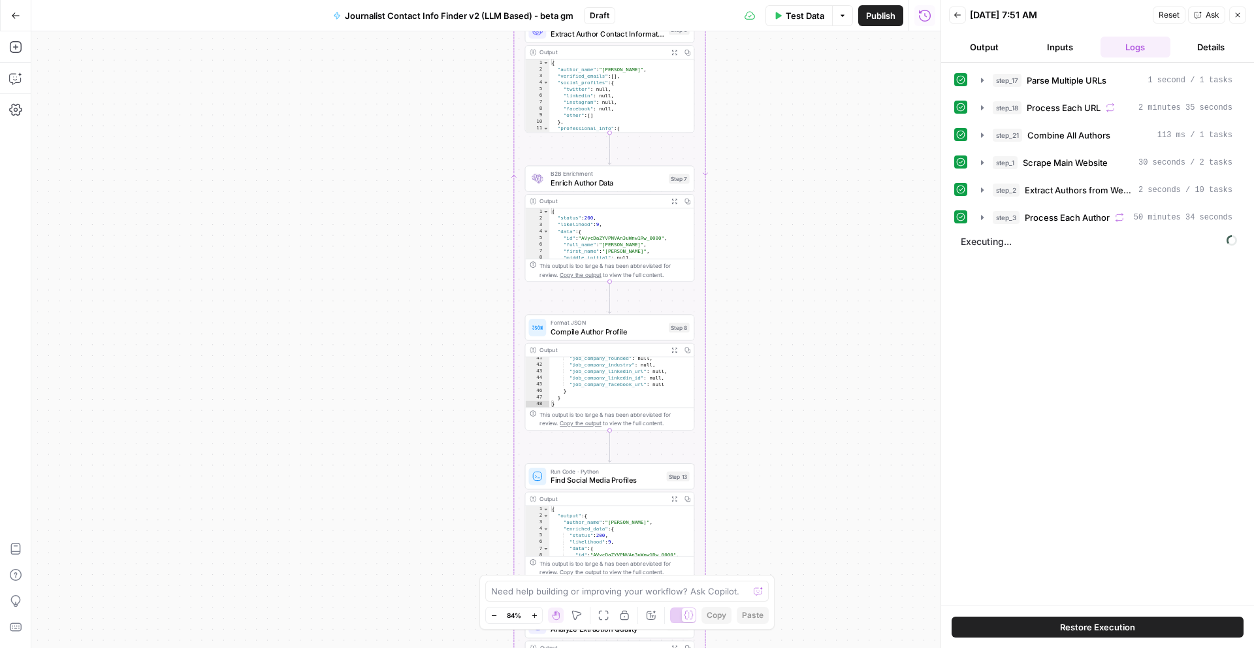
drag, startPoint x: 831, startPoint y: 254, endPoint x: 777, endPoint y: 560, distance: 310.3
click at [777, 560] on div "Workflow Input Settings Inputs Run Code · Python Parse Multiple URLs Step 17 Ou…" at bounding box center [485, 339] width 909 height 616
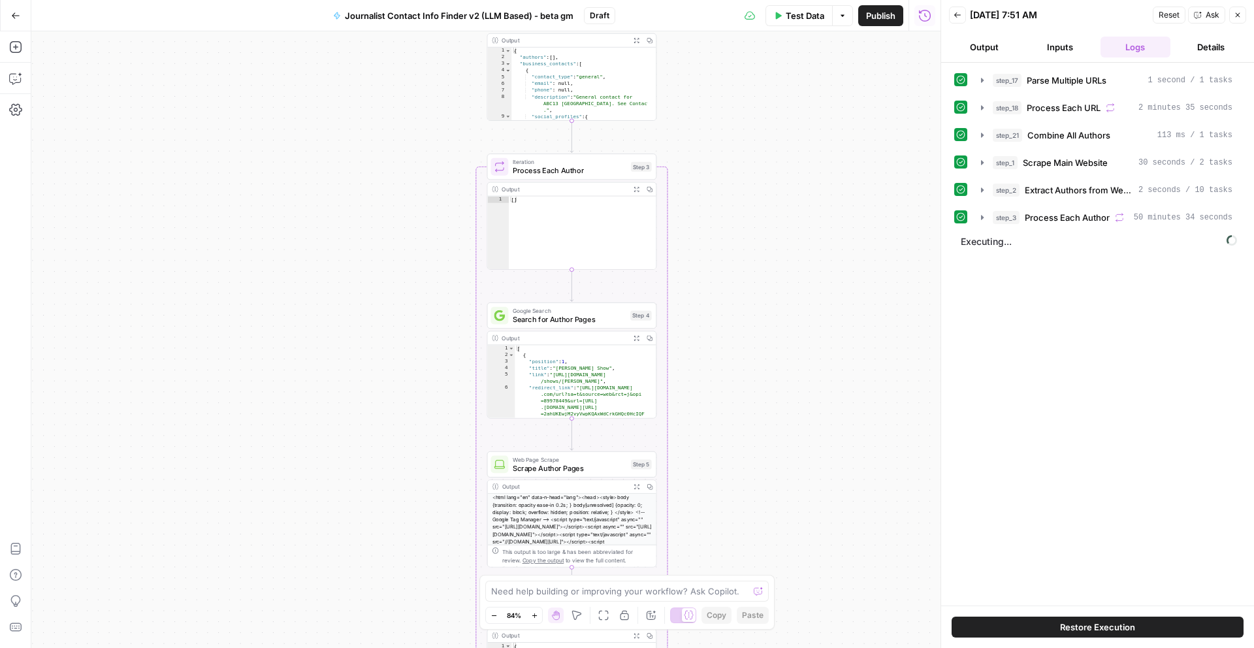
drag, startPoint x: 779, startPoint y: 255, endPoint x: 789, endPoint y: 570, distance: 314.9
click at [789, 570] on div "Workflow Input Settings Inputs Run Code · Python Parse Multiple URLs Step 17 Ou…" at bounding box center [485, 339] width 909 height 616
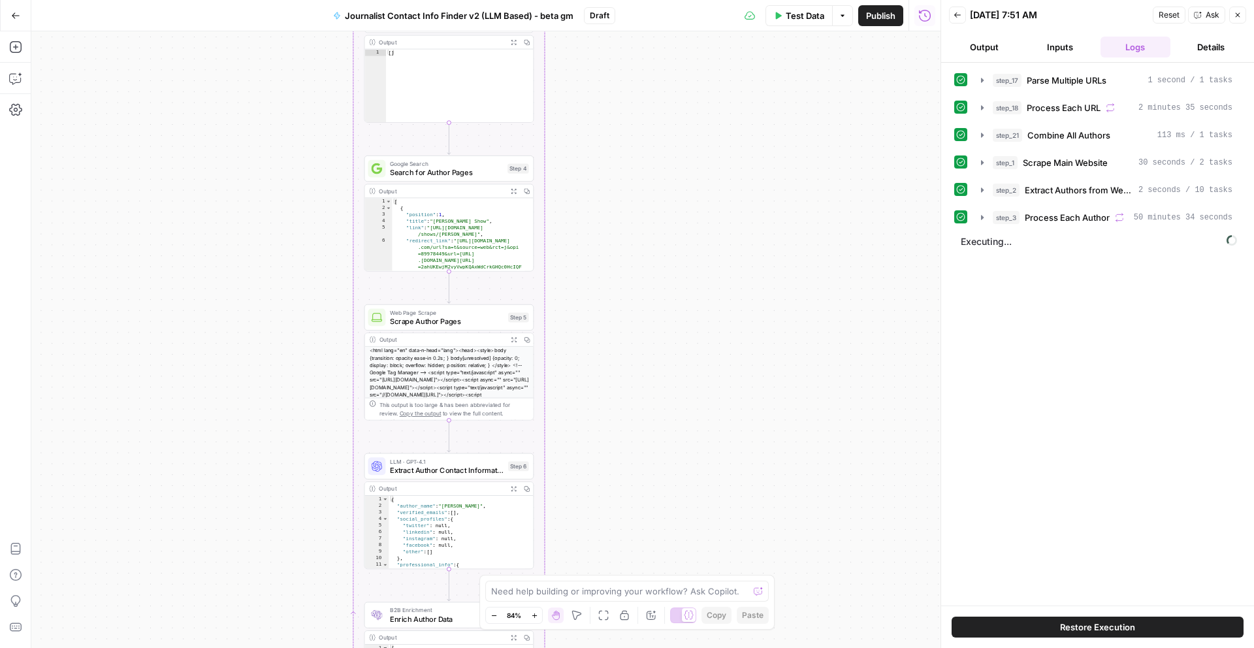
drag, startPoint x: 778, startPoint y: 370, endPoint x: 656, endPoint y: 222, distance: 191.9
click at [656, 222] on div "Workflow Input Settings Inputs Run Code · Python Parse Multiple URLs Step 17 Ou…" at bounding box center [485, 339] width 909 height 616
click at [1007, 239] on span "Executing..." at bounding box center [1098, 241] width 284 height 21
click at [974, 241] on span "Executing..." at bounding box center [1098, 241] width 284 height 21
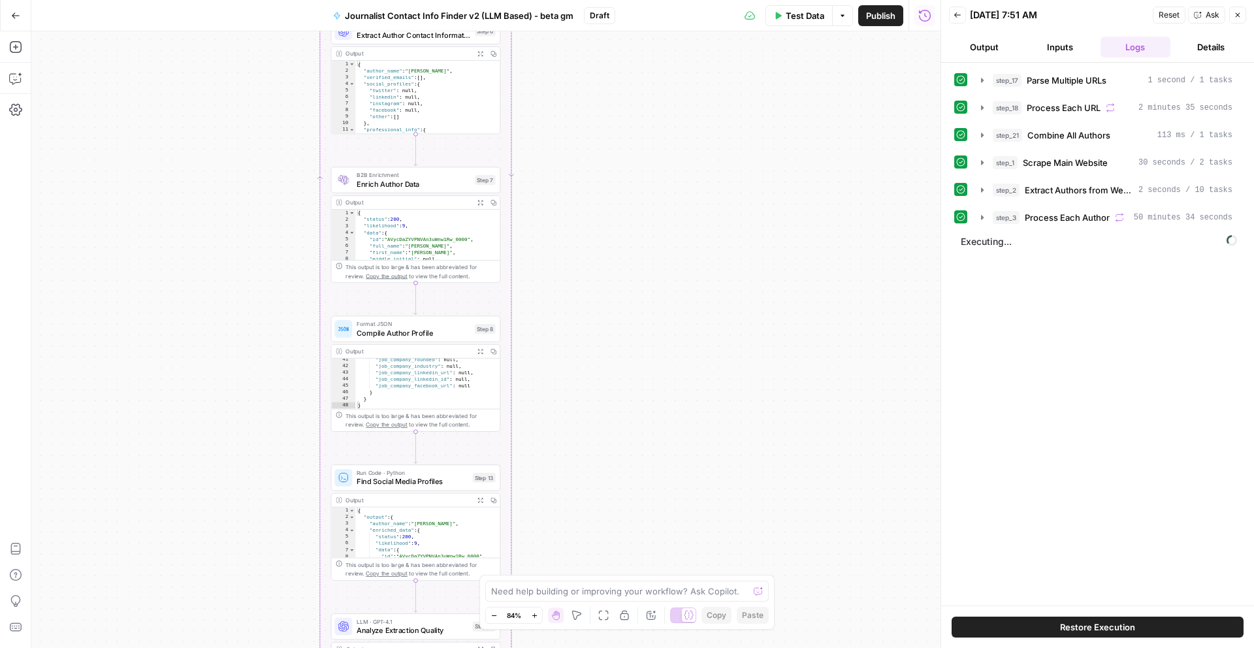
drag, startPoint x: 691, startPoint y: 334, endPoint x: 651, endPoint y: -57, distance: 393.2
click at [651, 0] on html "W Workspace1 New Home Browse Insights Opportunities Your Data Recent Grids Jour…" at bounding box center [627, 324] width 1254 height 648
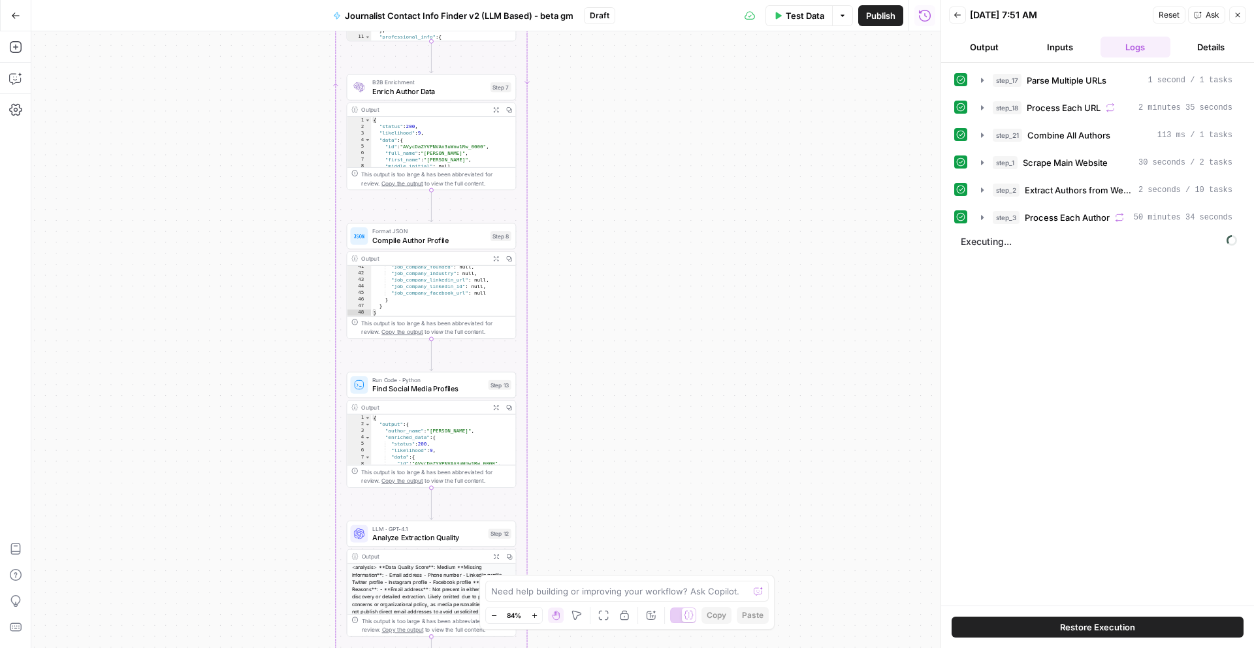
drag, startPoint x: 631, startPoint y: 246, endPoint x: 657, endPoint y: -57, distance: 304.7
click at [657, 0] on html "W Workspace1 New Home Browse Insights Opportunities Your Data Recent Grids Jour…" at bounding box center [627, 324] width 1254 height 648
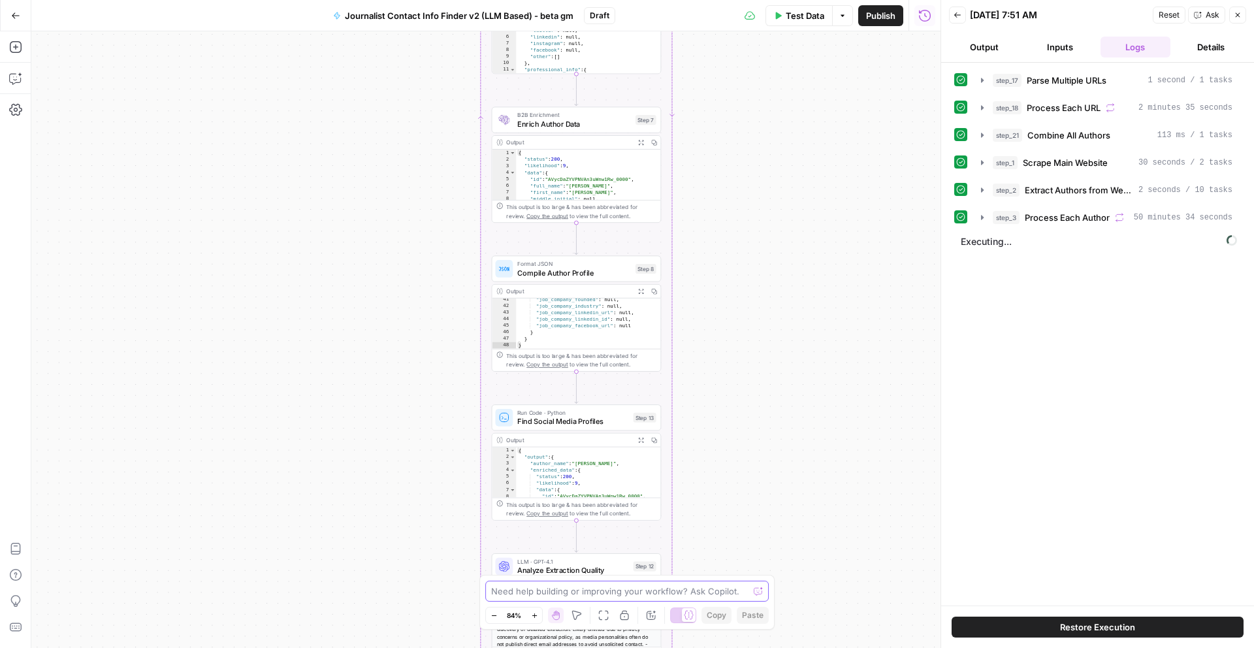
drag, startPoint x: 609, startPoint y: 403, endPoint x: 710, endPoint y: 647, distance: 264.3
click at [710, 647] on div "Workflow Input Settings Inputs Run Code · Python Parse Multiple URLs Step 17 Ou…" at bounding box center [485, 339] width 909 height 616
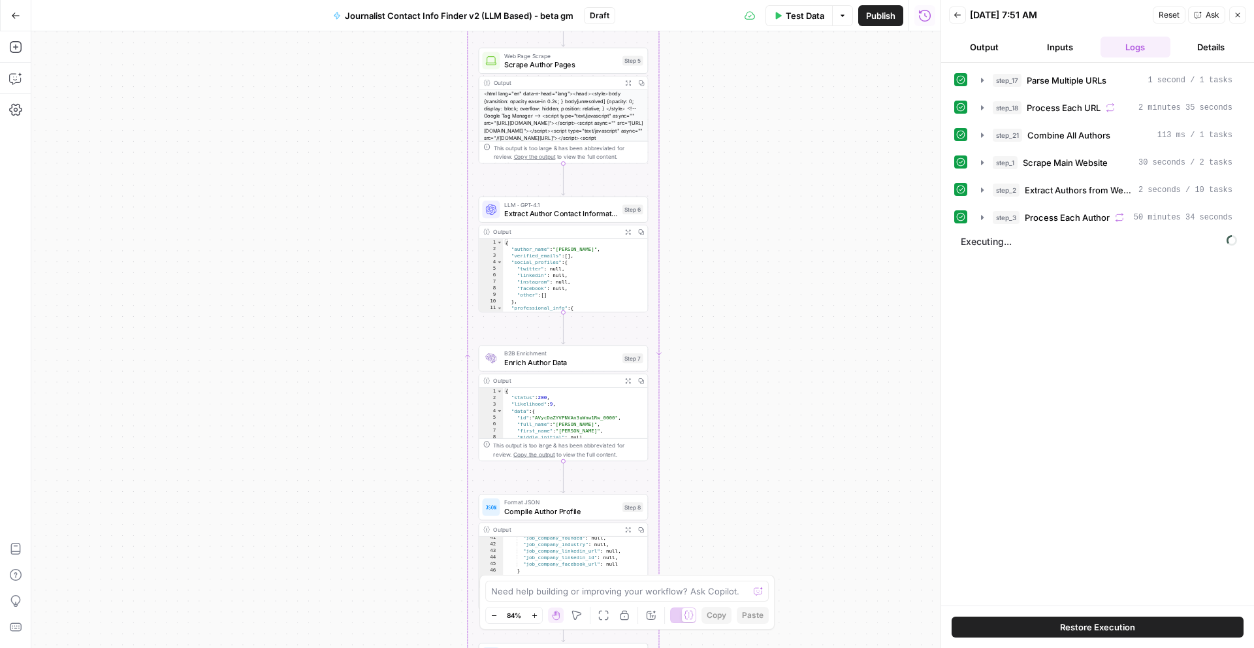
drag, startPoint x: 731, startPoint y: 395, endPoint x: 718, endPoint y: 633, distance: 238.7
click at [718, 633] on div "Workflow Input Settings Inputs Run Code · Python Parse Multiple URLs Step 17 Ou…" at bounding box center [485, 339] width 909 height 616
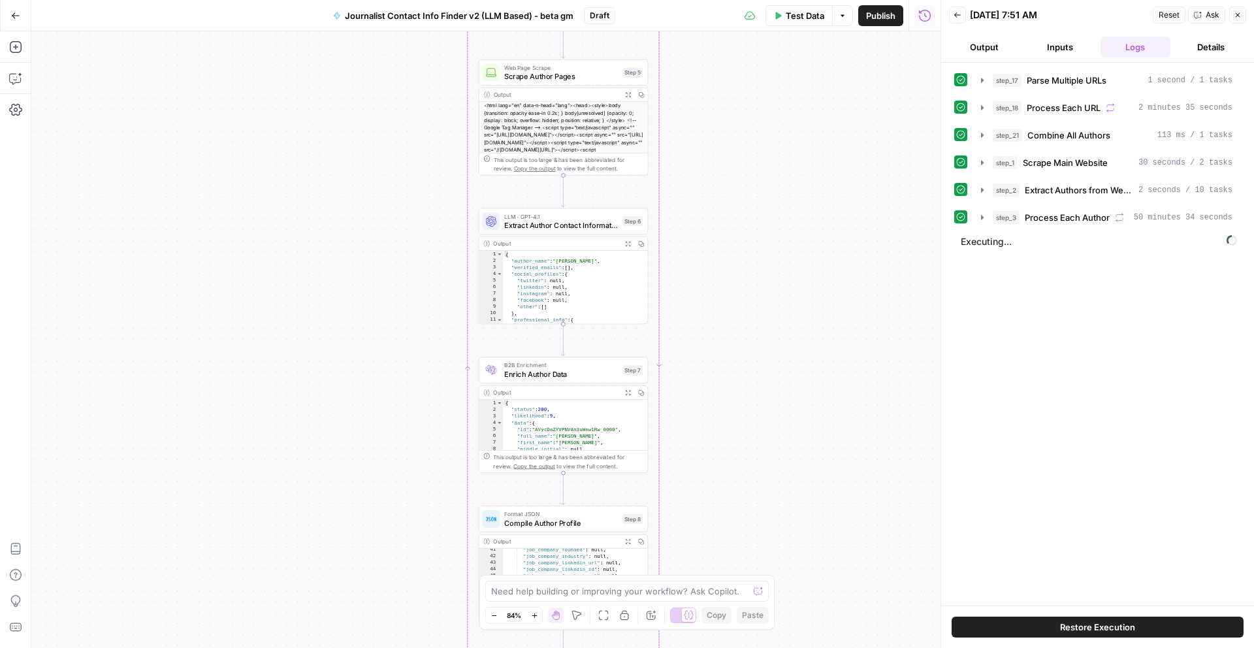
drag, startPoint x: 720, startPoint y: 353, endPoint x: 631, endPoint y: 597, distance: 260.4
click at [631, 597] on body "W Workspace1 New Home Browse Insights Opportunities Your Data Recent Grids Jour…" at bounding box center [627, 324] width 1254 height 648
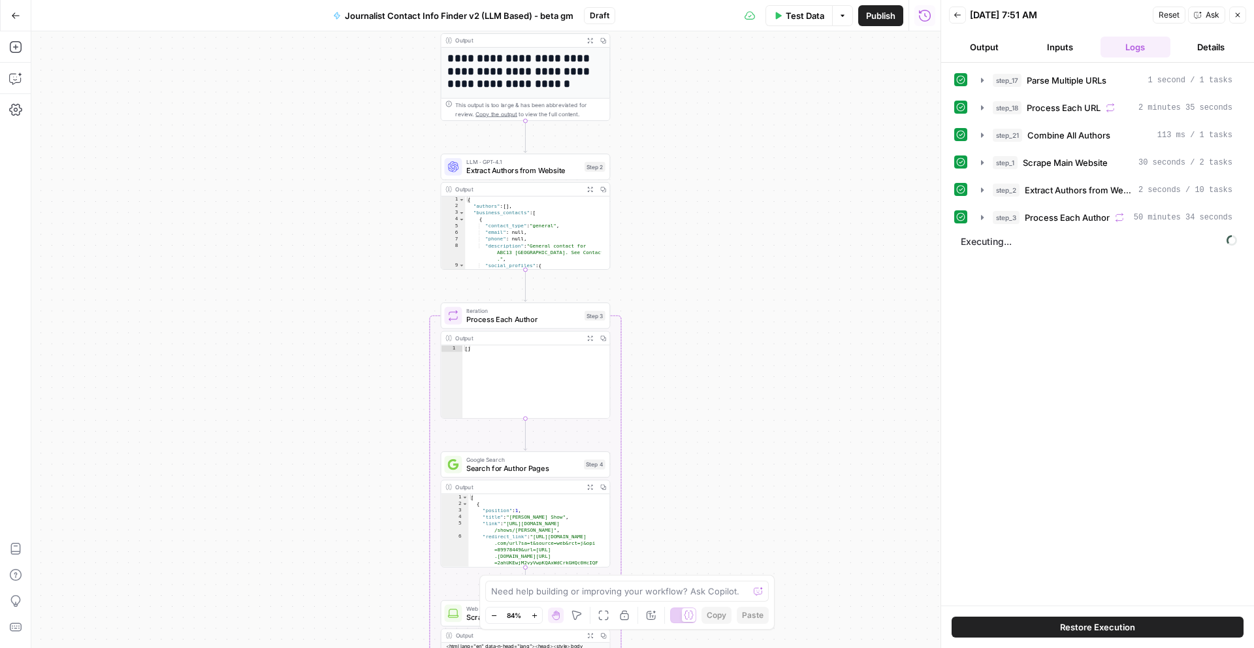
drag, startPoint x: 663, startPoint y: 351, endPoint x: 714, endPoint y: 633, distance: 285.9
click at [714, 647] on div "Workflow Input Settings Inputs Run Code · Python Parse Multiple URLs Step 17 Ou…" at bounding box center [485, 339] width 909 height 616
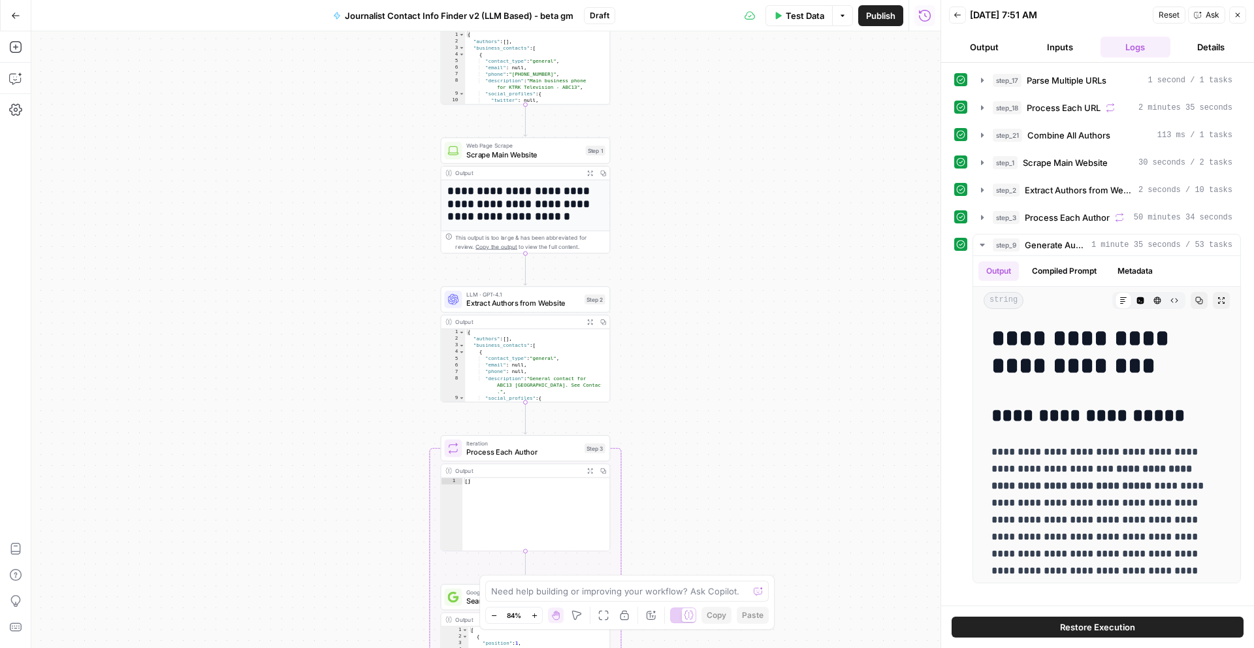
drag, startPoint x: 708, startPoint y: 324, endPoint x: 704, endPoint y: 388, distance: 63.5
click at [704, 388] on div "Workflow Input Settings Inputs Run Code · Python Parse Multiple URLs Step 17 Ou…" at bounding box center [485, 339] width 909 height 616
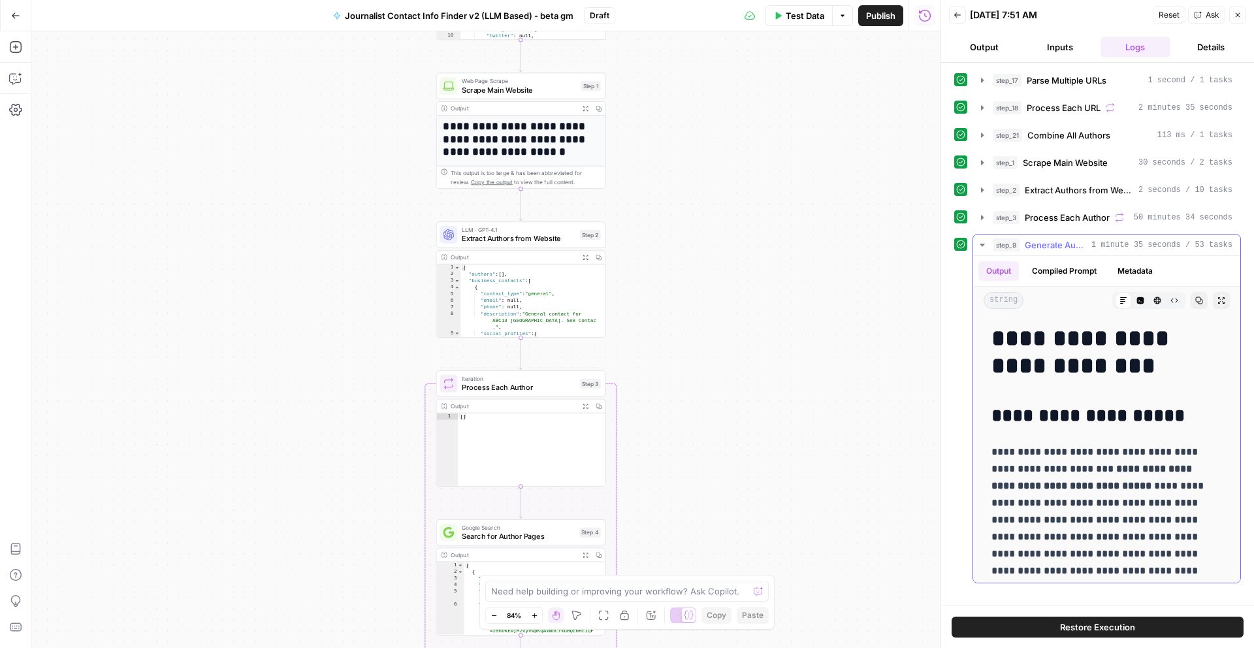
click at [1212, 303] on button "Expand Output" at bounding box center [1220, 300] width 17 height 17
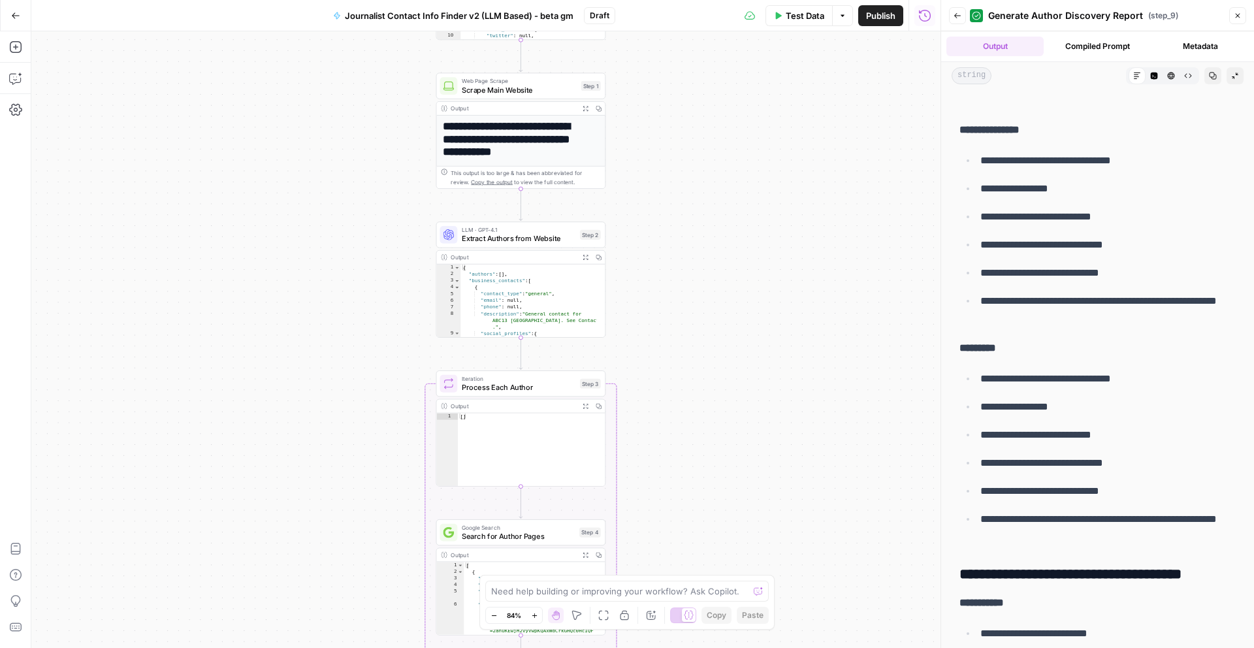
scroll to position [13678, 0]
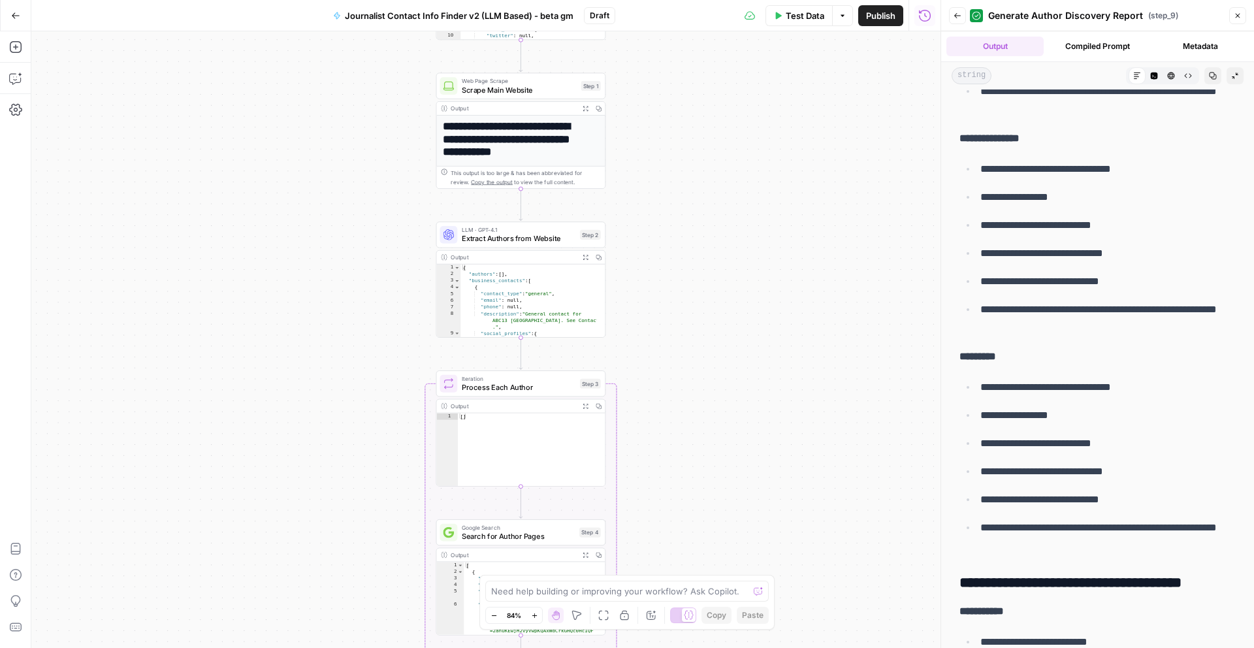
drag, startPoint x: 870, startPoint y: 46, endPoint x: 869, endPoint y: 72, distance: 26.1
click at [869, 65] on div "Workflow Input Settings Inputs Run Code · Python Parse Multiple URLs Step 17 Ou…" at bounding box center [485, 339] width 909 height 616
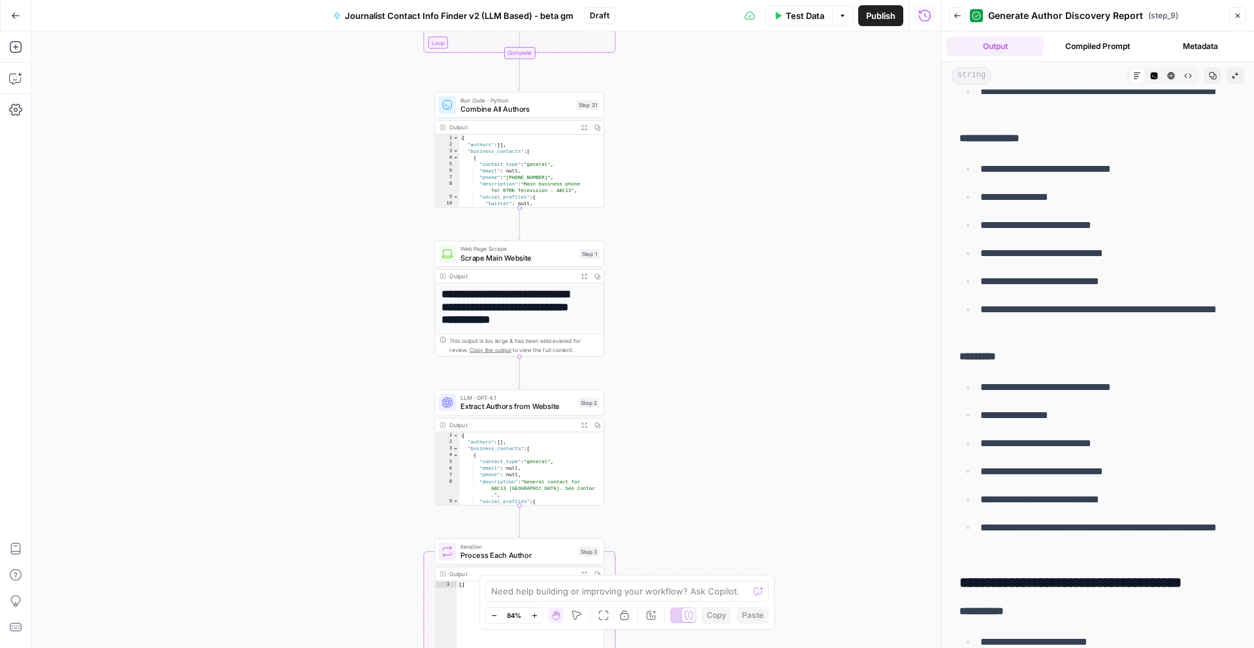
click at [844, 29] on div "Test Data Options Publish Run History" at bounding box center [777, 15] width 325 height 31
click at [842, 24] on button "Options" at bounding box center [842, 15] width 21 height 21
click at [851, 63] on div "Workflow Input Settings Inputs Run Code · Python Parse Multiple URLs Step 17 Ou…" at bounding box center [485, 339] width 909 height 616
click at [881, 14] on span "Publish" at bounding box center [880, 15] width 29 height 13
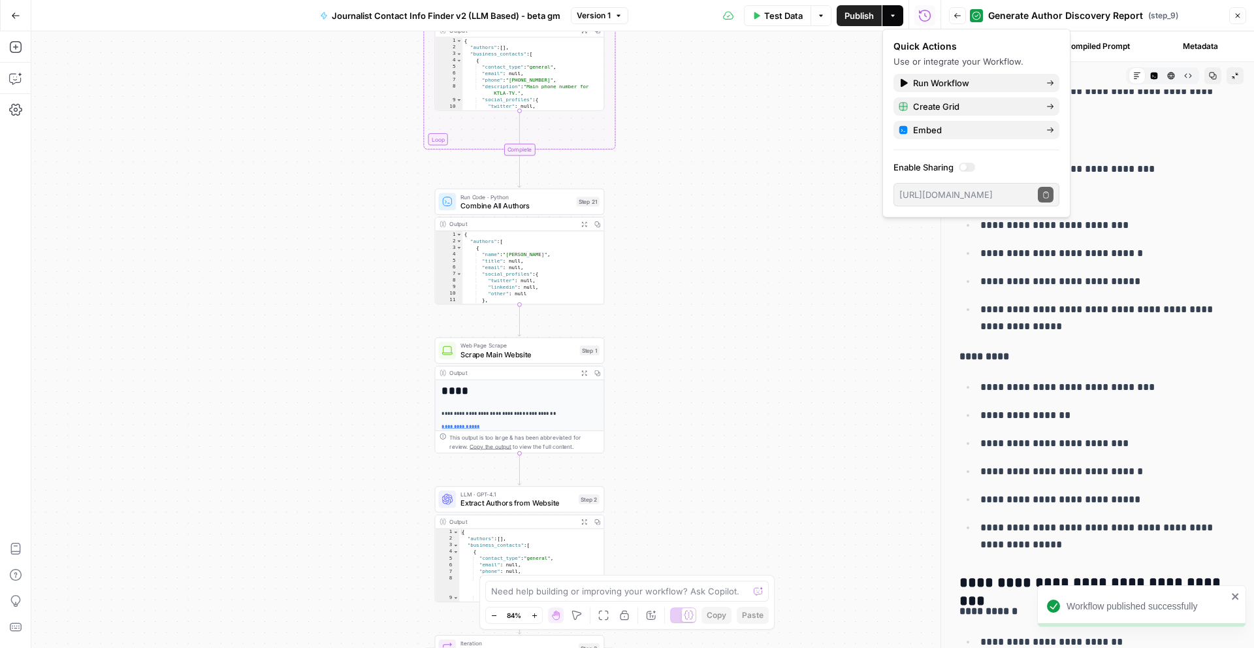
click at [892, 20] on button "Actions" at bounding box center [892, 15] width 21 height 21
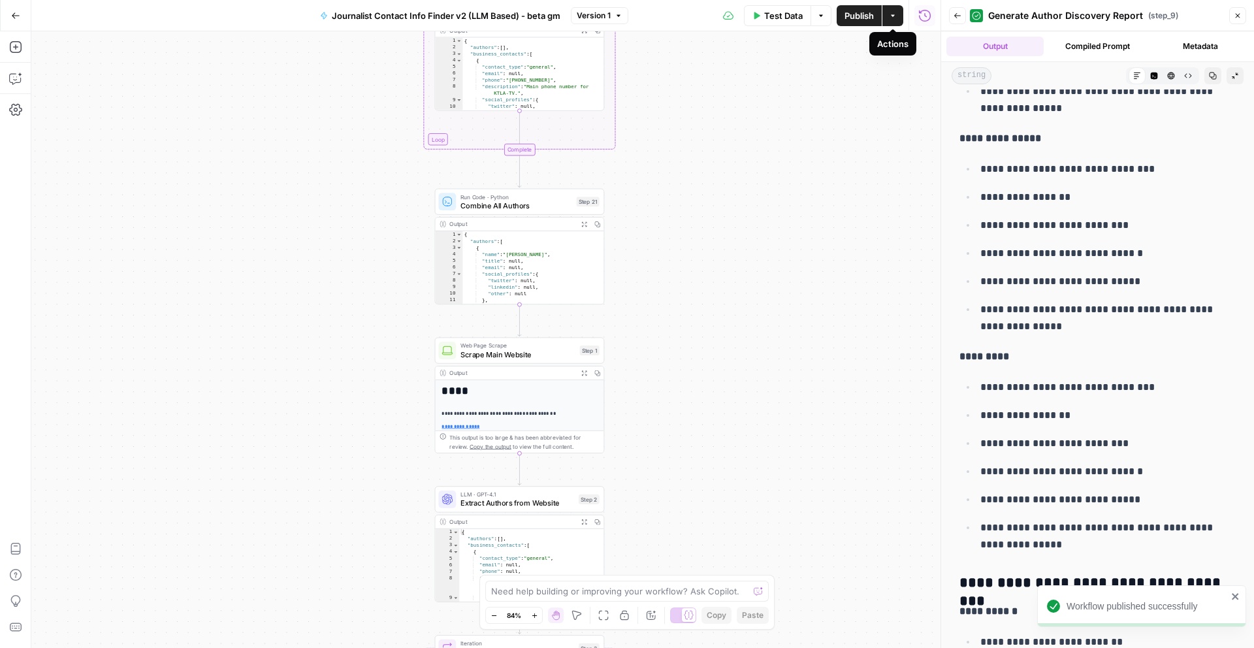
click at [893, 20] on button "Actions" at bounding box center [892, 15] width 21 height 21
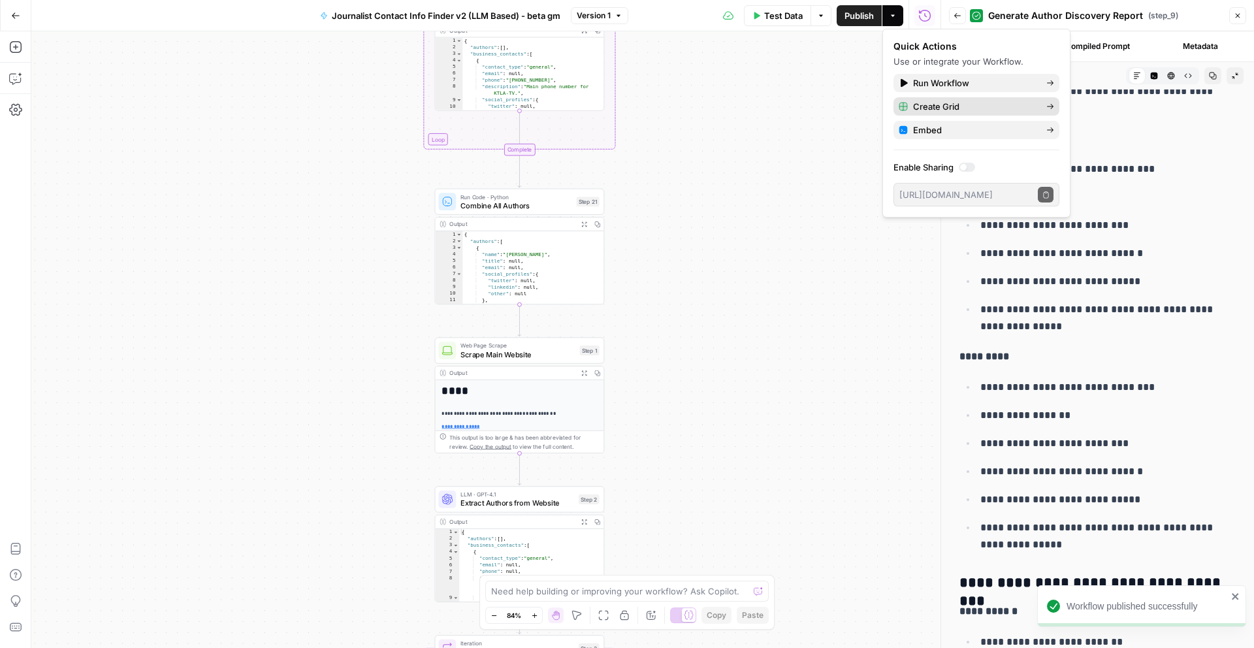
click at [938, 108] on span "Create Grid" at bounding box center [974, 106] width 123 height 13
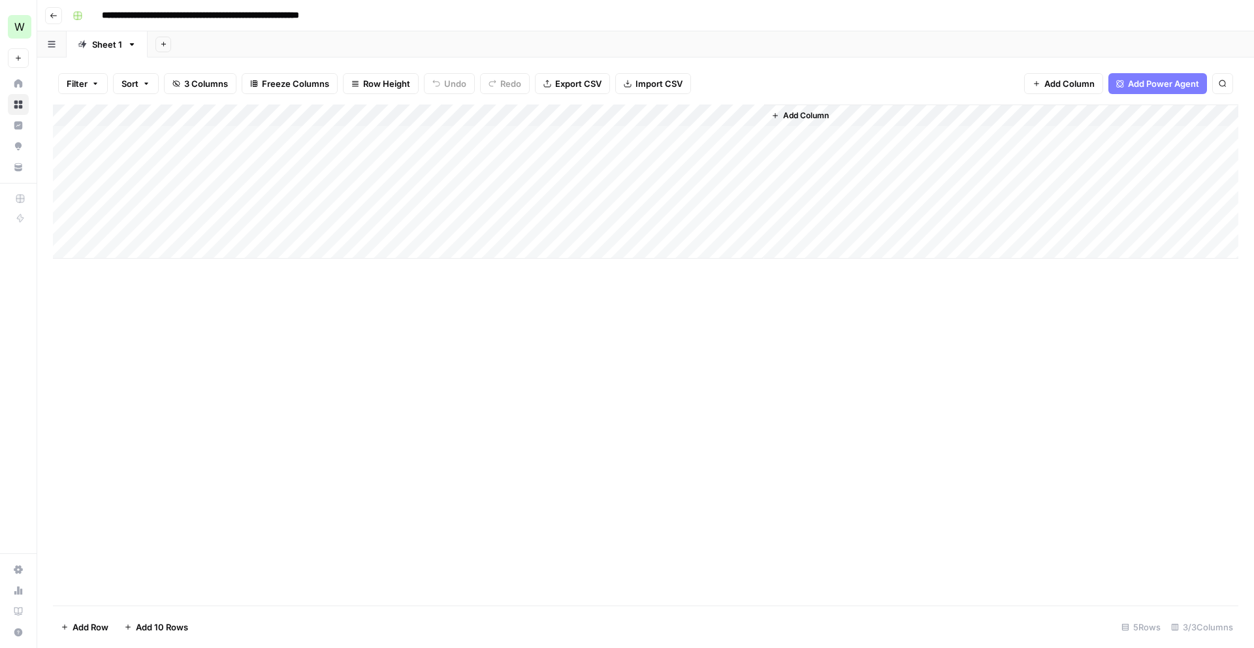
click at [148, 141] on div "Add Column" at bounding box center [645, 181] width 1185 height 154
click at [322, 141] on div "Add Column" at bounding box center [645, 181] width 1185 height 154
click at [379, 326] on div "Add Column" at bounding box center [645, 354] width 1185 height 501
click at [513, 517] on div "Add Column" at bounding box center [645, 354] width 1185 height 501
click at [358, 136] on div "Add Column" at bounding box center [645, 181] width 1185 height 154
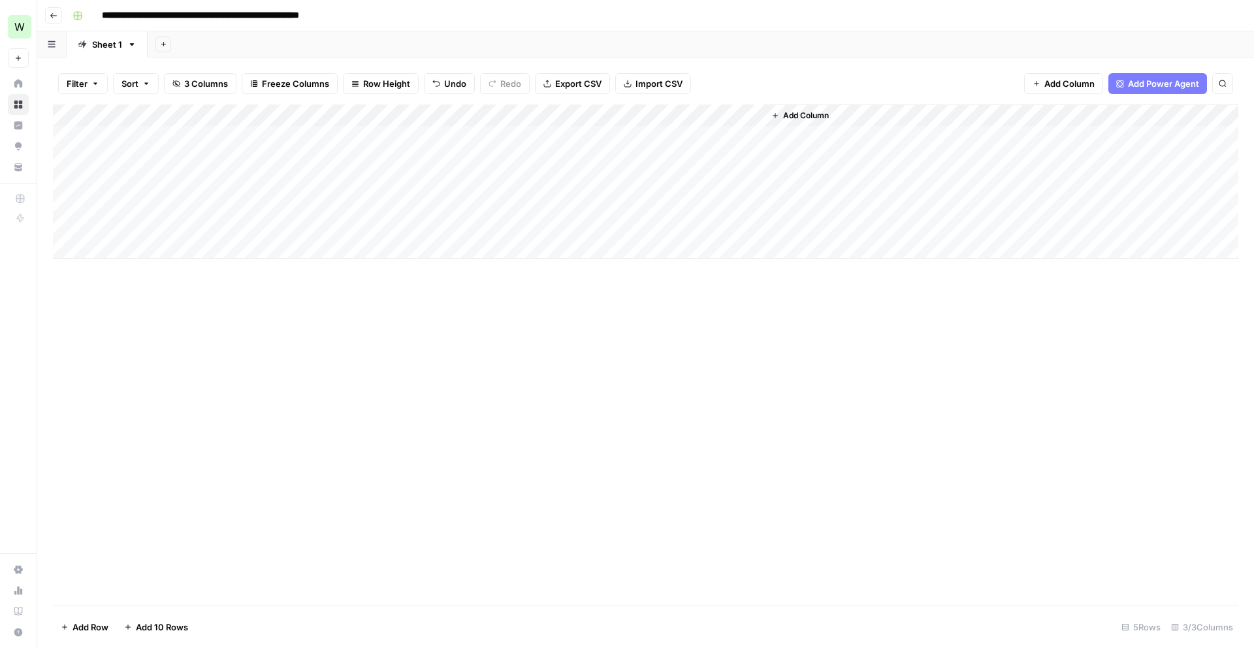
click at [358, 136] on div "Add Column" at bounding box center [645, 181] width 1185 height 154
click at [358, 136] on textarea "**********" at bounding box center [409, 138] width 246 height 18
drag, startPoint x: 410, startPoint y: 140, endPoint x: 289, endPoint y: 138, distance: 121.5
click at [289, 138] on textarea "**********" at bounding box center [409, 138] width 246 height 18
click at [185, 137] on div "Add Column" at bounding box center [645, 181] width 1185 height 154
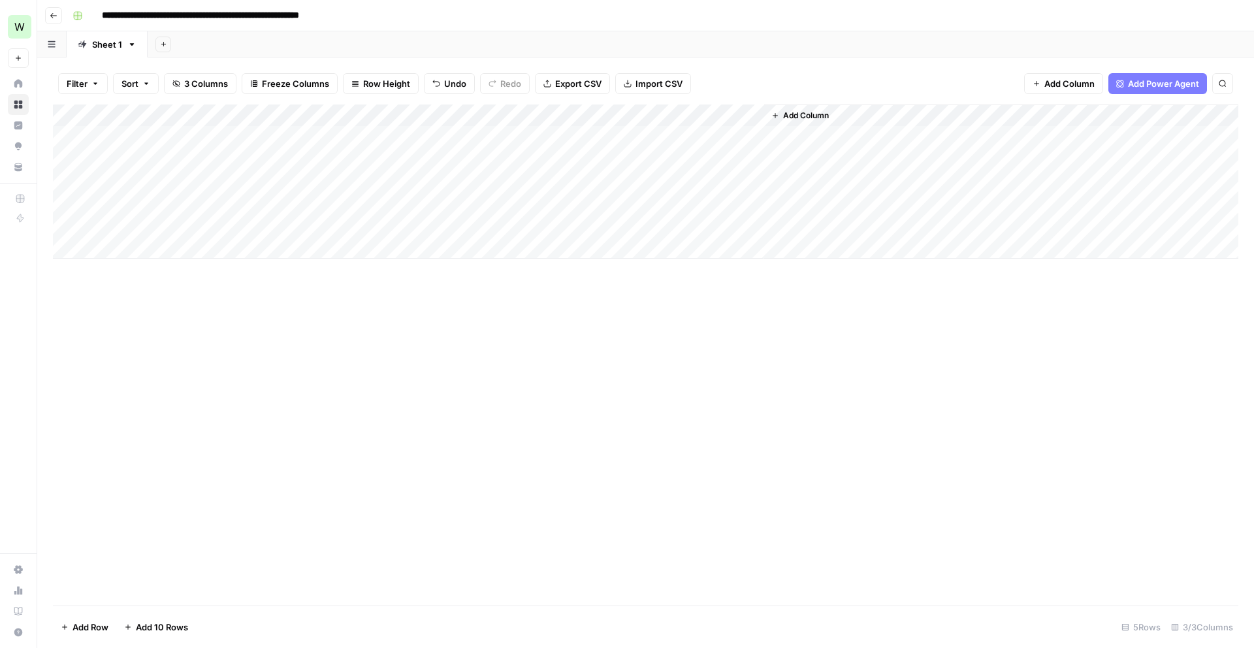
click at [319, 154] on div "Add Column" at bounding box center [645, 181] width 1185 height 154
click at [379, 154] on div "Add Column" at bounding box center [645, 181] width 1185 height 154
drag, startPoint x: 379, startPoint y: 158, endPoint x: 264, endPoint y: 165, distance: 115.8
click at [264, 165] on body "**********" at bounding box center [627, 324] width 1254 height 648
click at [205, 159] on div "Add Column" at bounding box center [645, 181] width 1185 height 154
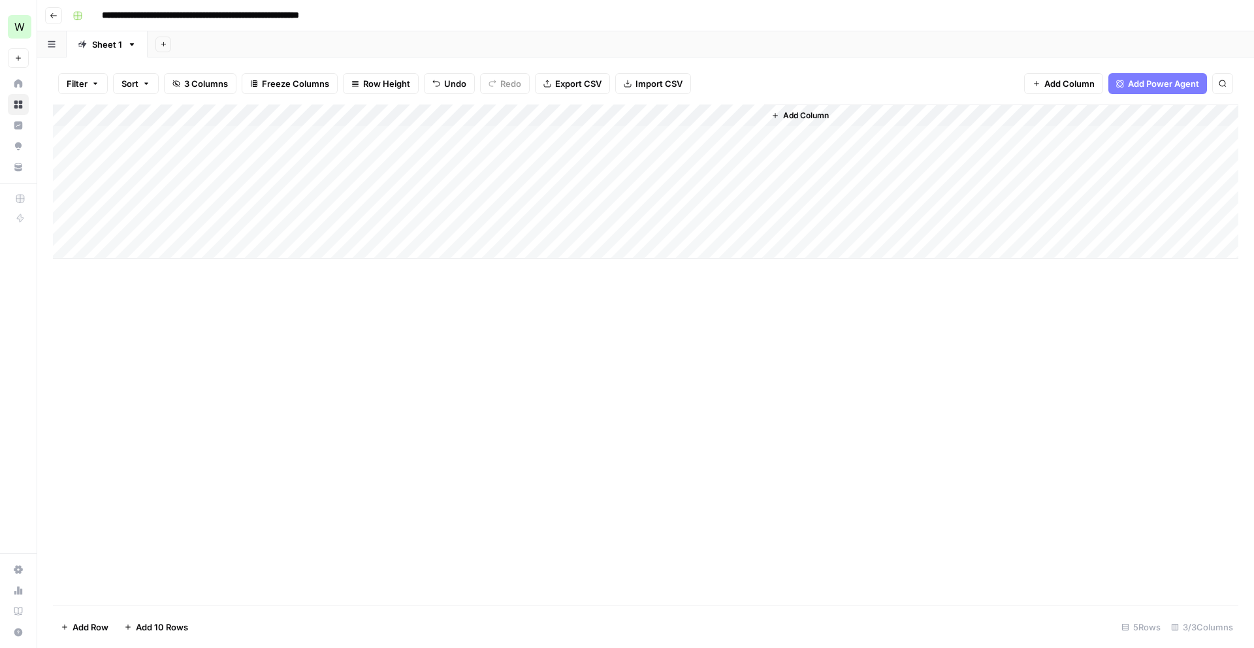
click at [368, 180] on div "Add Column" at bounding box center [645, 181] width 1185 height 154
click at [401, 181] on div "Add Column" at bounding box center [645, 181] width 1185 height 154
drag, startPoint x: 404, startPoint y: 182, endPoint x: 285, endPoint y: 182, distance: 119.5
click at [285, 182] on body "**********" at bounding box center [627, 324] width 1254 height 648
click at [169, 182] on div "Add Column" at bounding box center [645, 181] width 1185 height 154
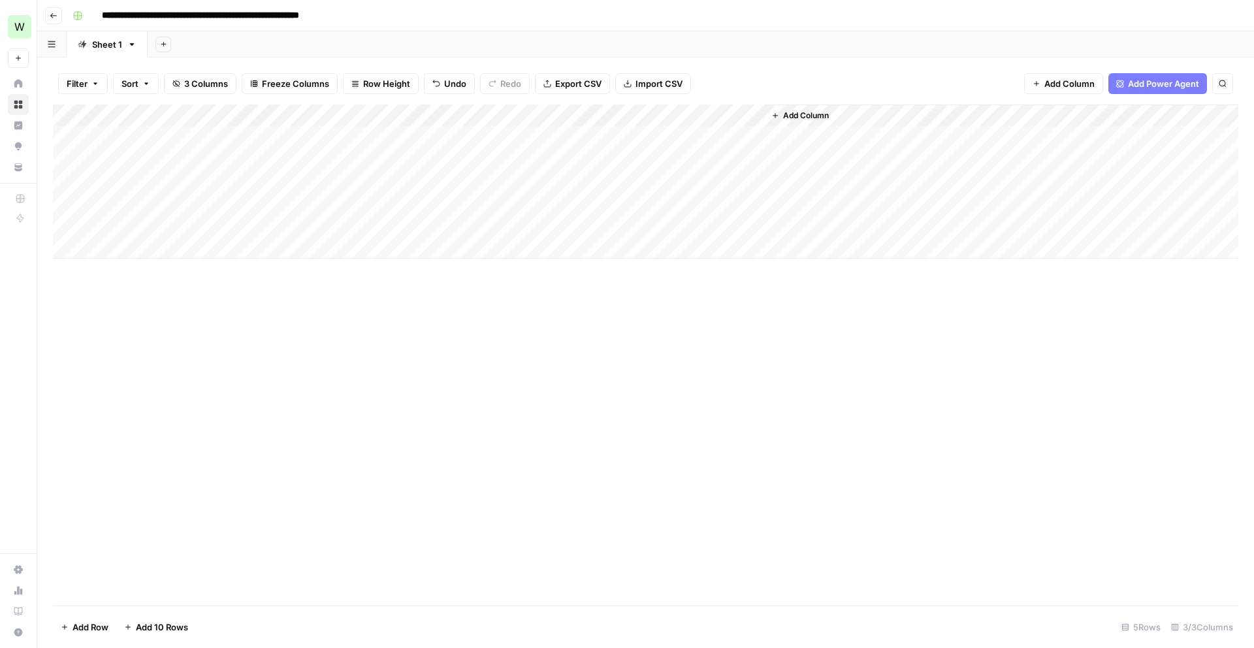
click at [365, 200] on div "Add Column" at bounding box center [645, 181] width 1185 height 154
click at [407, 202] on div "Add Column" at bounding box center [645, 181] width 1185 height 154
drag, startPoint x: 406, startPoint y: 200, endPoint x: 281, endPoint y: 204, distance: 125.4
click at [283, 205] on body "**********" at bounding box center [627, 324] width 1254 height 648
click at [171, 198] on div "Add Column" at bounding box center [645, 181] width 1185 height 154
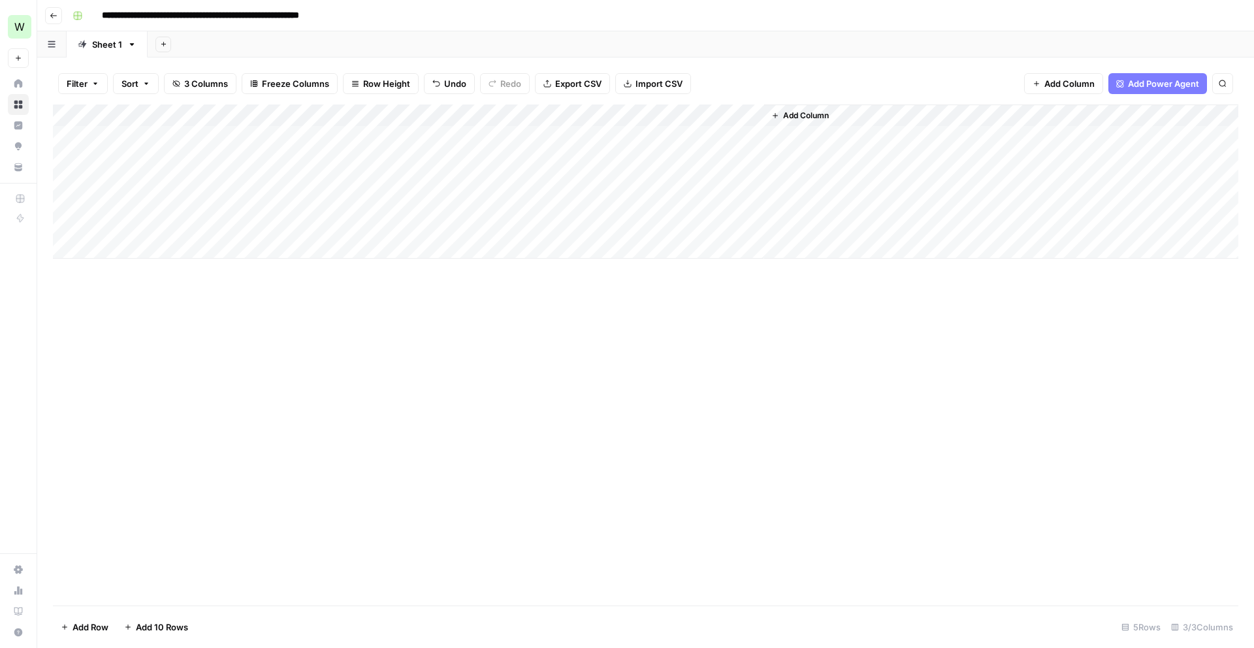
click at [289, 313] on div "Add Column" at bounding box center [645, 354] width 1185 height 501
click at [622, 133] on div "Add Column" at bounding box center [645, 181] width 1185 height 154
click at [620, 159] on div "Add Column" at bounding box center [645, 181] width 1185 height 154
click at [617, 181] on div "Add Column" at bounding box center [645, 181] width 1185 height 154
click at [616, 198] on div "Add Column" at bounding box center [645, 181] width 1185 height 154
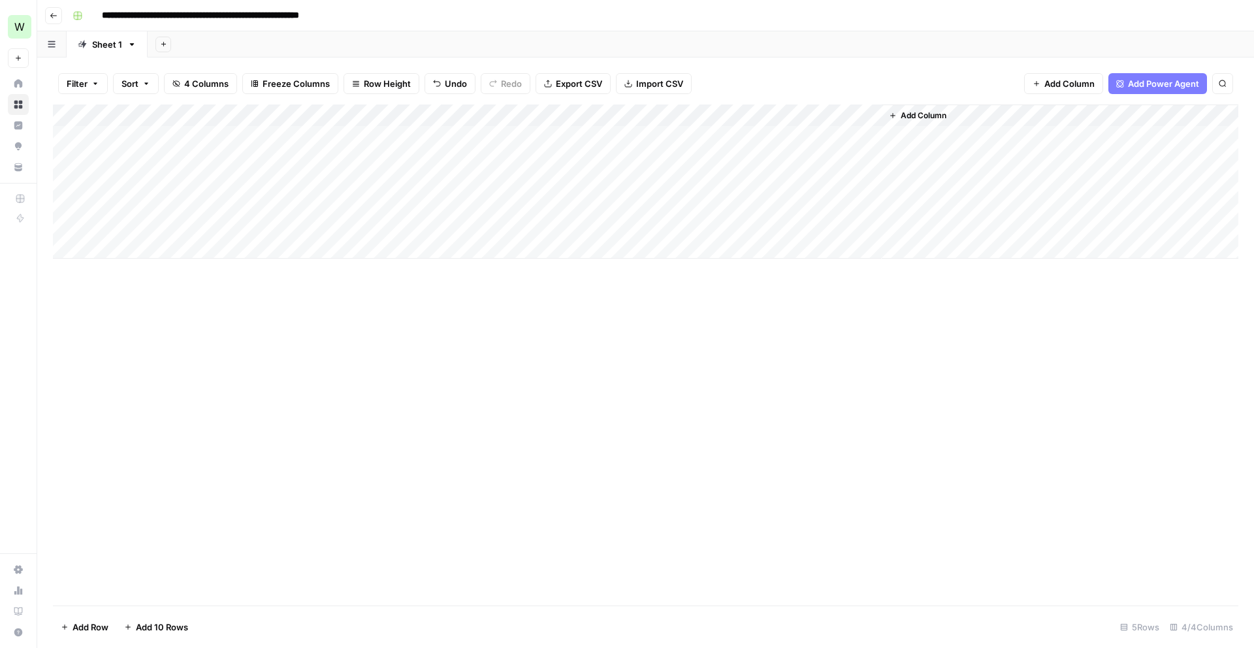
click at [814, 140] on div "Add Column" at bounding box center [645, 181] width 1185 height 154
click at [868, 138] on div "Add Column" at bounding box center [645, 181] width 1185 height 154
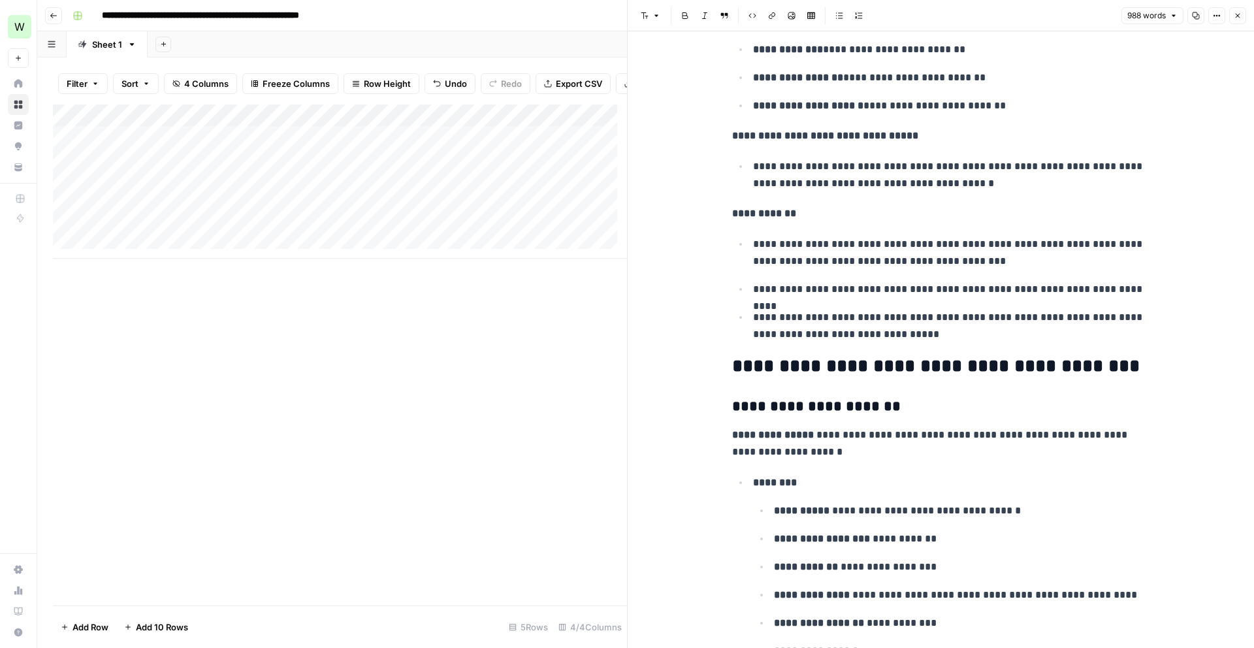
scroll to position [1527, 0]
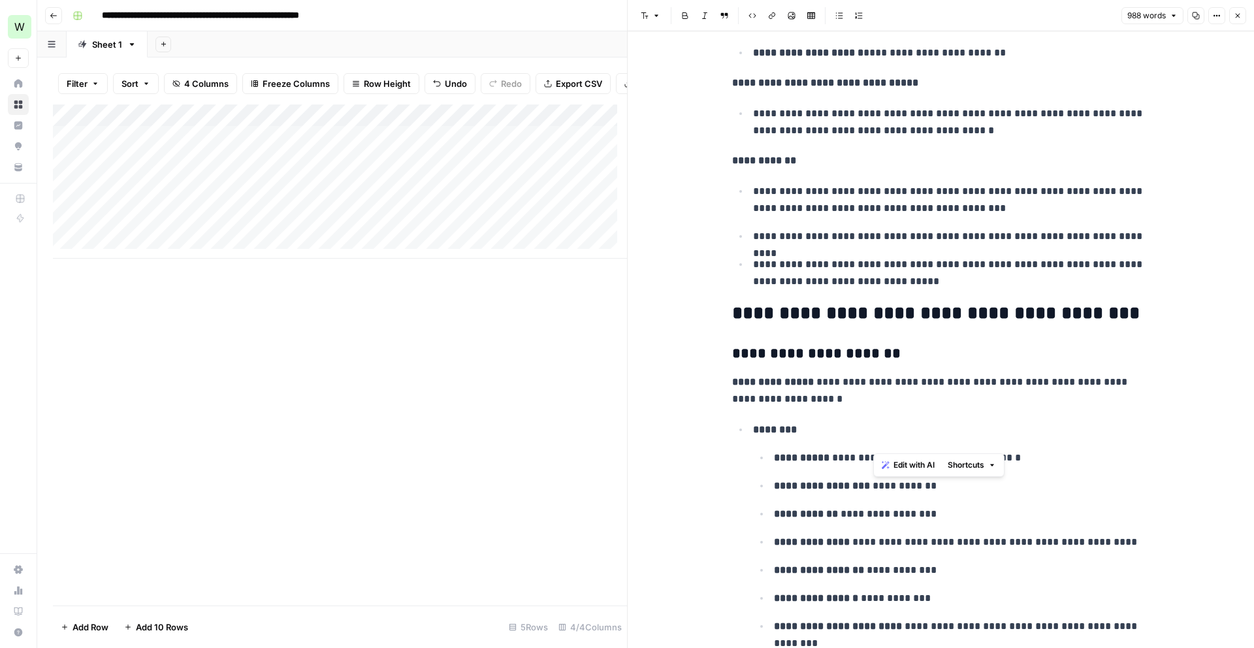
drag, startPoint x: 883, startPoint y: 442, endPoint x: 923, endPoint y: 445, distance: 40.6
click at [923, 449] on p "**********" at bounding box center [962, 457] width 376 height 17
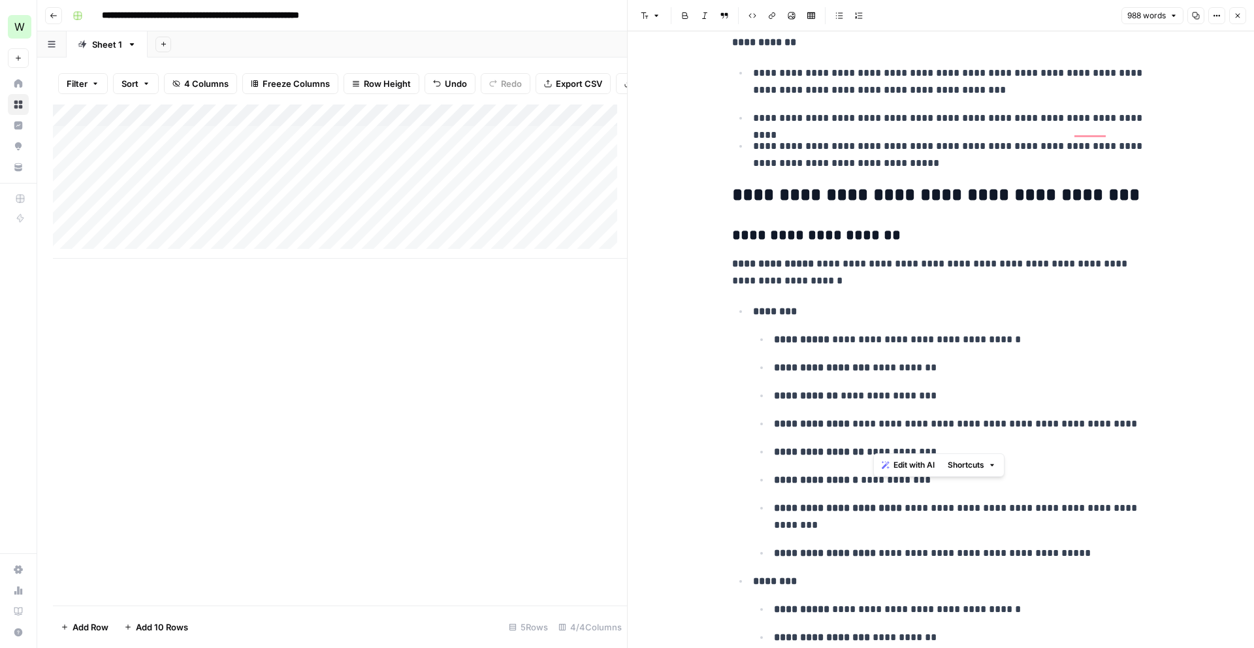
scroll to position [1645, 0]
click at [554, 167] on div "Add Column" at bounding box center [340, 181] width 574 height 154
click at [555, 168] on div "Add Column" at bounding box center [340, 181] width 574 height 154
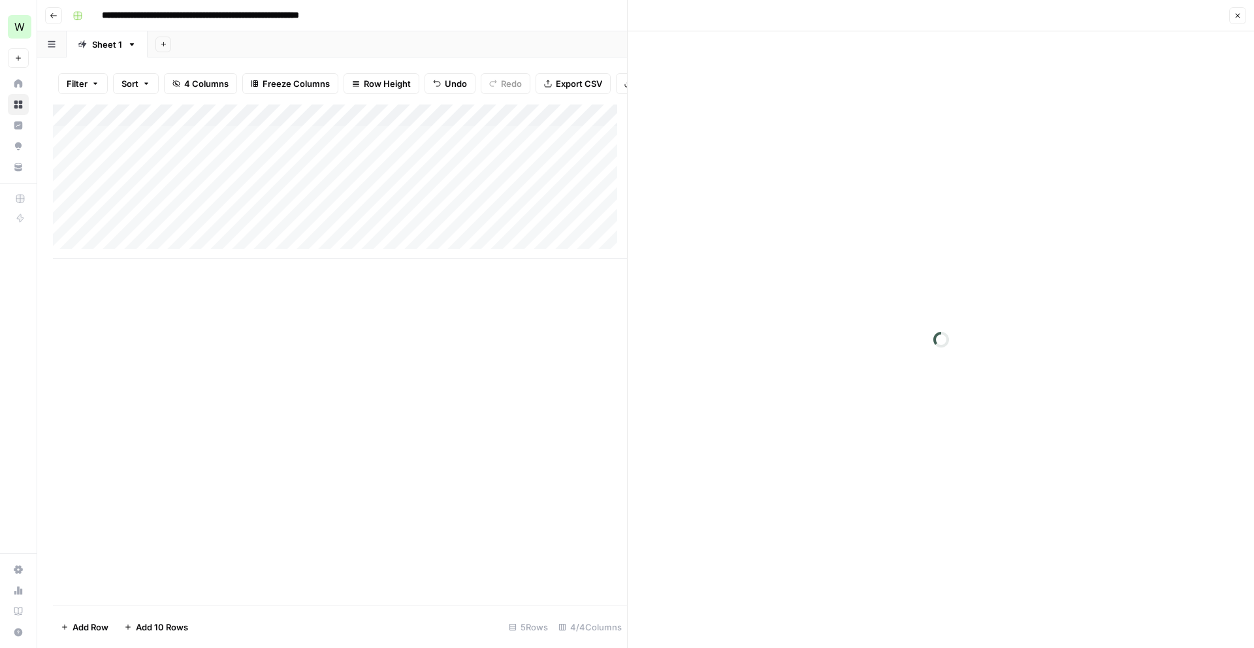
click at [555, 168] on div at bounding box center [619, 169] width 291 height 24
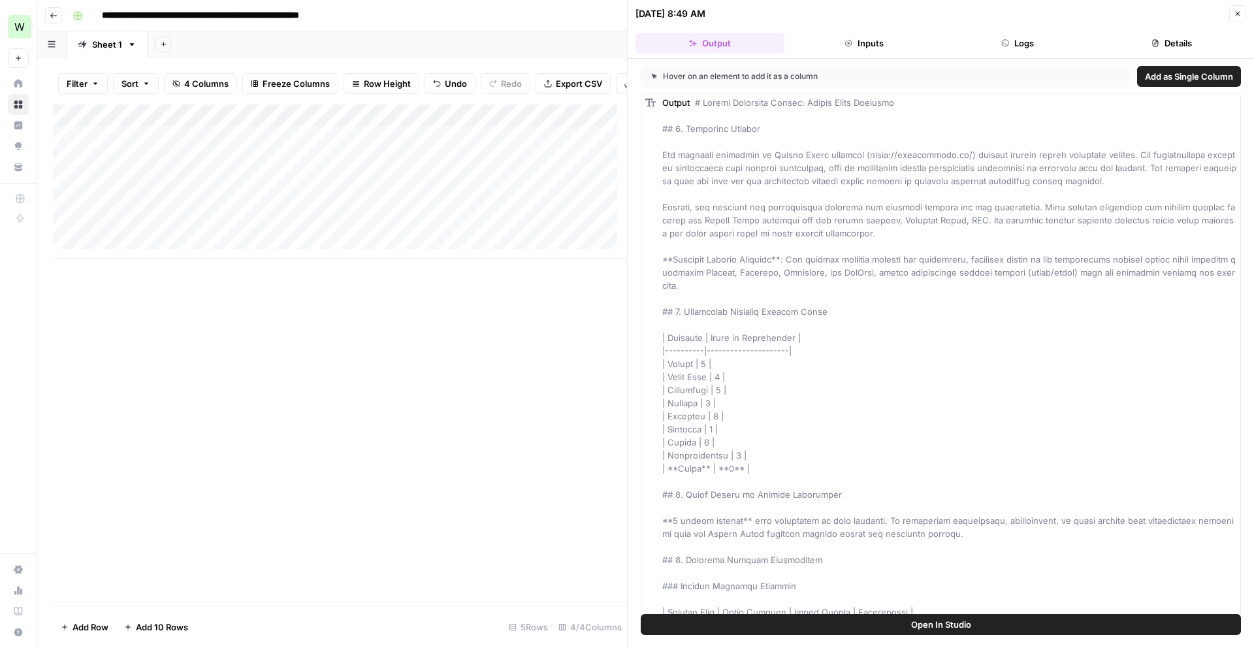
click at [571, 378] on div "Add Column" at bounding box center [340, 354] width 574 height 501
click at [1234, 15] on icon "button" at bounding box center [1237, 14] width 8 height 8
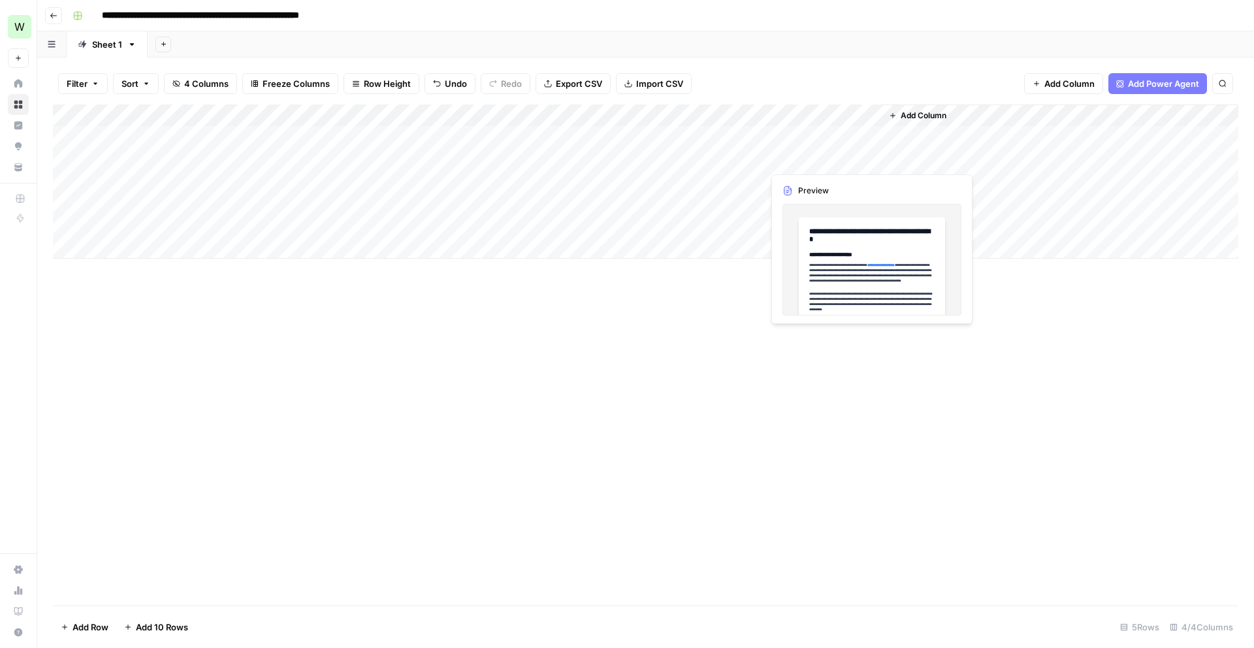
click at [821, 159] on div "Add Column" at bounding box center [645, 181] width 1185 height 154
click at [869, 157] on div "Add Column" at bounding box center [645, 181] width 1185 height 154
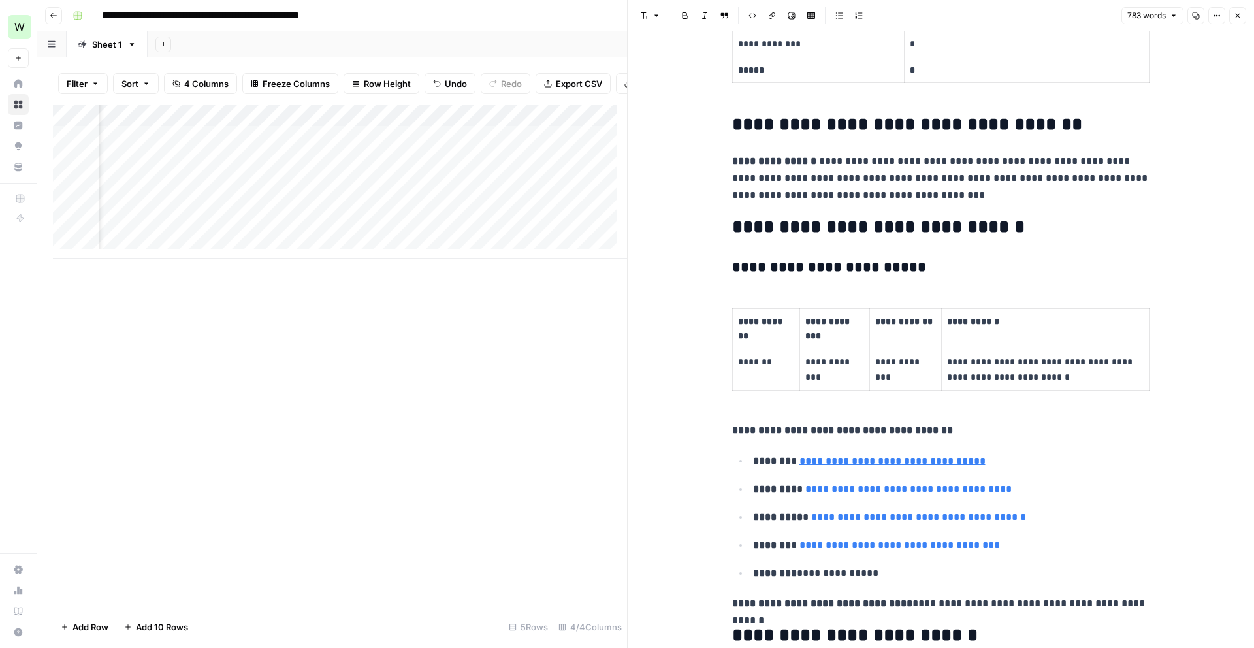
scroll to position [0, 300]
click at [546, 187] on div "Add Column" at bounding box center [340, 181] width 574 height 154
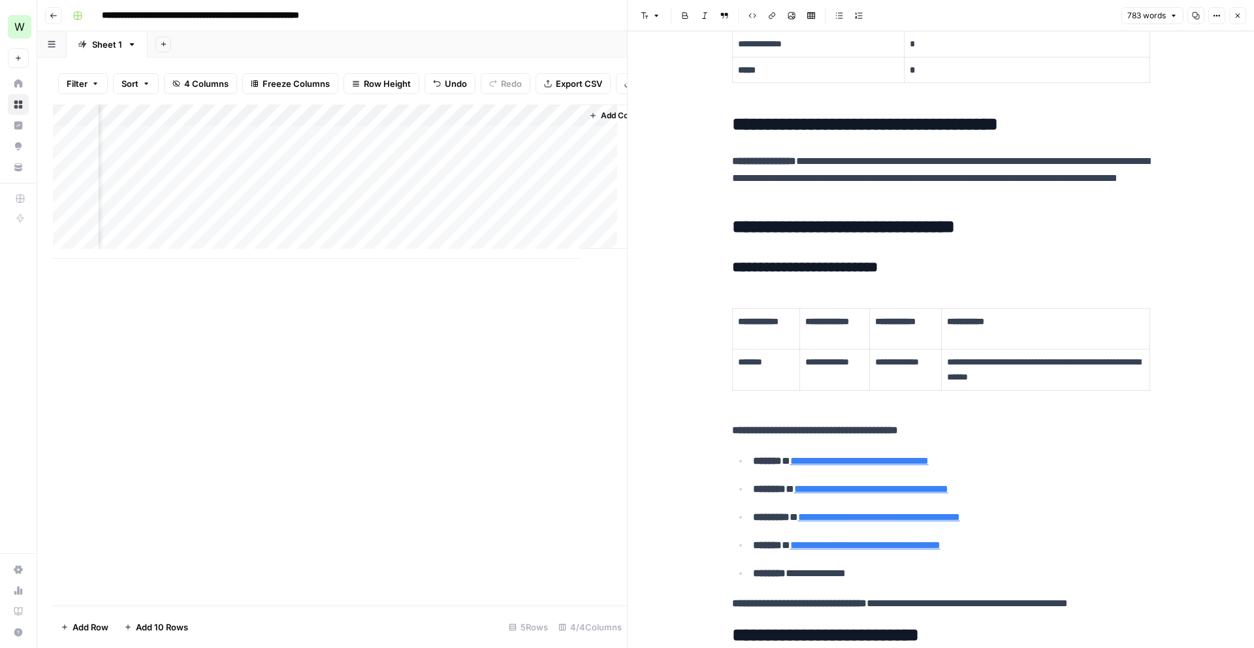
click at [564, 192] on div "Add Column" at bounding box center [340, 181] width 574 height 154
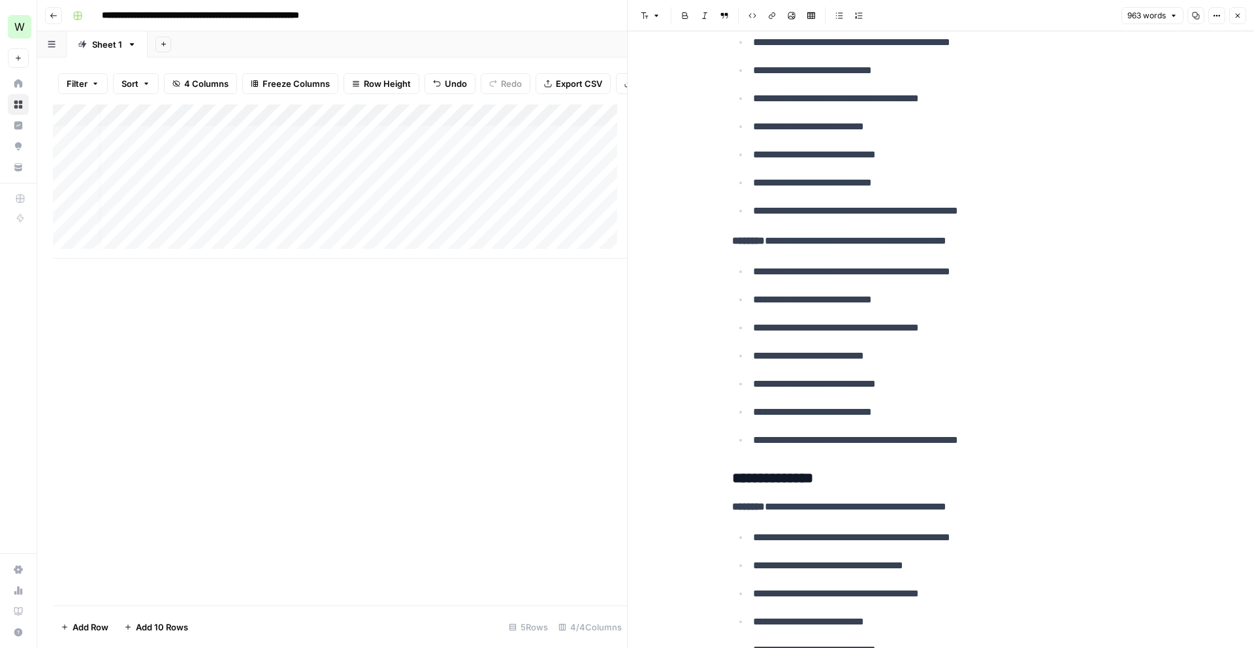
scroll to position [0, 337]
click at [527, 215] on div "Add Column" at bounding box center [340, 181] width 574 height 154
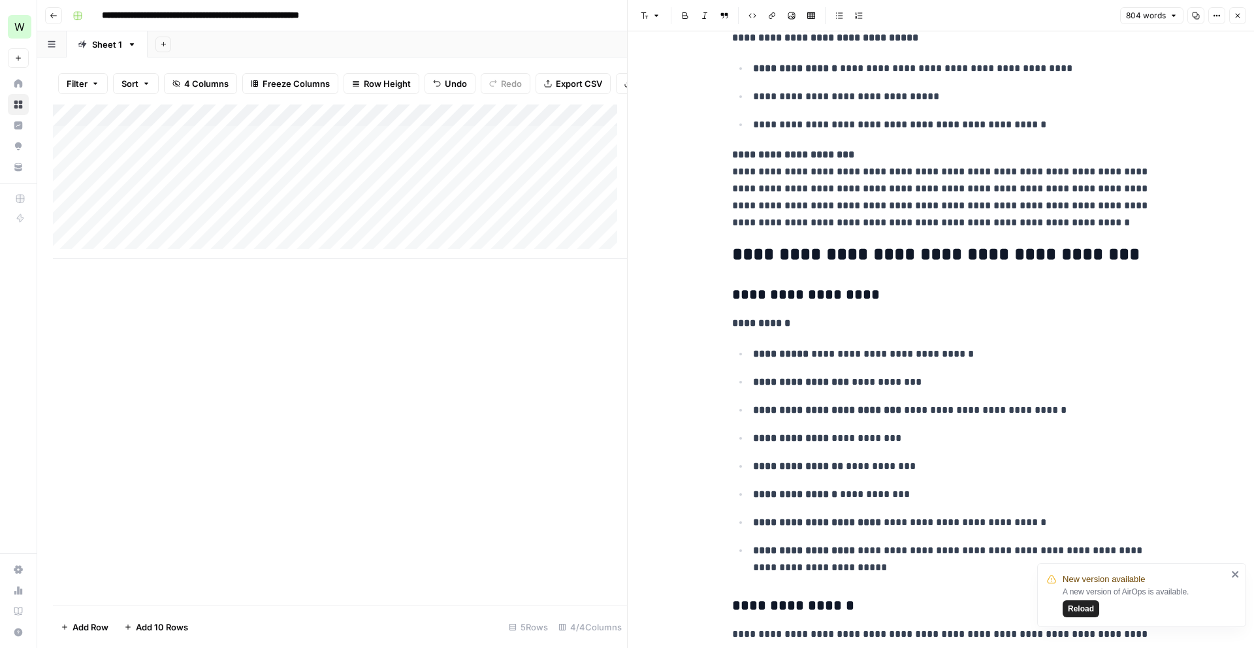
click at [324, 236] on div "Add Column" at bounding box center [340, 181] width 574 height 154
click at [321, 232] on div "Add Column" at bounding box center [340, 181] width 574 height 154
type textarea "**********"
click at [231, 238] on div "Add Column" at bounding box center [340, 181] width 574 height 154
click at [366, 241] on div "Add Column" at bounding box center [340, 181] width 574 height 154
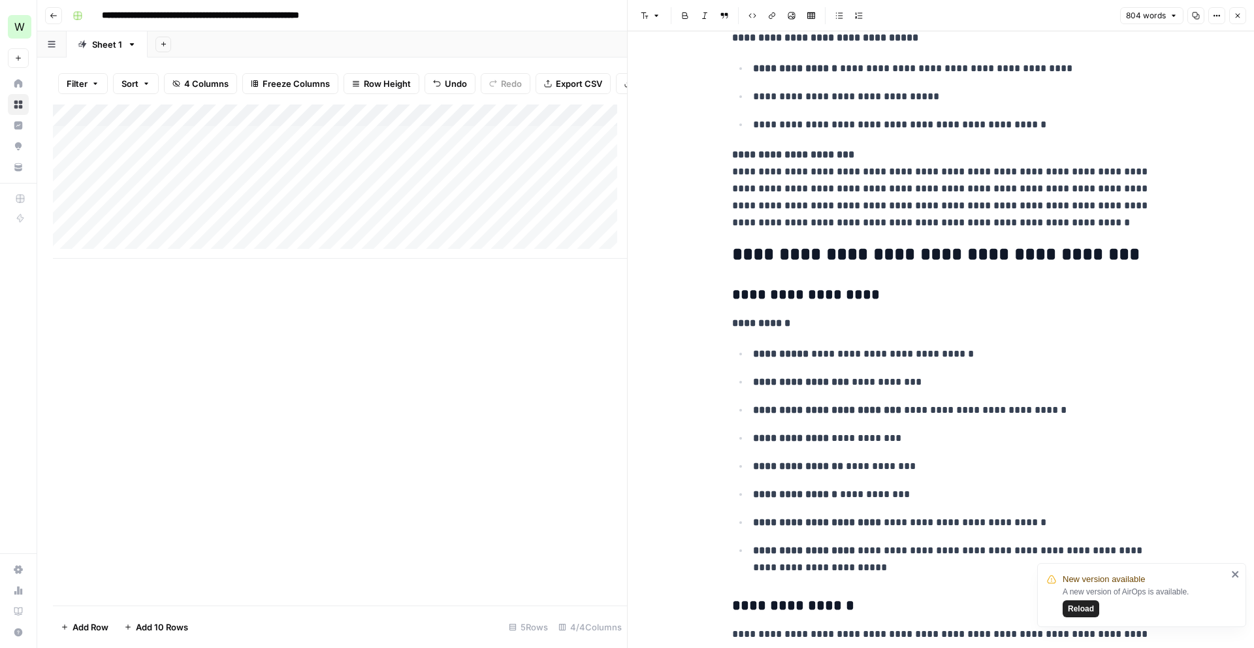
click at [383, 240] on div "Add Column" at bounding box center [340, 181] width 574 height 154
drag, startPoint x: 430, startPoint y: 238, endPoint x: 287, endPoint y: 241, distance: 143.0
click at [291, 241] on textarea "**********" at bounding box center [416, 242] width 261 height 31
click at [147, 238] on div "Add Column" at bounding box center [340, 181] width 574 height 154
click at [145, 236] on div "Add Column" at bounding box center [340, 181] width 574 height 154
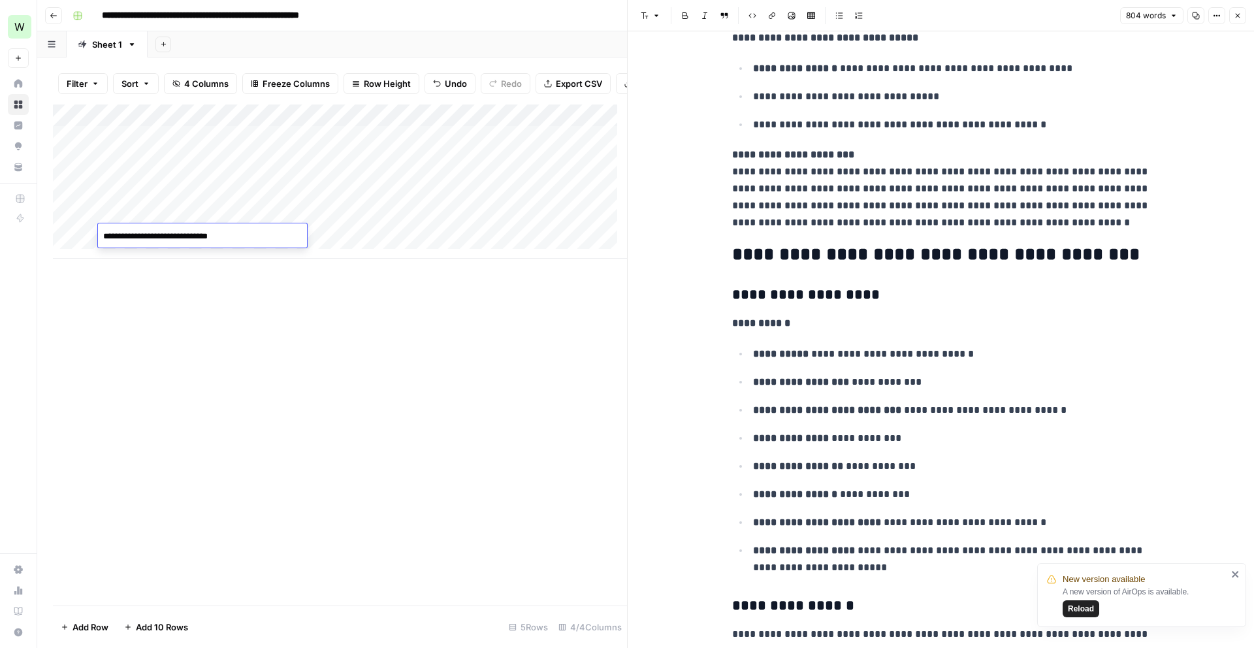
type textarea "**********"
click at [500, 237] on div "Add Column" at bounding box center [340, 181] width 574 height 154
drag, startPoint x: 354, startPoint y: 268, endPoint x: 283, endPoint y: 266, distance: 71.2
click at [283, 266] on div "Add Column" at bounding box center [340, 354] width 574 height 501
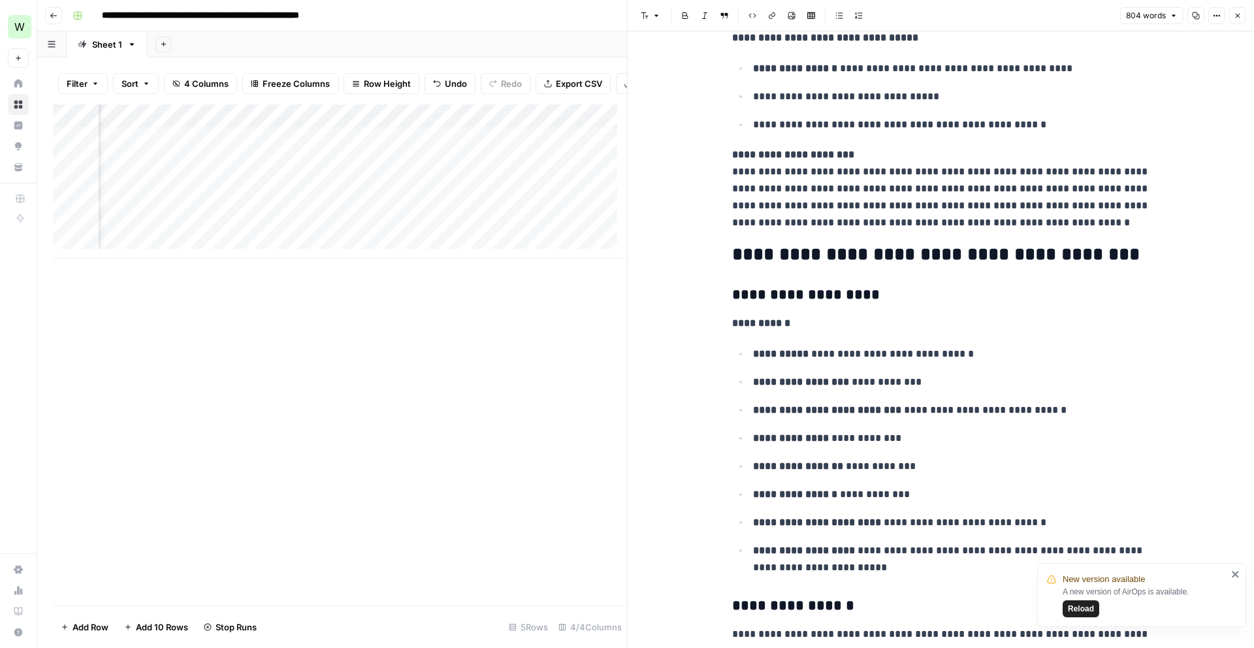
scroll to position [10, 0]
click at [309, 245] on div "Add Column" at bounding box center [340, 181] width 574 height 154
click at [310, 245] on div "Add Column" at bounding box center [340, 181] width 574 height 154
type textarea "**********"
click at [179, 253] on div "Add Column" at bounding box center [340, 192] width 574 height 176
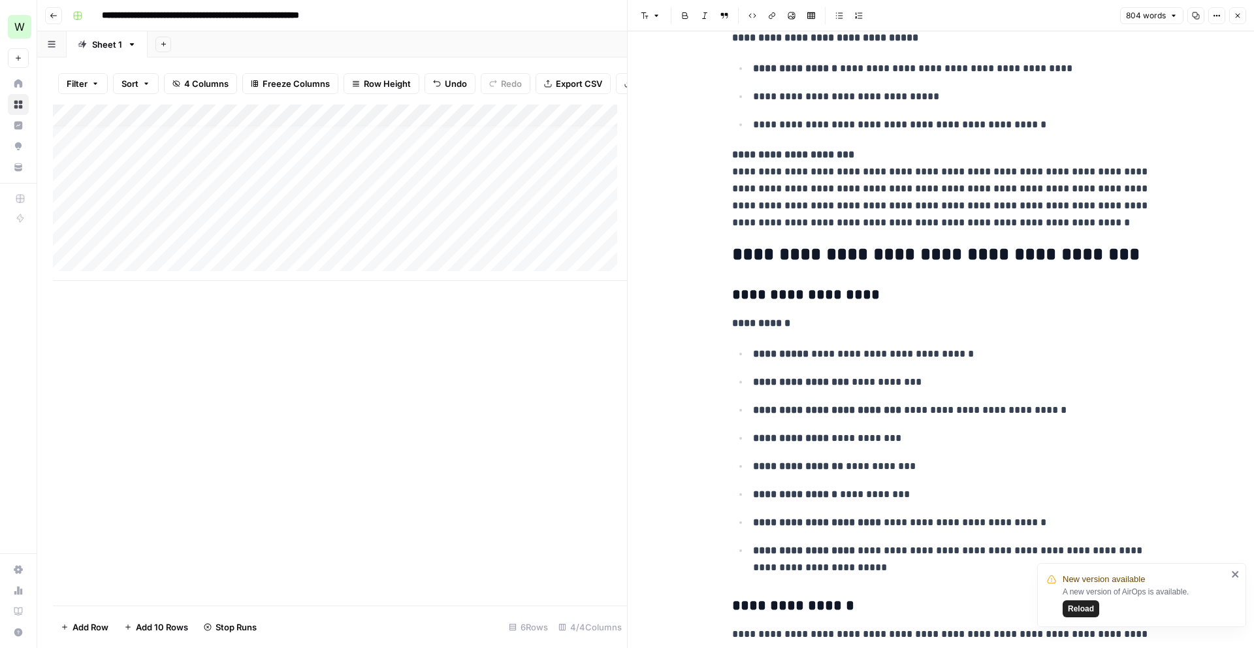
click at [359, 247] on div "Add Column" at bounding box center [340, 192] width 574 height 176
click at [524, 249] on div "Add Column" at bounding box center [340, 192] width 574 height 176
click at [295, 268] on div "Add Column" at bounding box center [340, 192] width 574 height 176
click at [289, 292] on div "Add Column" at bounding box center [340, 203] width 574 height 198
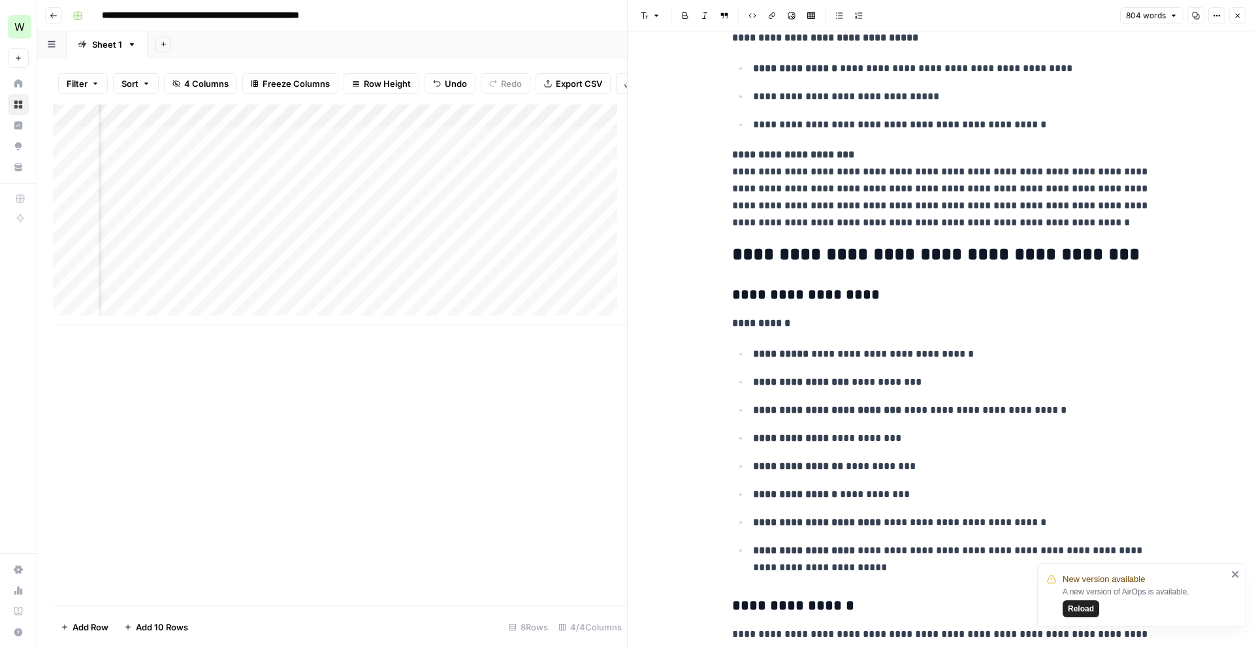
scroll to position [10, 0]
click at [355, 264] on div "Add Column" at bounding box center [340, 214] width 574 height 221
click at [140, 272] on div "Add Column" at bounding box center [340, 214] width 574 height 221
click at [610, 271] on div "Add Column" at bounding box center [340, 214] width 574 height 221
click at [615, 272] on div "Add Column" at bounding box center [340, 214] width 574 height 221
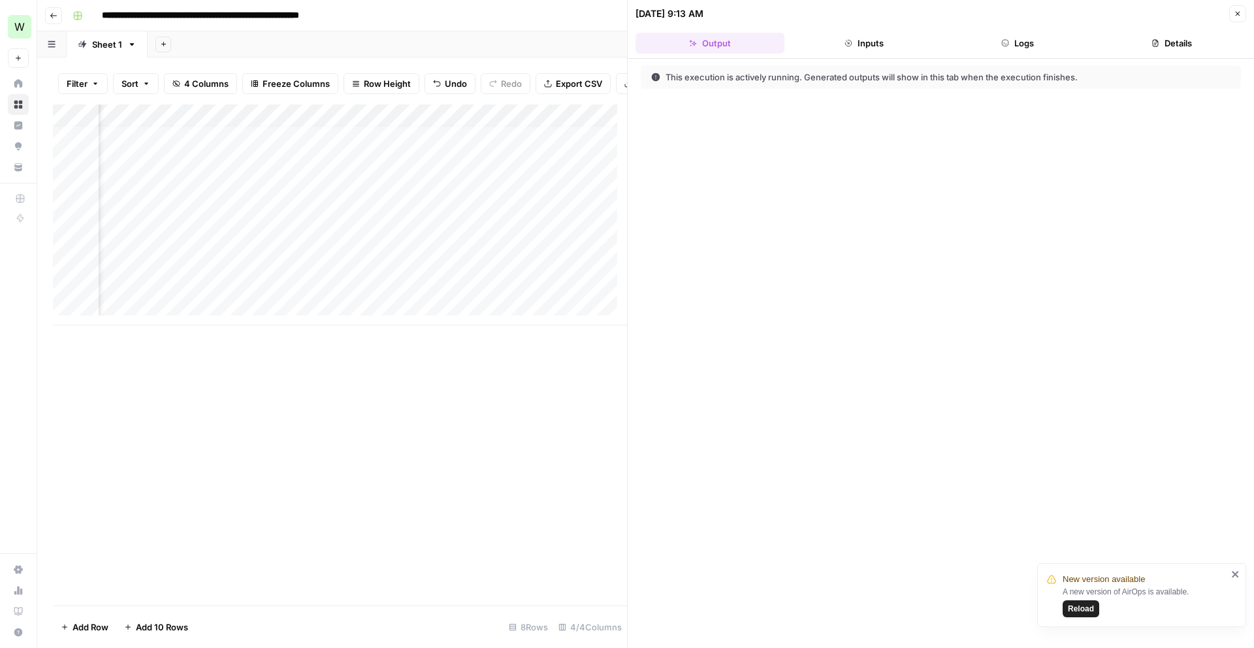
scroll to position [10, 235]
click at [509, 230] on div "Add Column" at bounding box center [340, 214] width 574 height 221
click at [528, 227] on div "Add Column" at bounding box center [340, 214] width 574 height 221
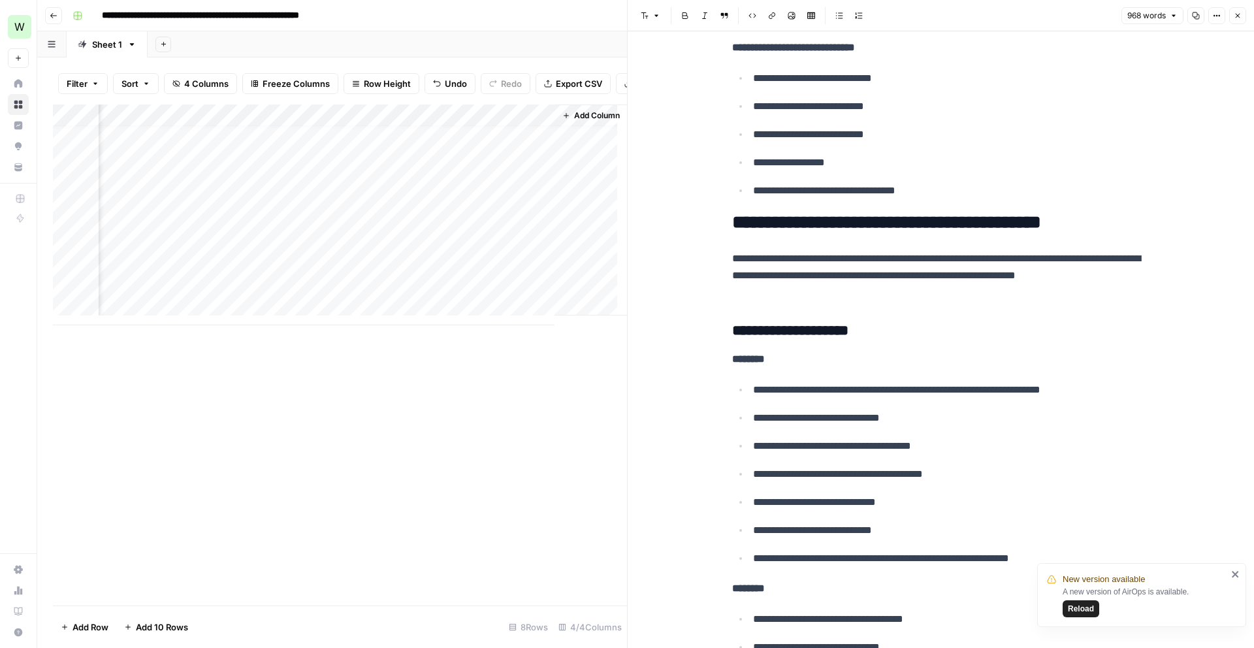
scroll to position [2046, 0]
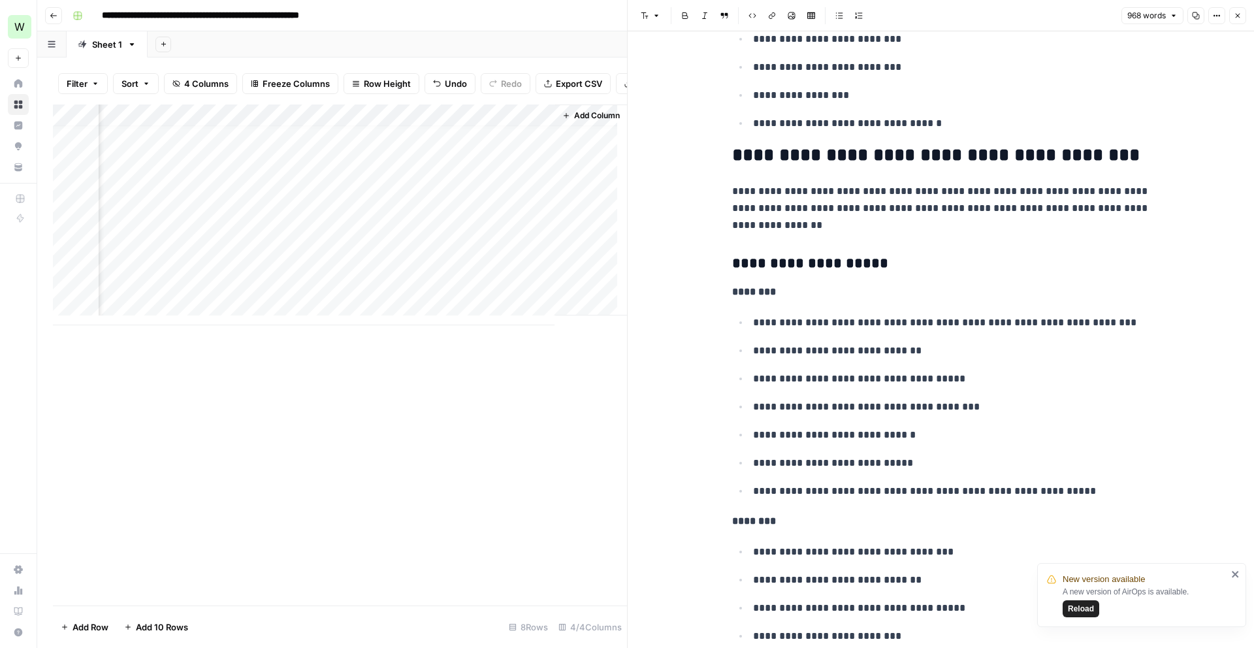
click at [537, 250] on div "Add Column" at bounding box center [340, 214] width 574 height 221
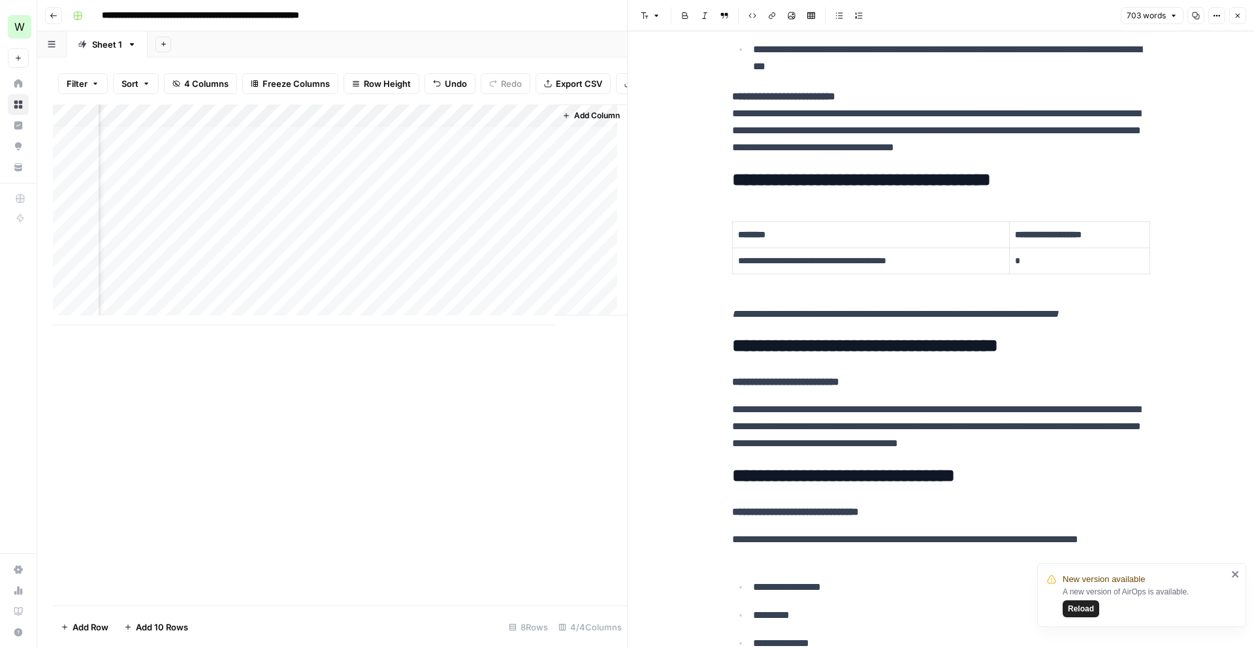
scroll to position [52, 0]
